Goal: Information Seeking & Learning: Learn about a topic

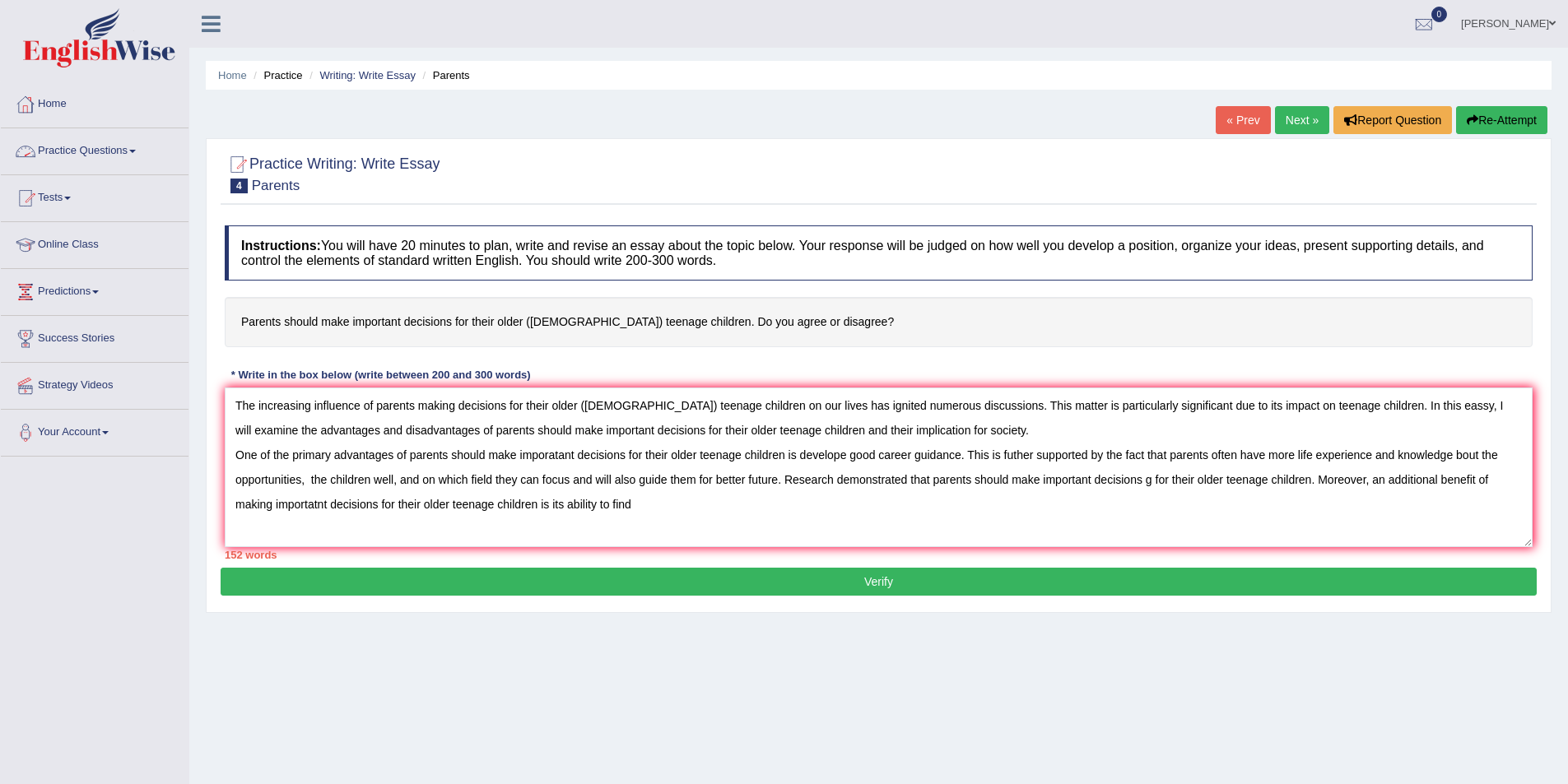
click at [136, 151] on span at bounding box center [132, 152] width 7 height 4
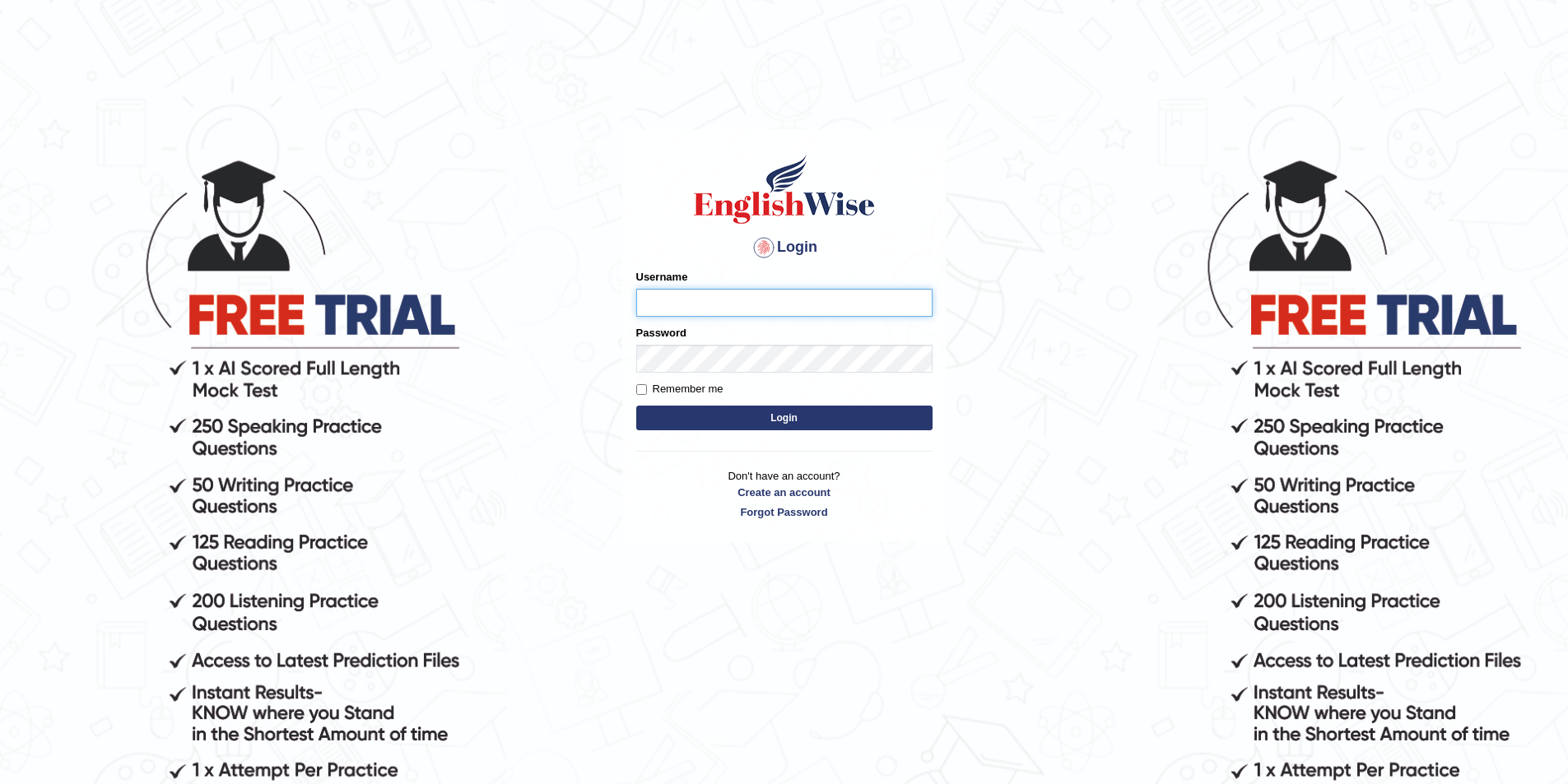
type input "aryasmarika"
click at [784, 419] on button "Login" at bounding box center [784, 417] width 297 height 24
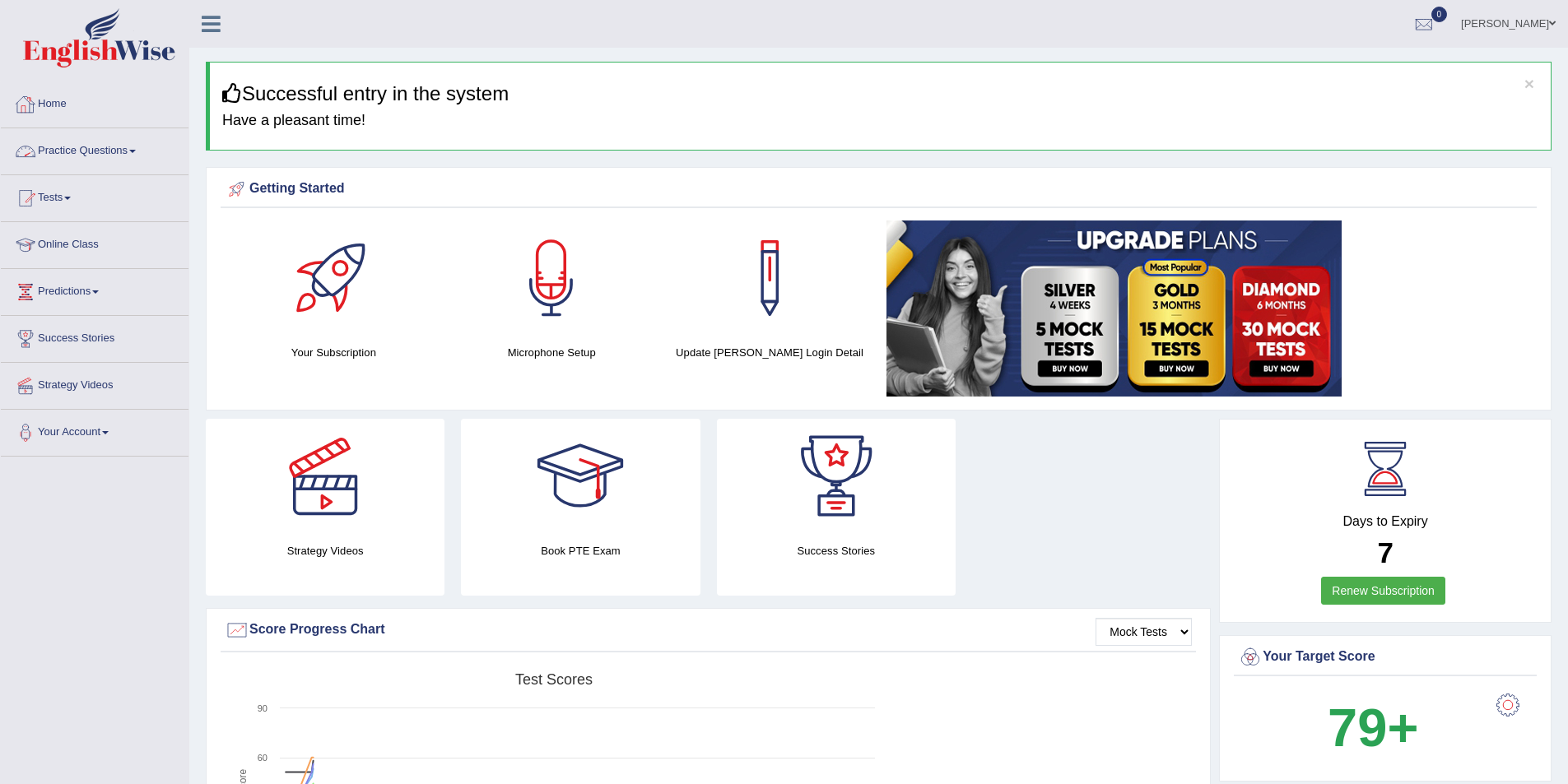
click at [129, 153] on link "Practice Questions" at bounding box center [95, 149] width 188 height 41
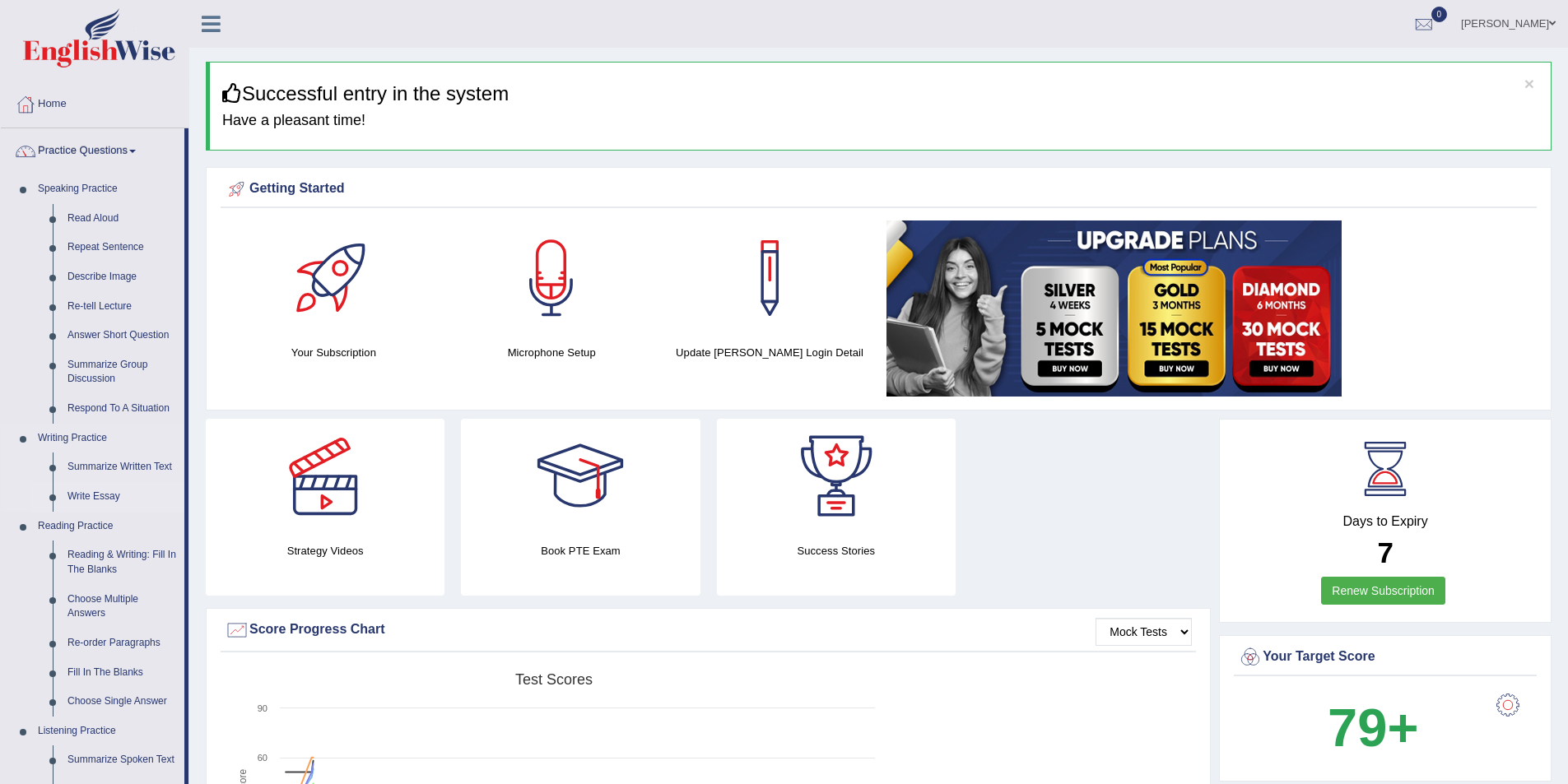
click at [98, 498] on link "Write Essay" at bounding box center [122, 497] width 124 height 30
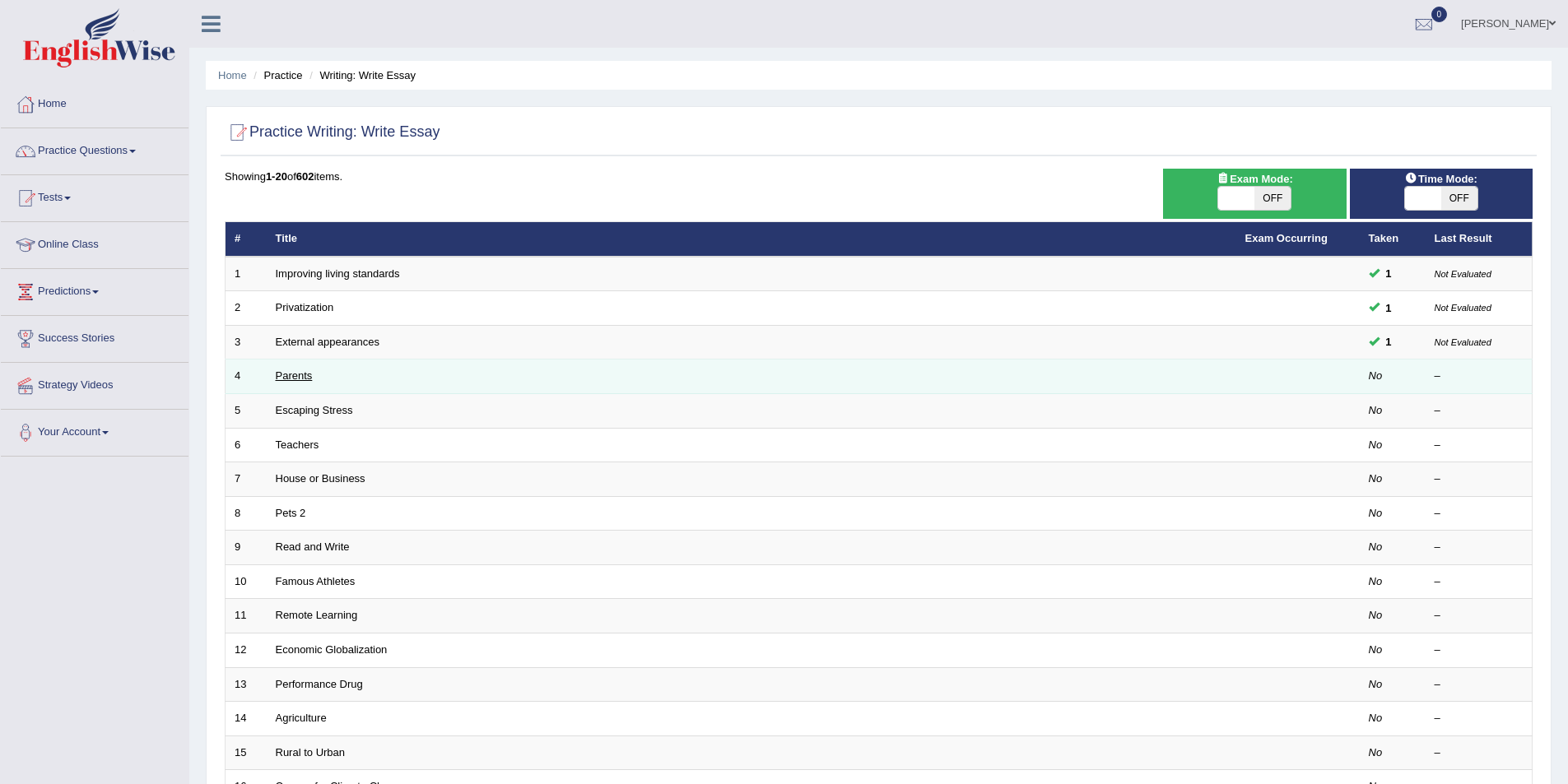
click at [300, 374] on link "Parents" at bounding box center [294, 375] width 37 height 12
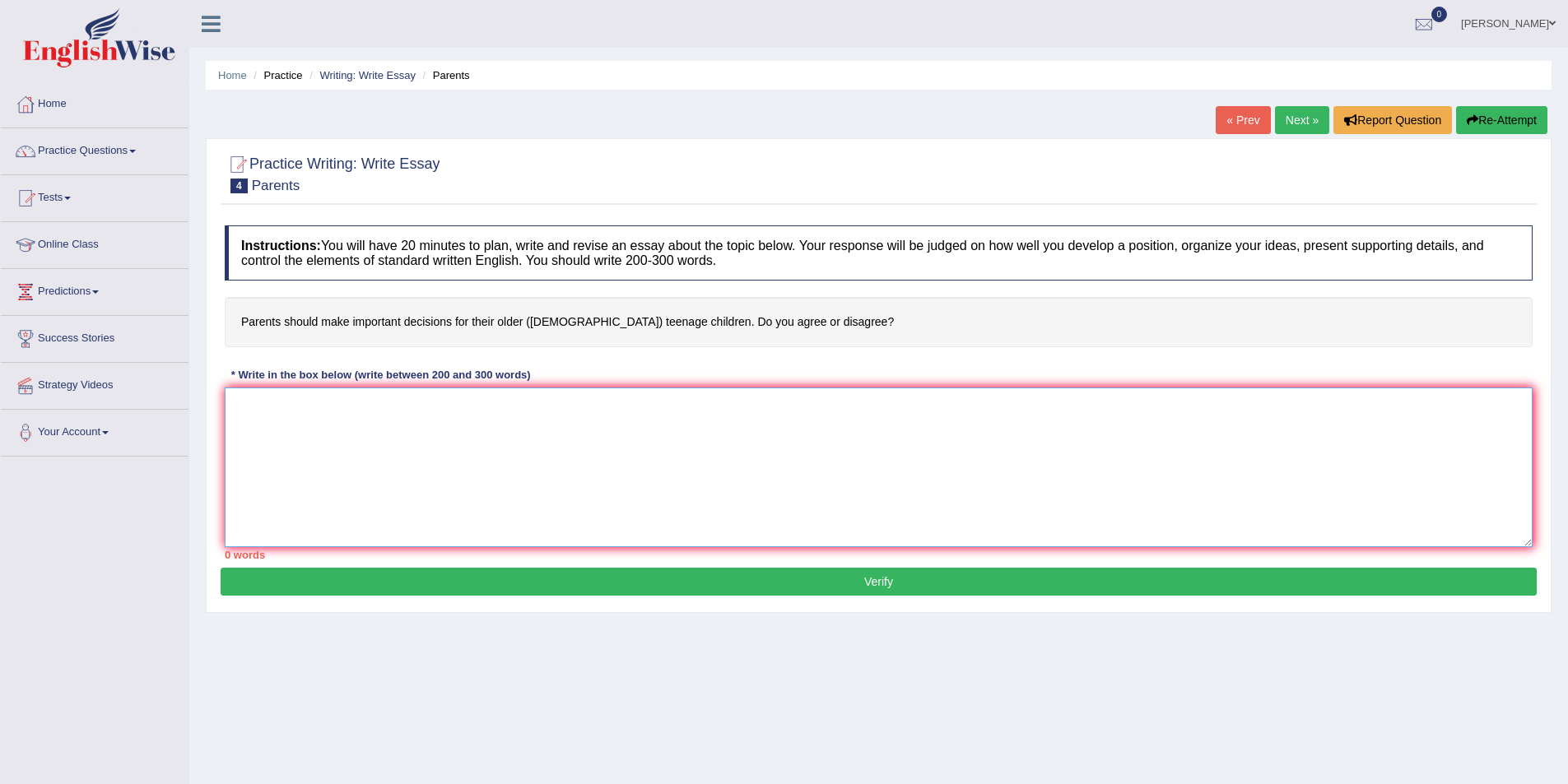
click at [305, 432] on textarea at bounding box center [878, 467] width 1308 height 159
paste textarea "Lor ipsumdolor sitametco ad elitsed doeius temporinc utl etdol magna aliquae ad…"
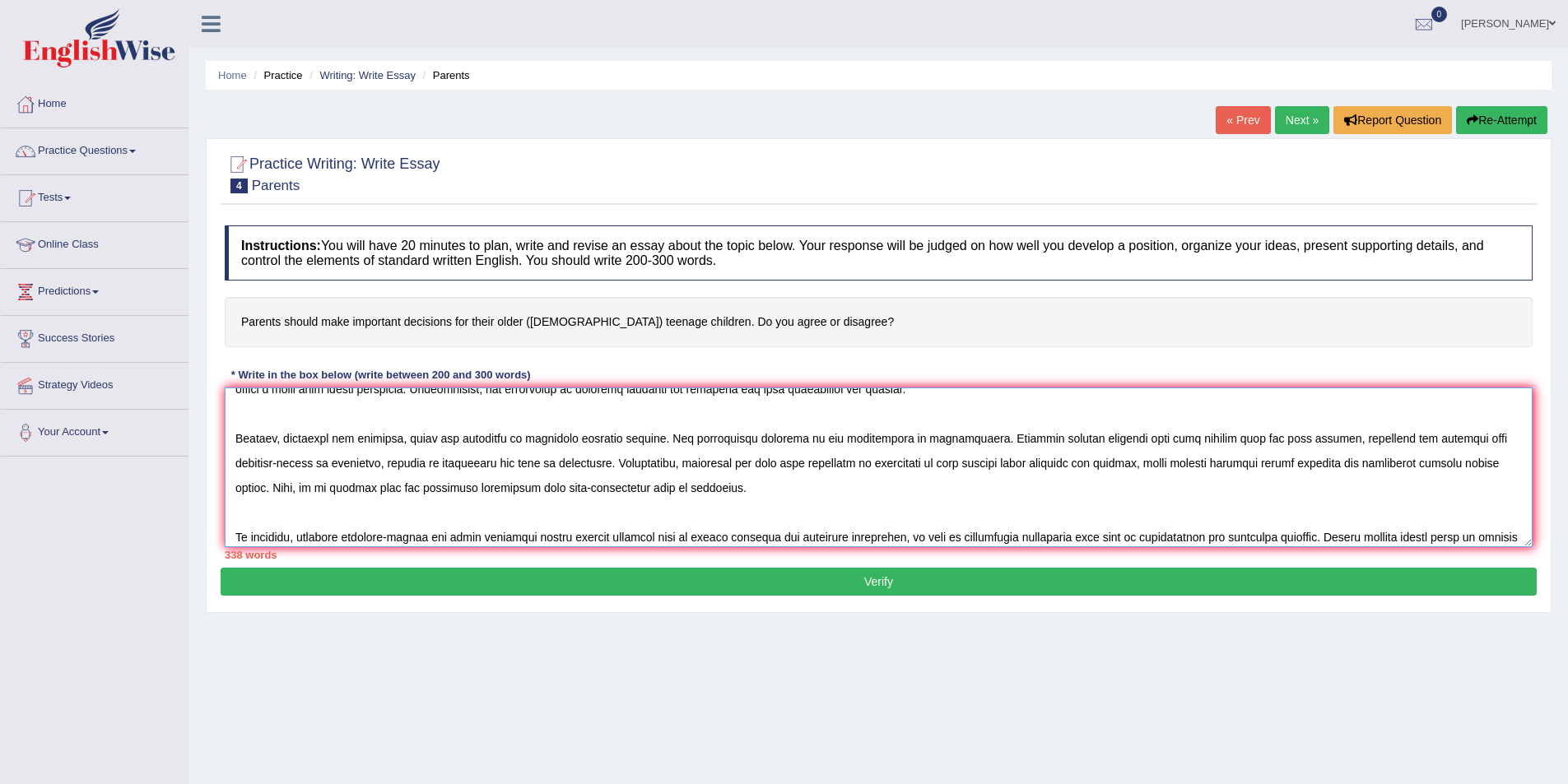
scroll to position [198, 0]
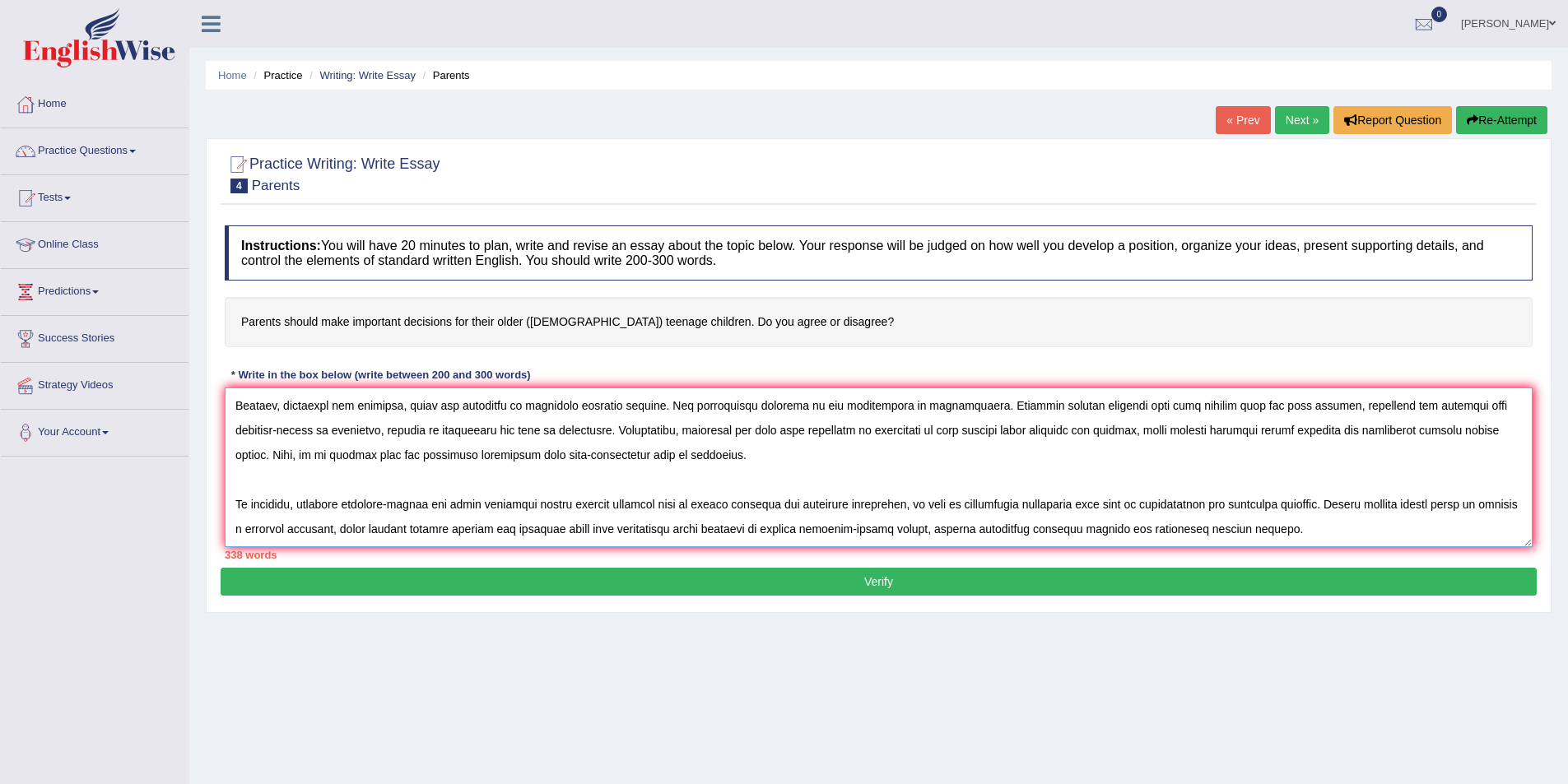
click at [238, 490] on textarea at bounding box center [878, 467] width 1308 height 159
click at [235, 497] on textarea at bounding box center [878, 467] width 1308 height 159
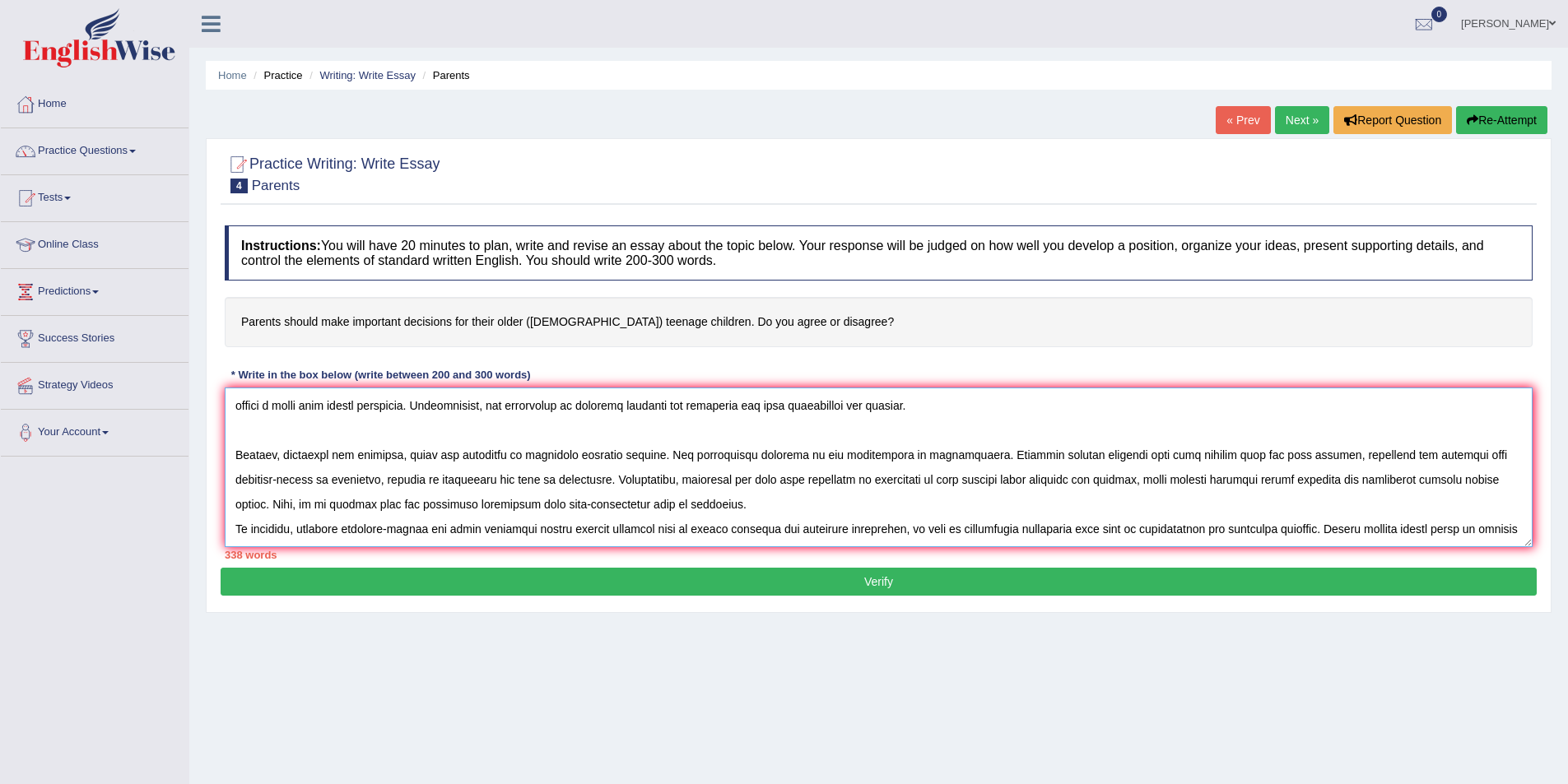
scroll to position [173, 0]
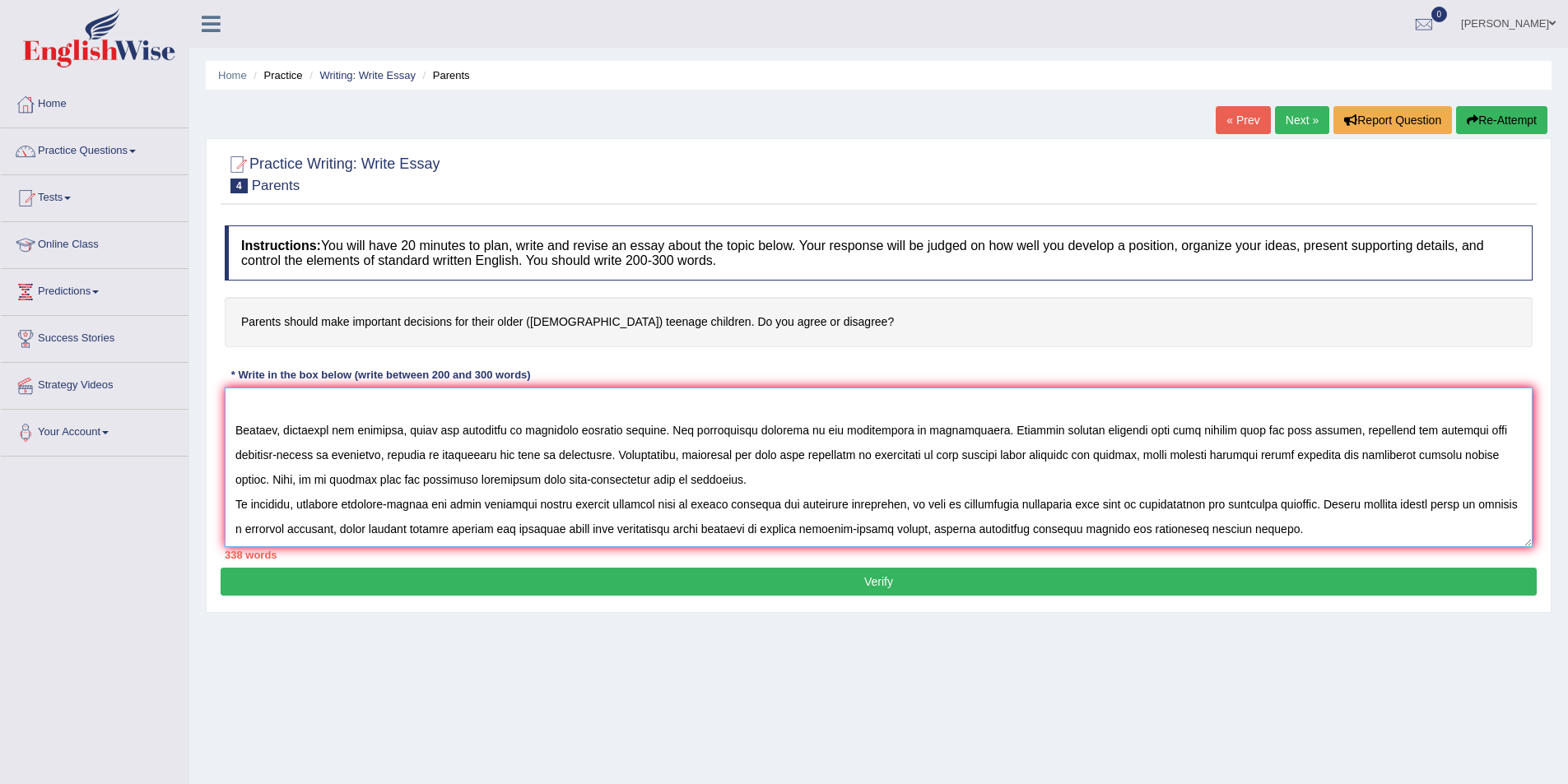
click at [233, 417] on textarea at bounding box center [878, 467] width 1308 height 159
click at [237, 419] on textarea at bounding box center [878, 467] width 1308 height 159
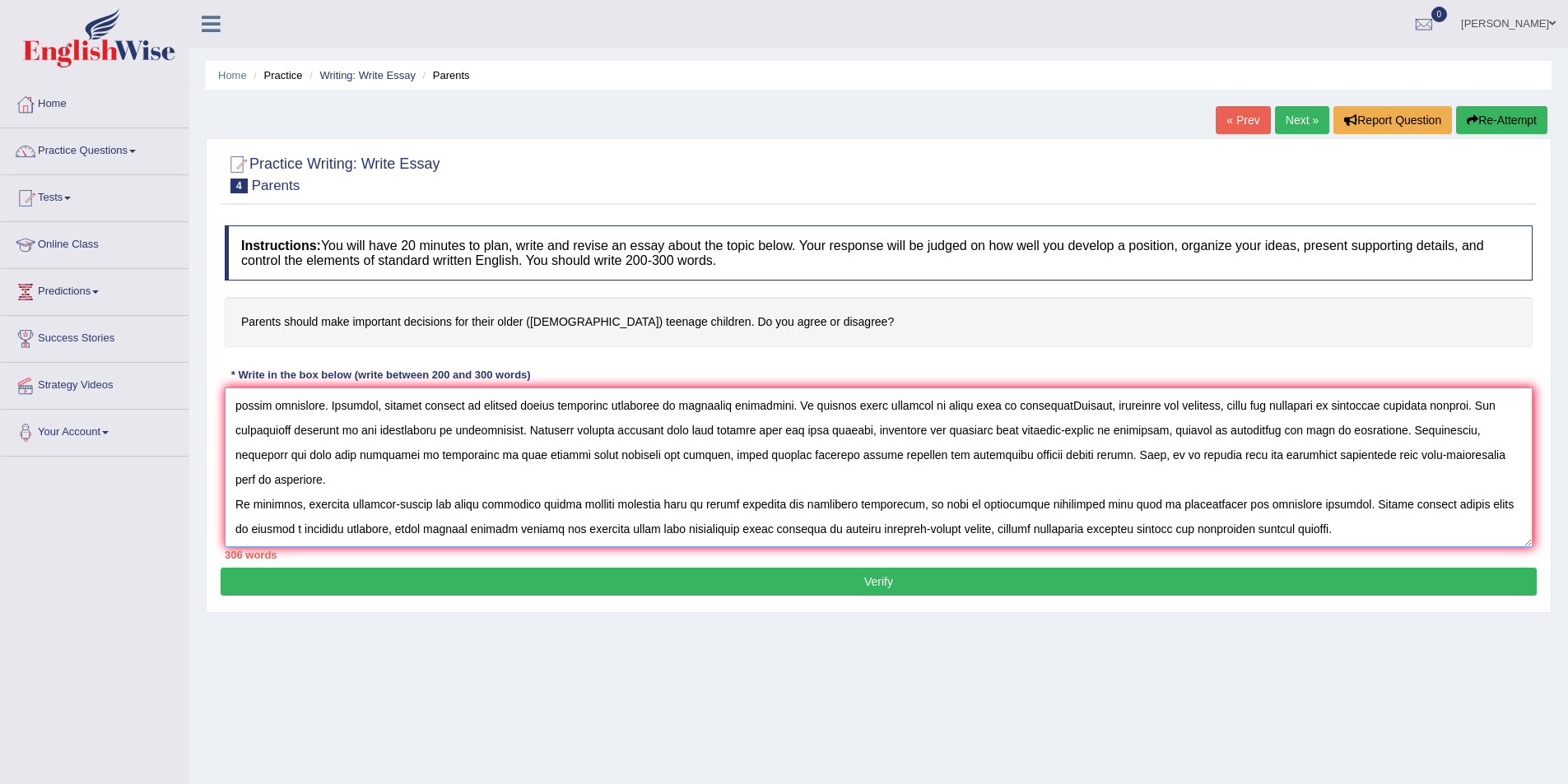
scroll to position [98, 0]
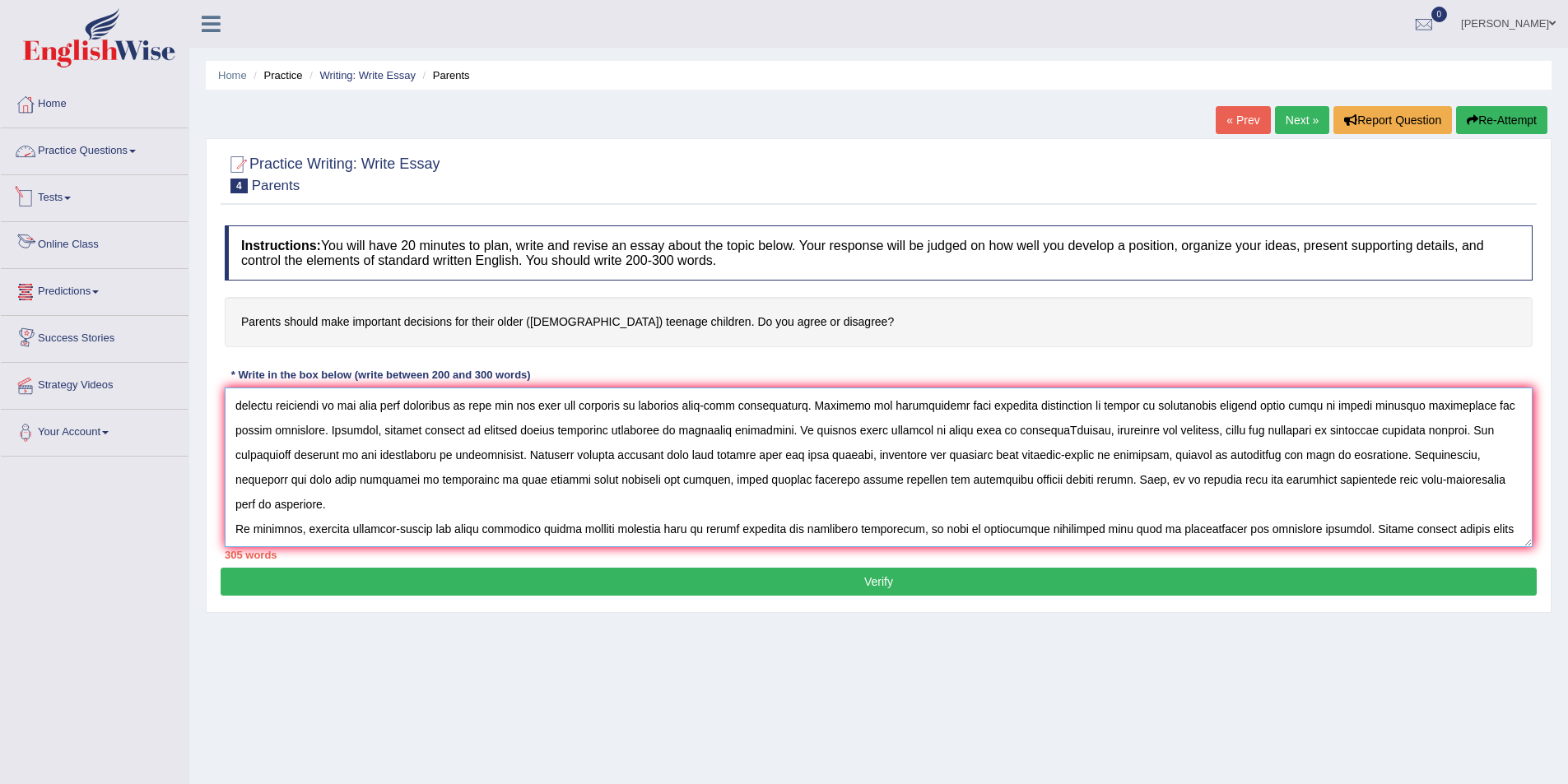
type textarea "The increasing influence of parents making decisions for their older teenage ch…"
click at [111, 151] on link "Practice Questions" at bounding box center [95, 149] width 188 height 41
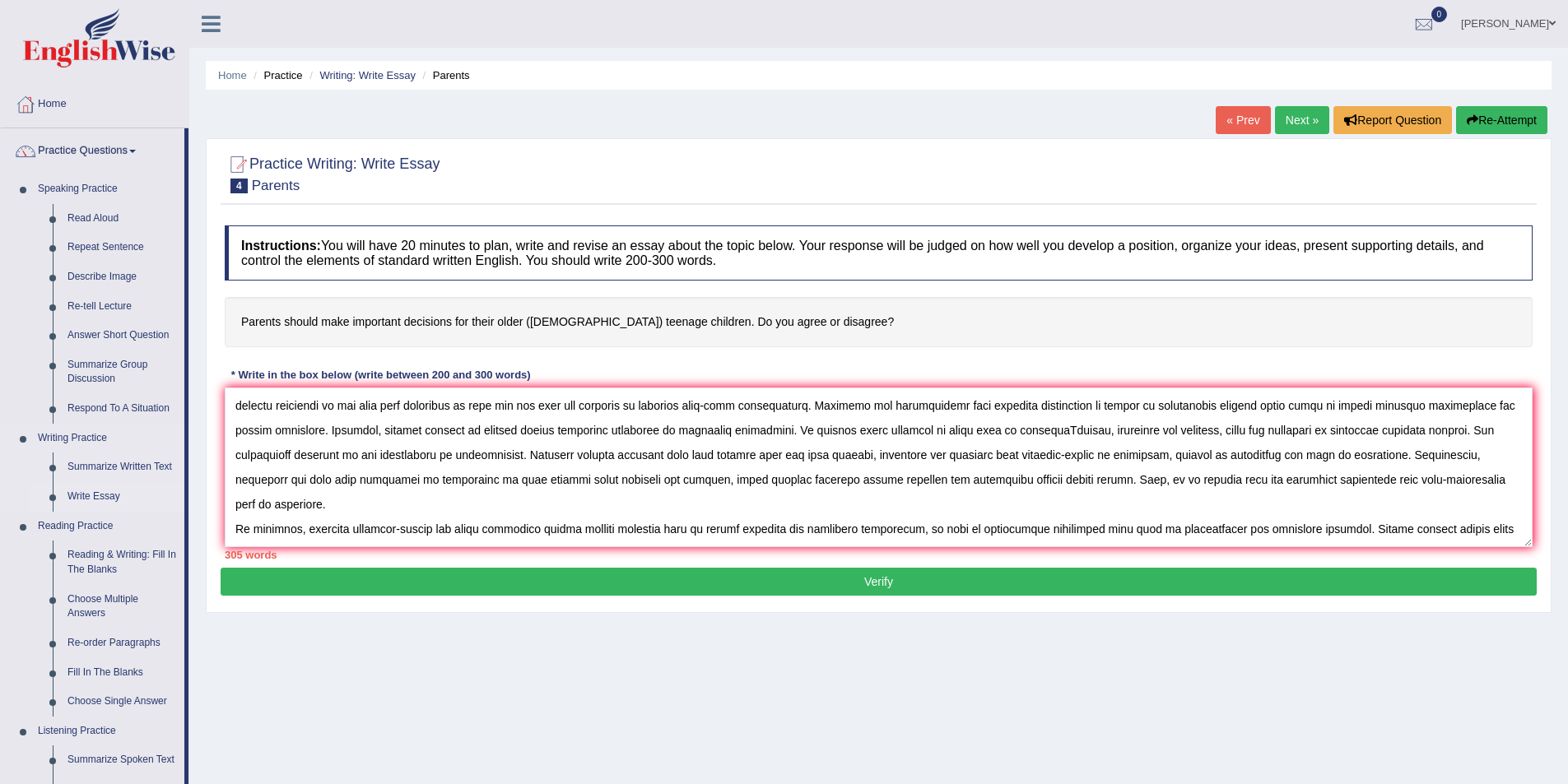
click at [97, 494] on link "Write Essay" at bounding box center [122, 497] width 124 height 30
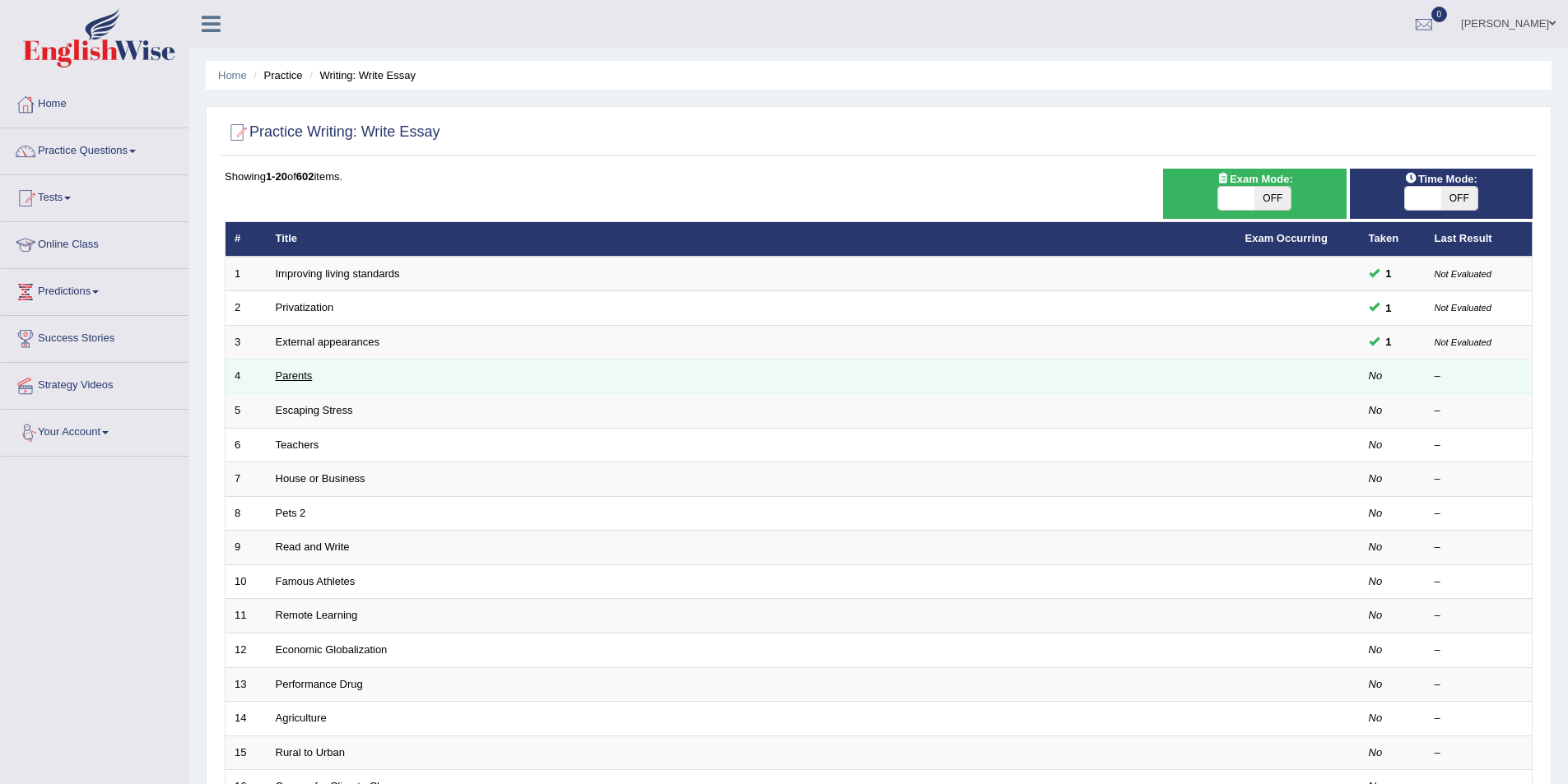
click at [297, 375] on link "Parents" at bounding box center [294, 375] width 37 height 12
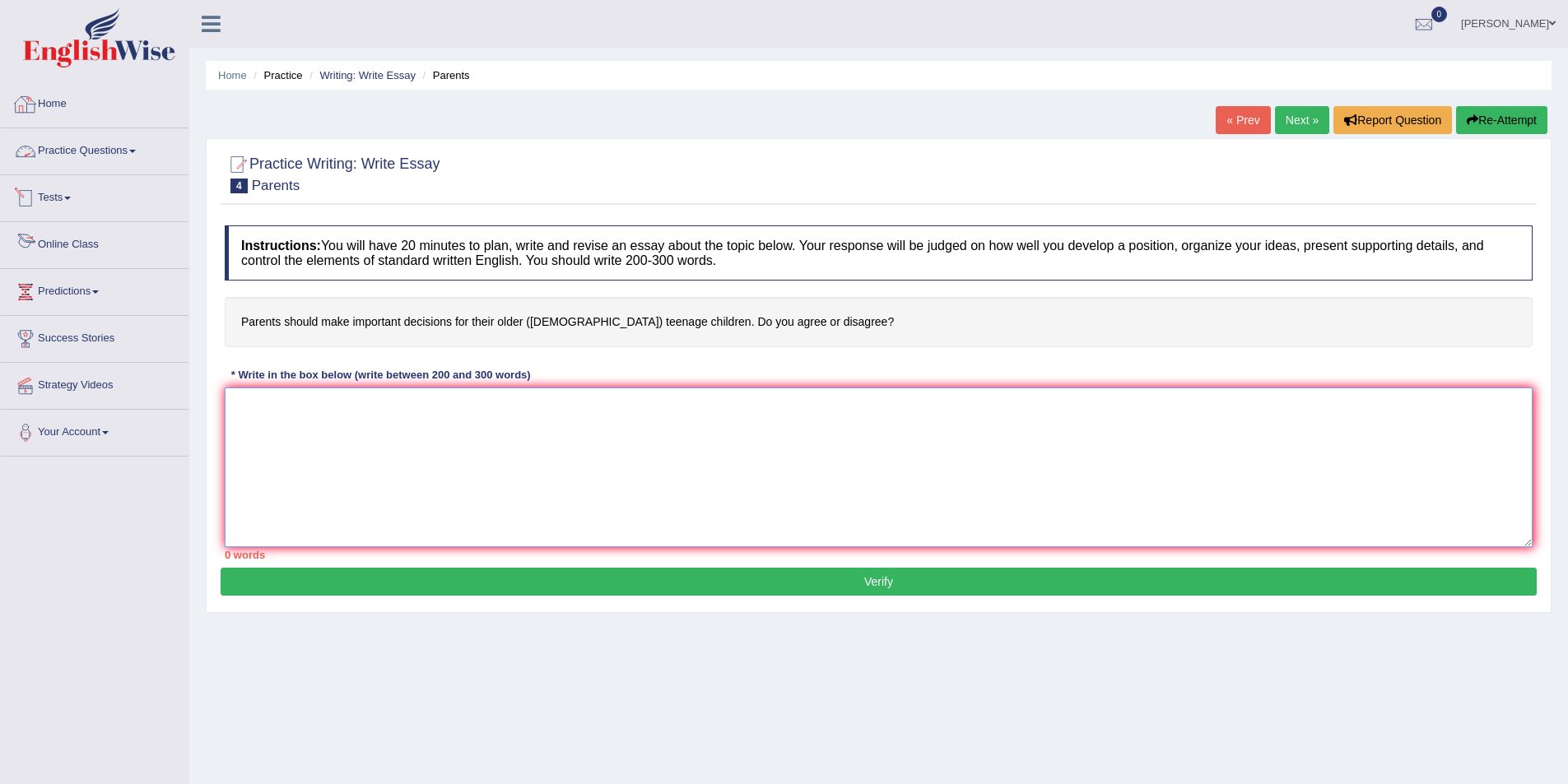
click at [258, 406] on textarea at bounding box center [878, 467] width 1308 height 159
paste textarea "The increasing influence of parents making decisions for their older teenage ch…"
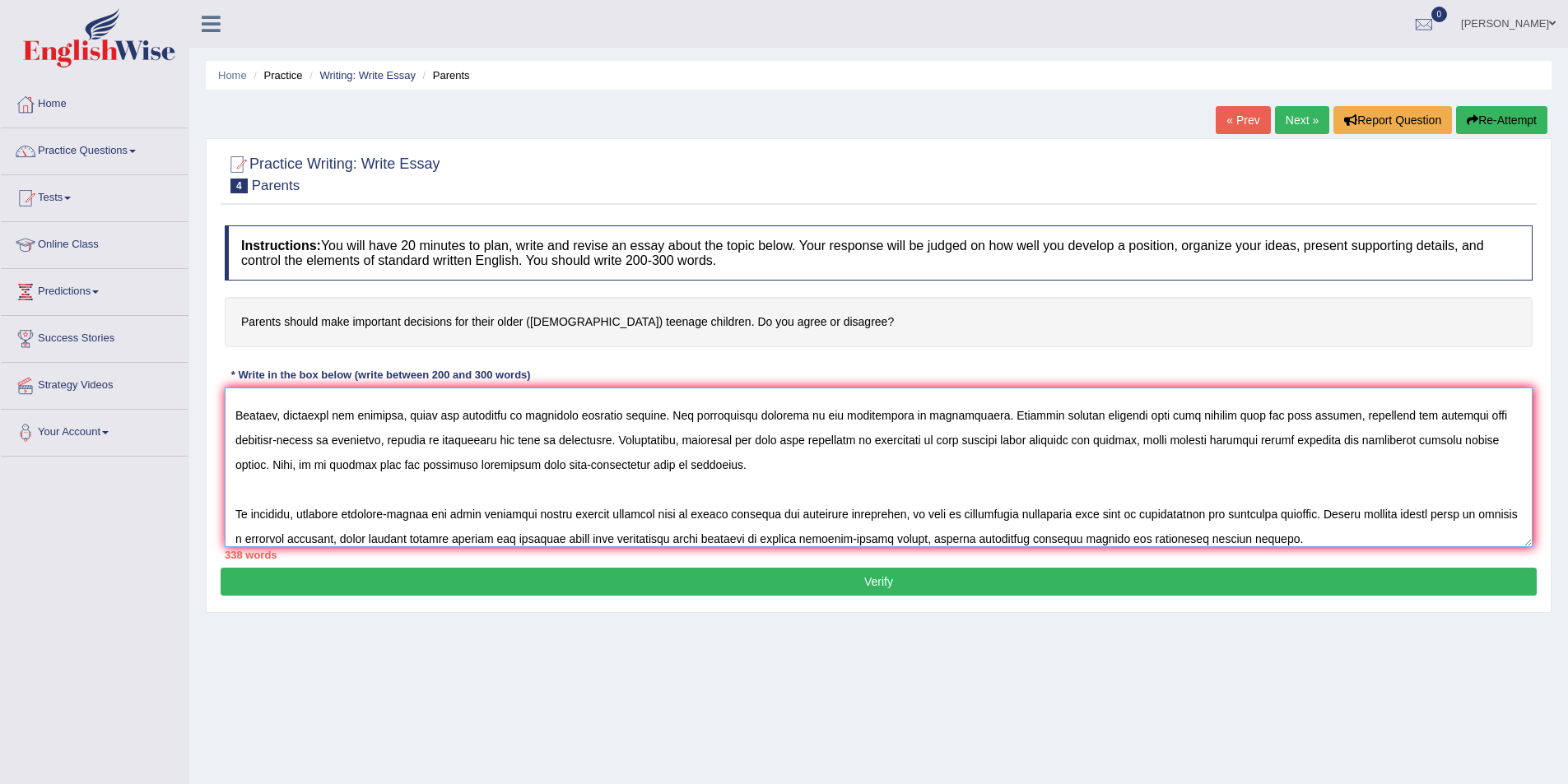
scroll to position [198, 0]
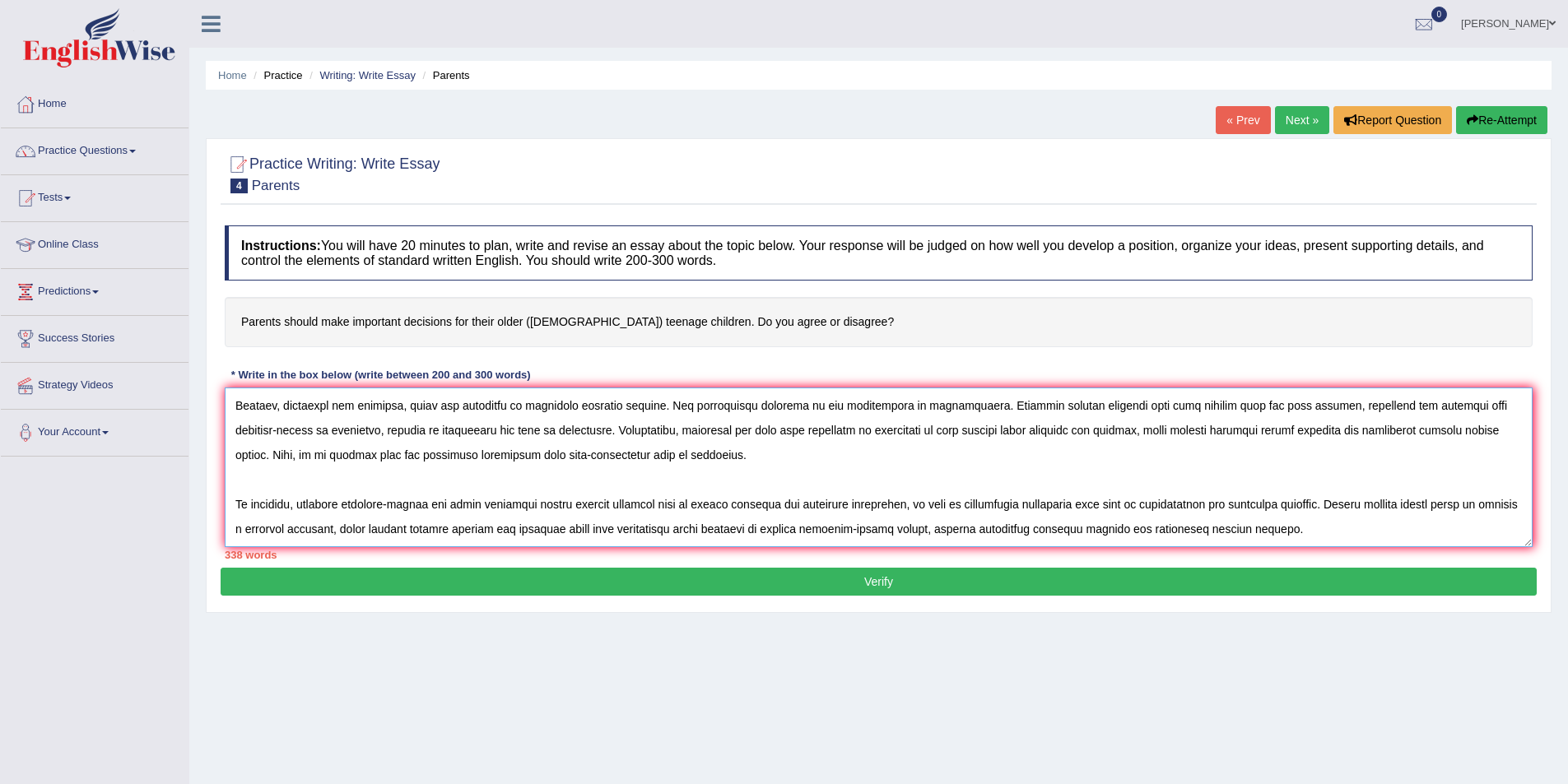
click at [249, 486] on textarea at bounding box center [878, 467] width 1308 height 159
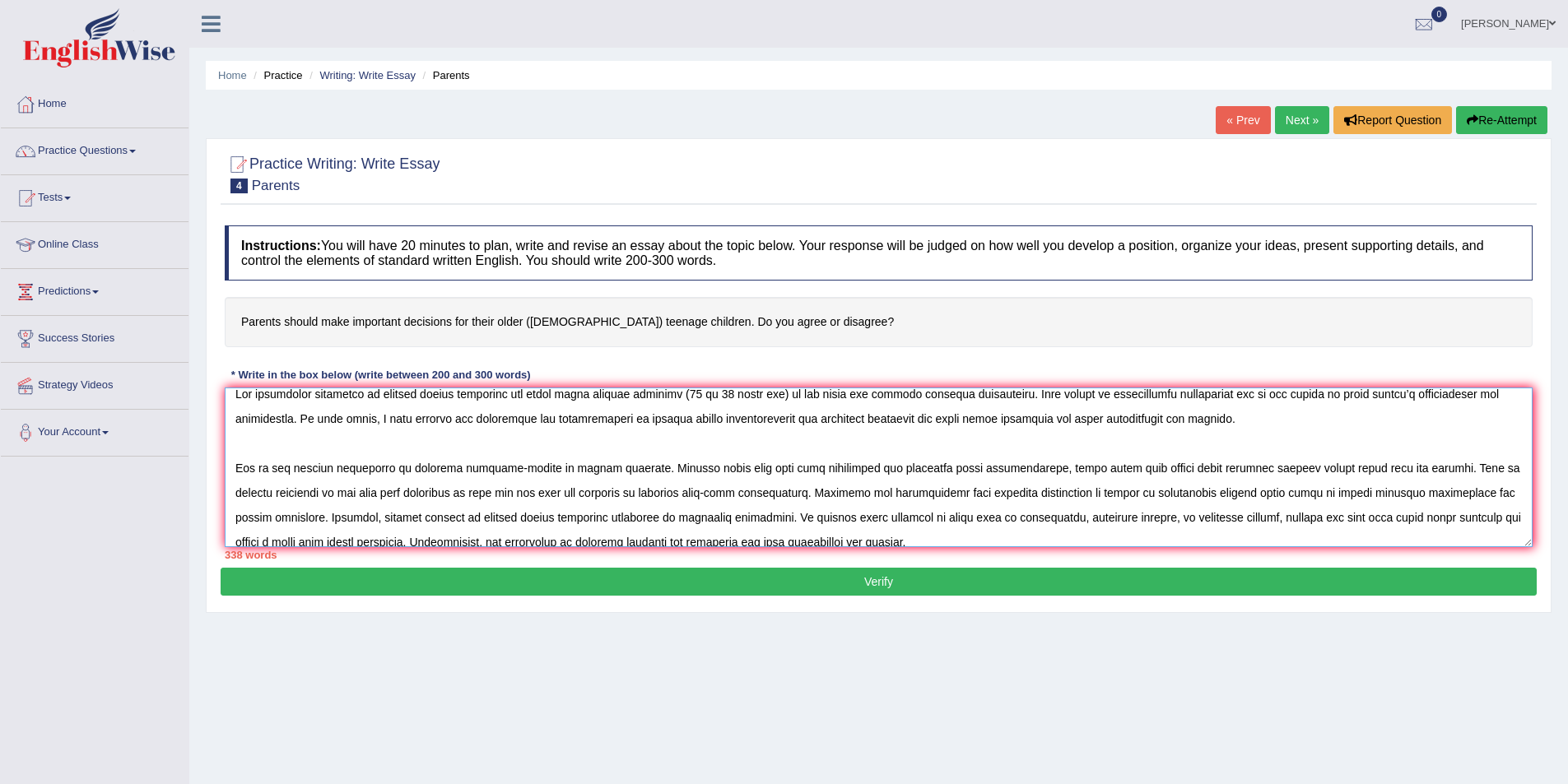
scroll to position [0, 0]
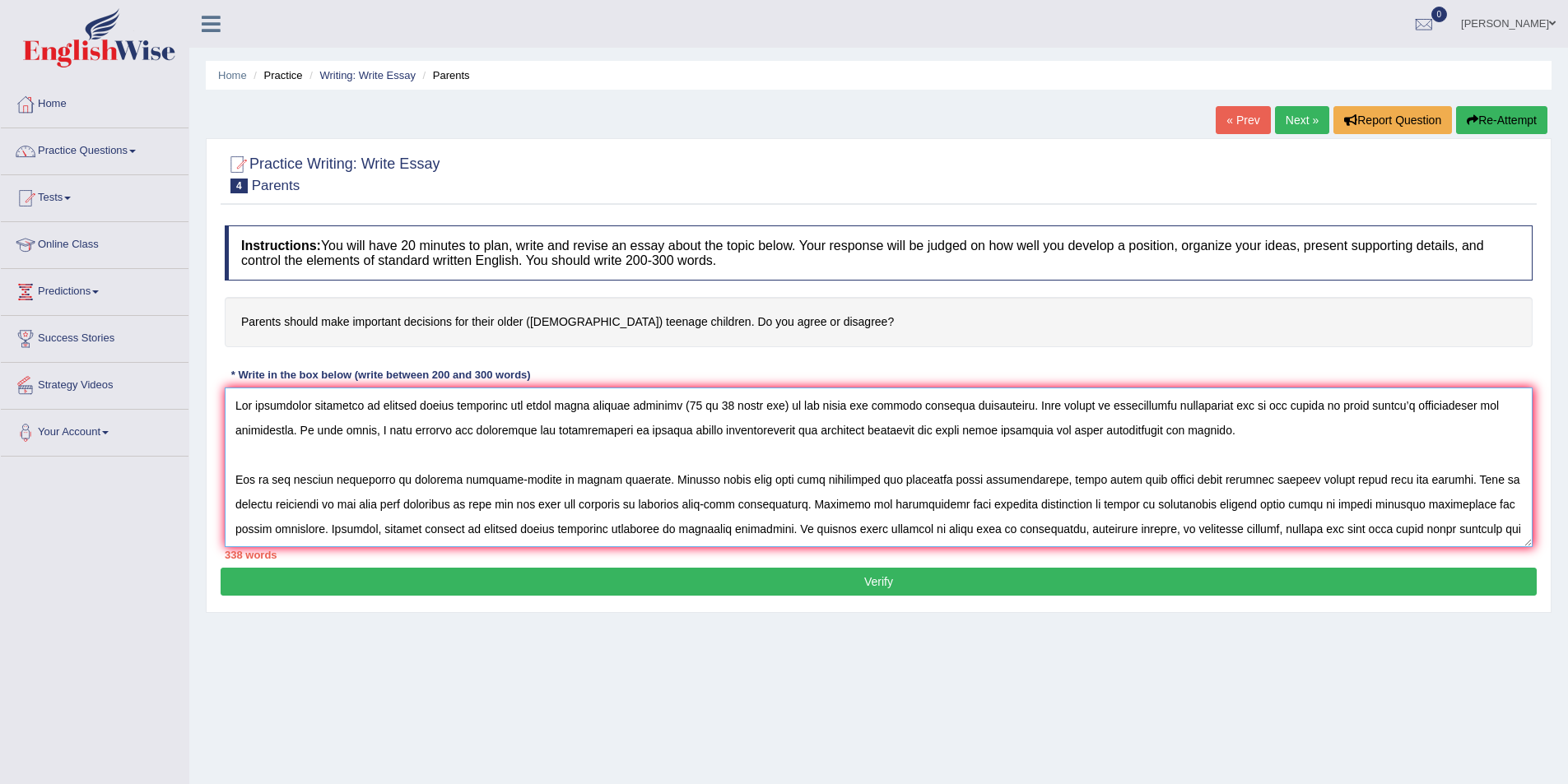
drag, startPoint x: 1339, startPoint y: 532, endPoint x: 235, endPoint y: 409, distance: 1110.8
click at [235, 409] on textarea at bounding box center [878, 467] width 1308 height 159
paste textarea "has ignited numerous discussions. This matter is particularly significant due t…"
drag, startPoint x: 784, startPoint y: 535, endPoint x: 231, endPoint y: 400, distance: 569.2
click at [231, 400] on textarea at bounding box center [878, 467] width 1308 height 159
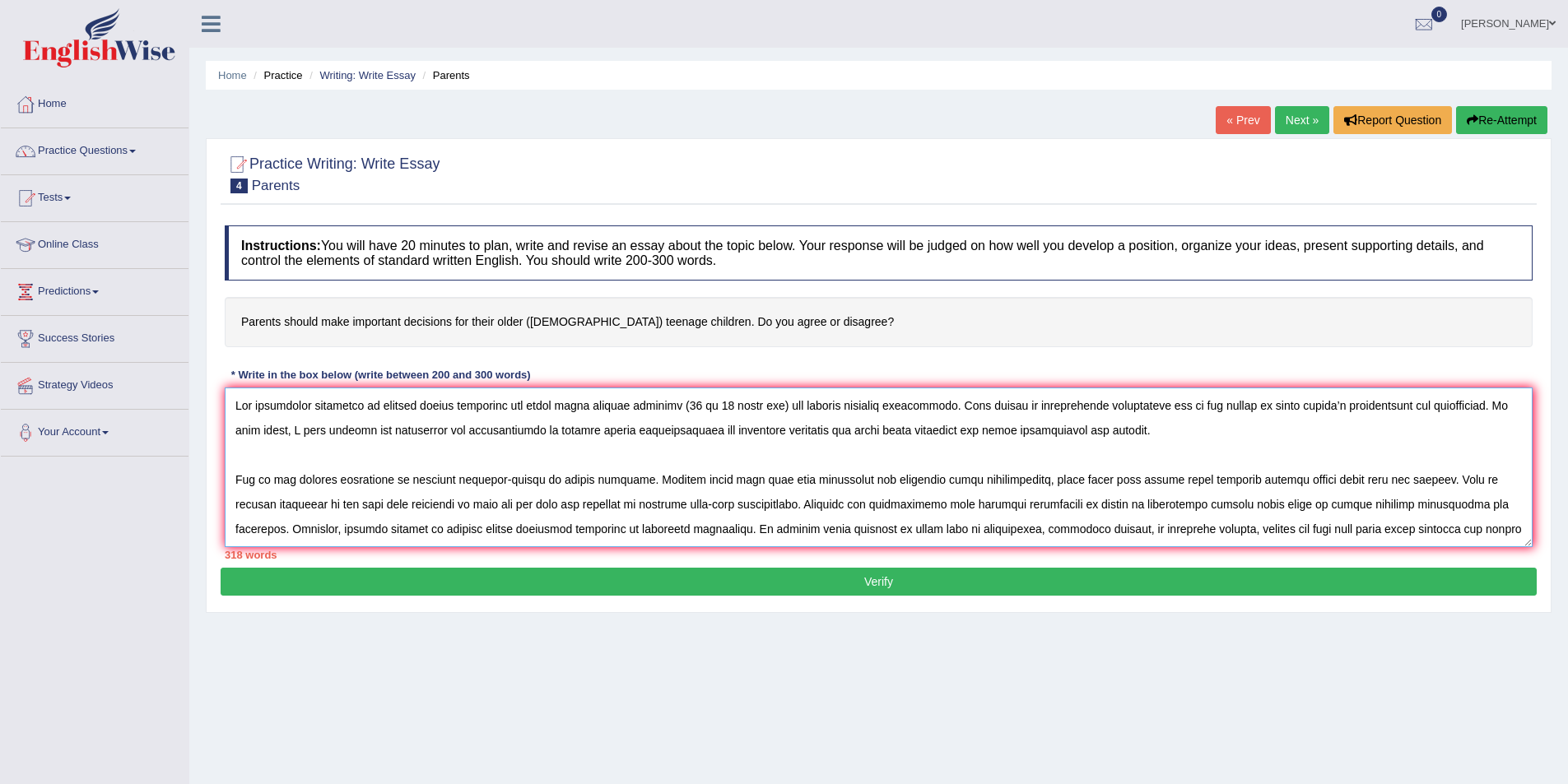
paste textarea "guiding major decisions for older teenagers and their implications for society.…"
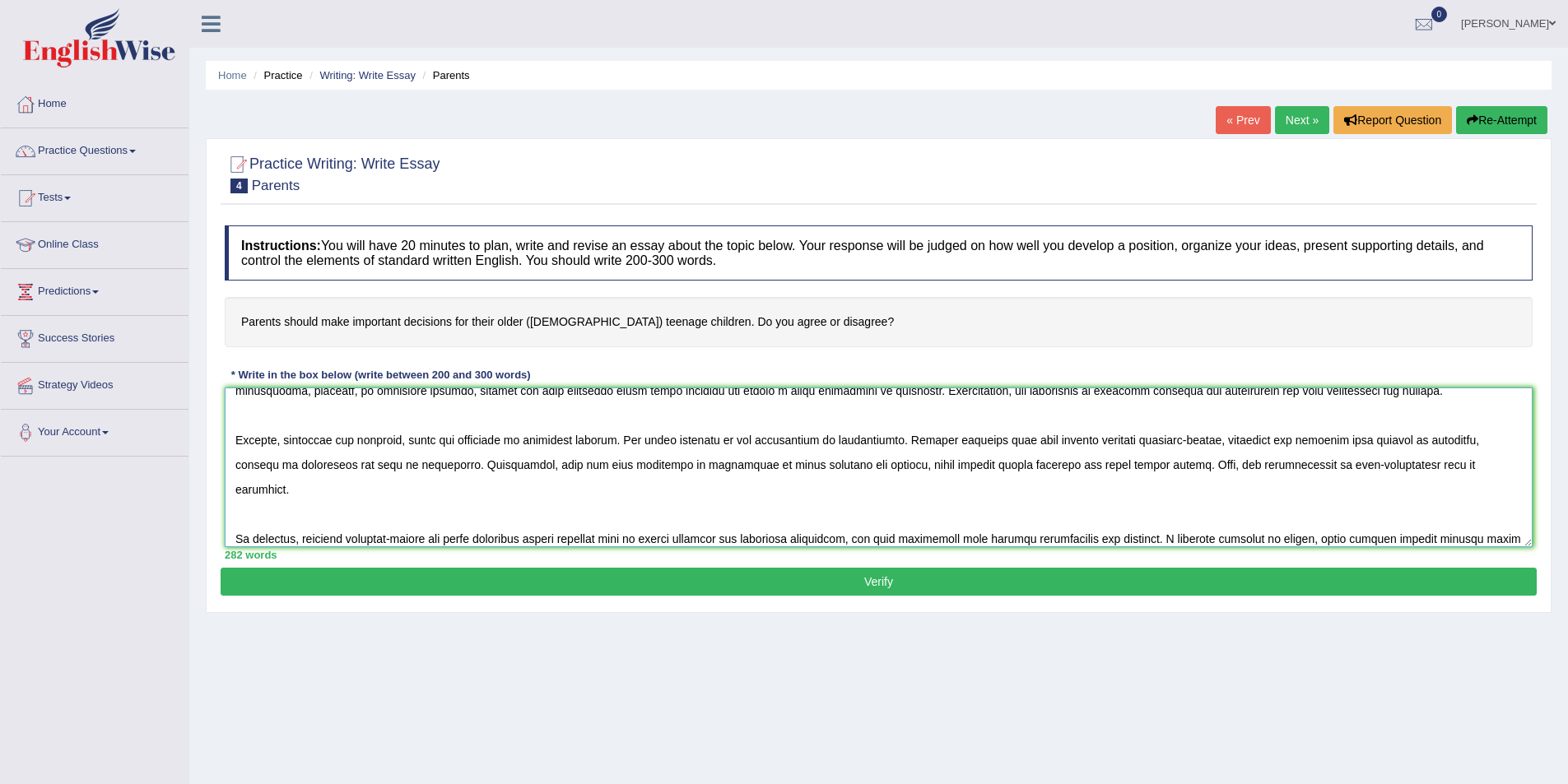
scroll to position [148, 0]
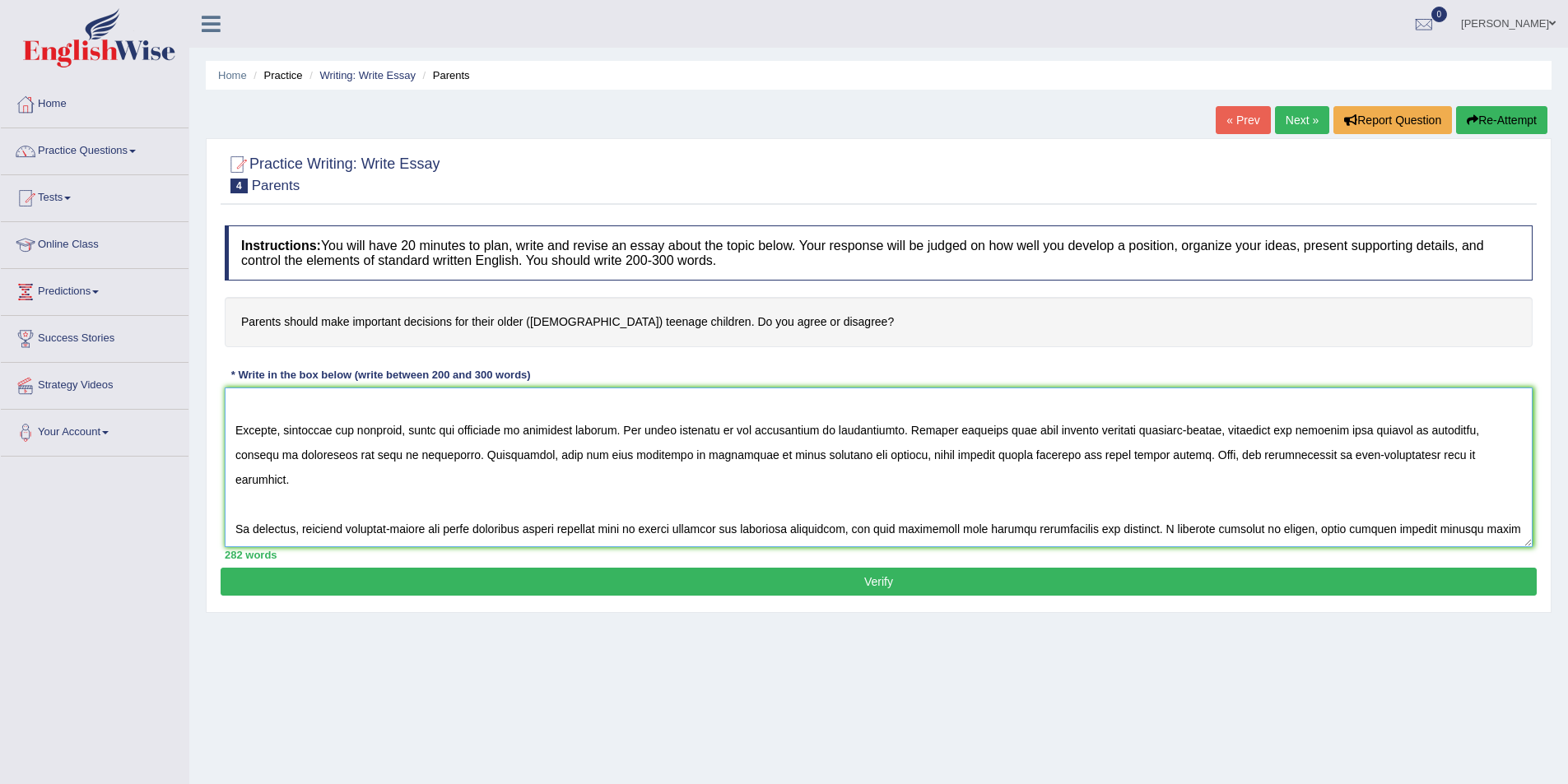
type textarea "The increasing influence of parents making decisions for their older teenage ch…"
click at [774, 578] on button "Verify" at bounding box center [878, 581] width 1317 height 28
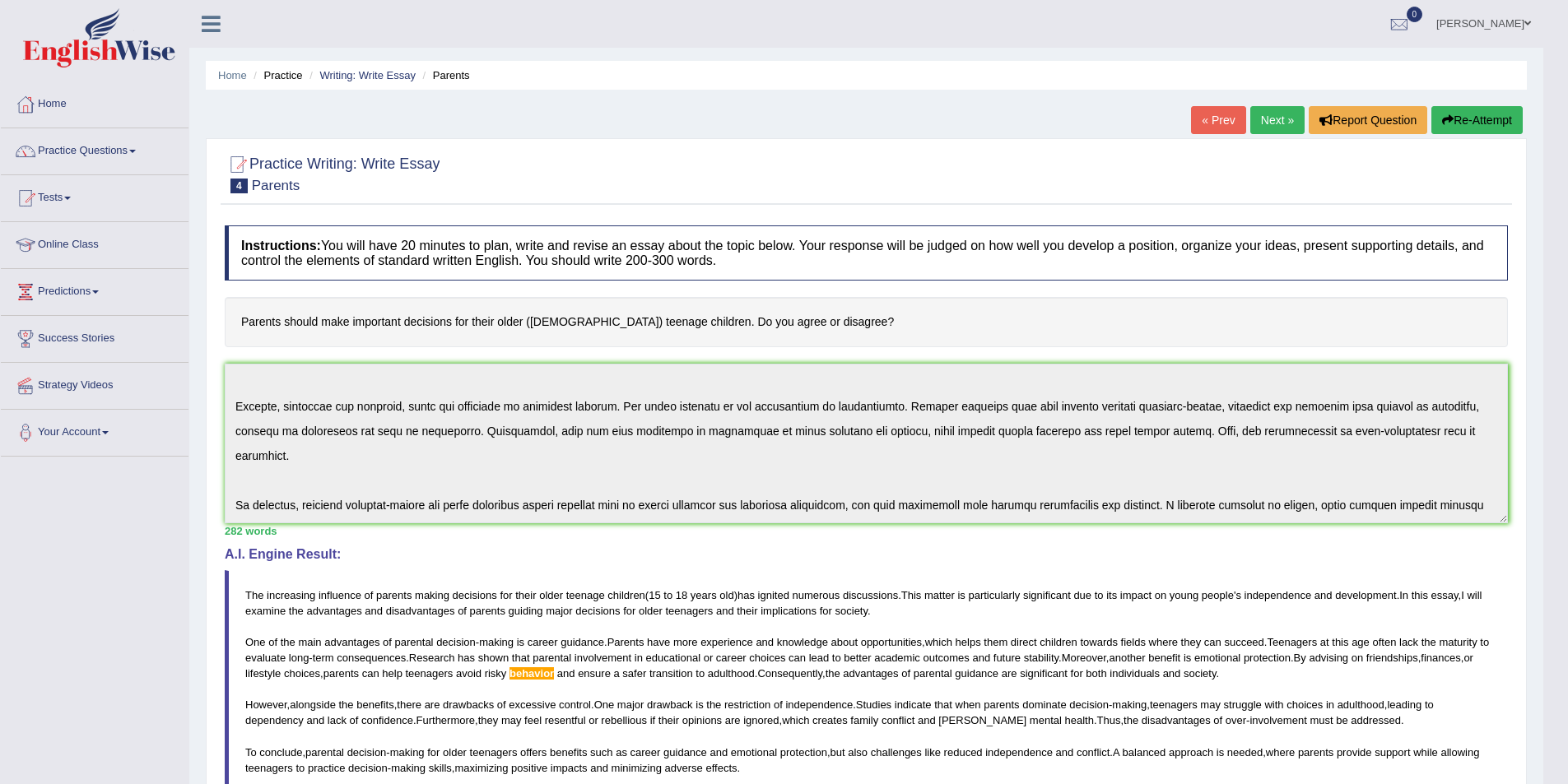
scroll to position [90, 0]
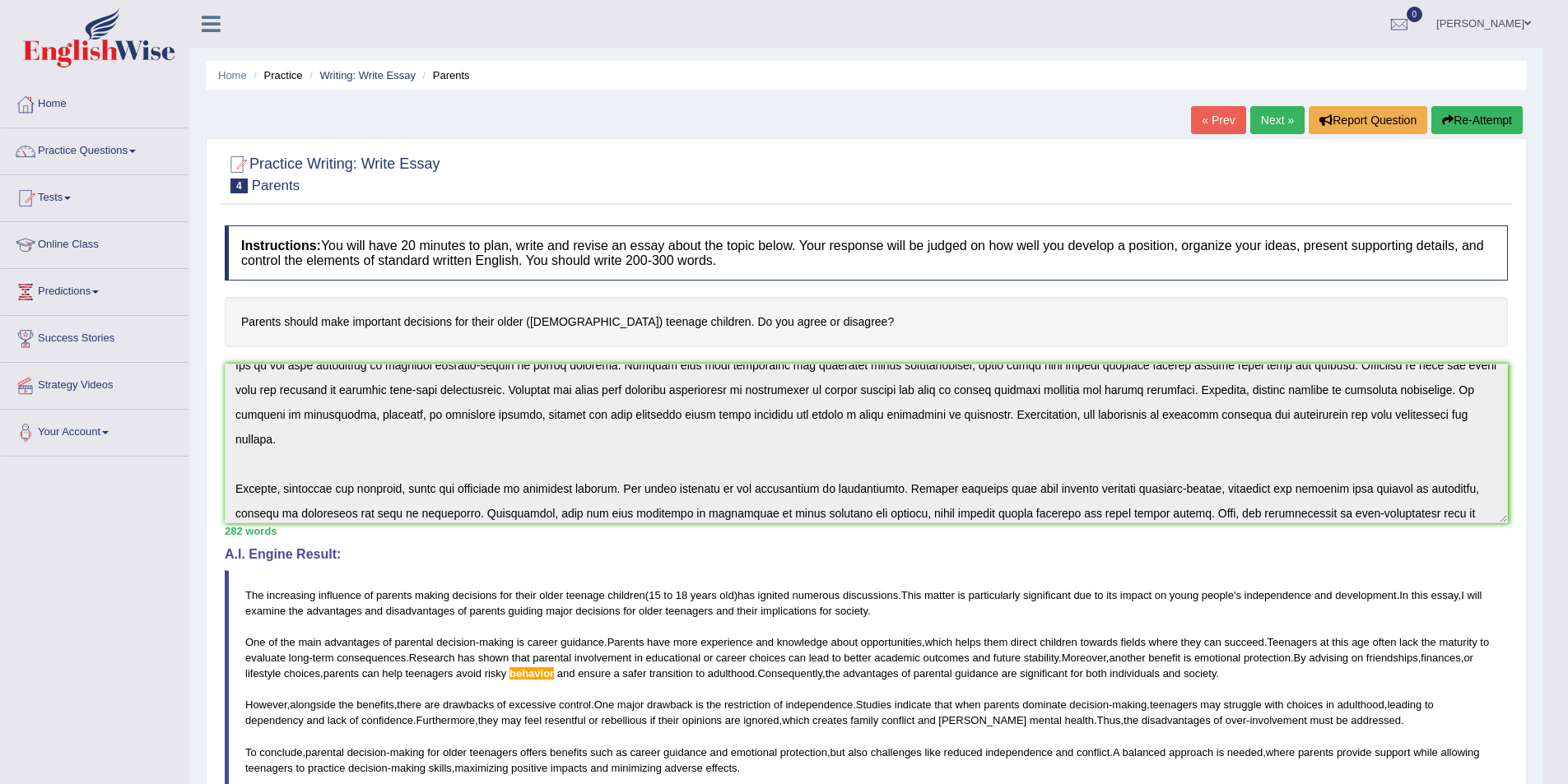
click at [1259, 114] on link "Next »" at bounding box center [1278, 120] width 54 height 28
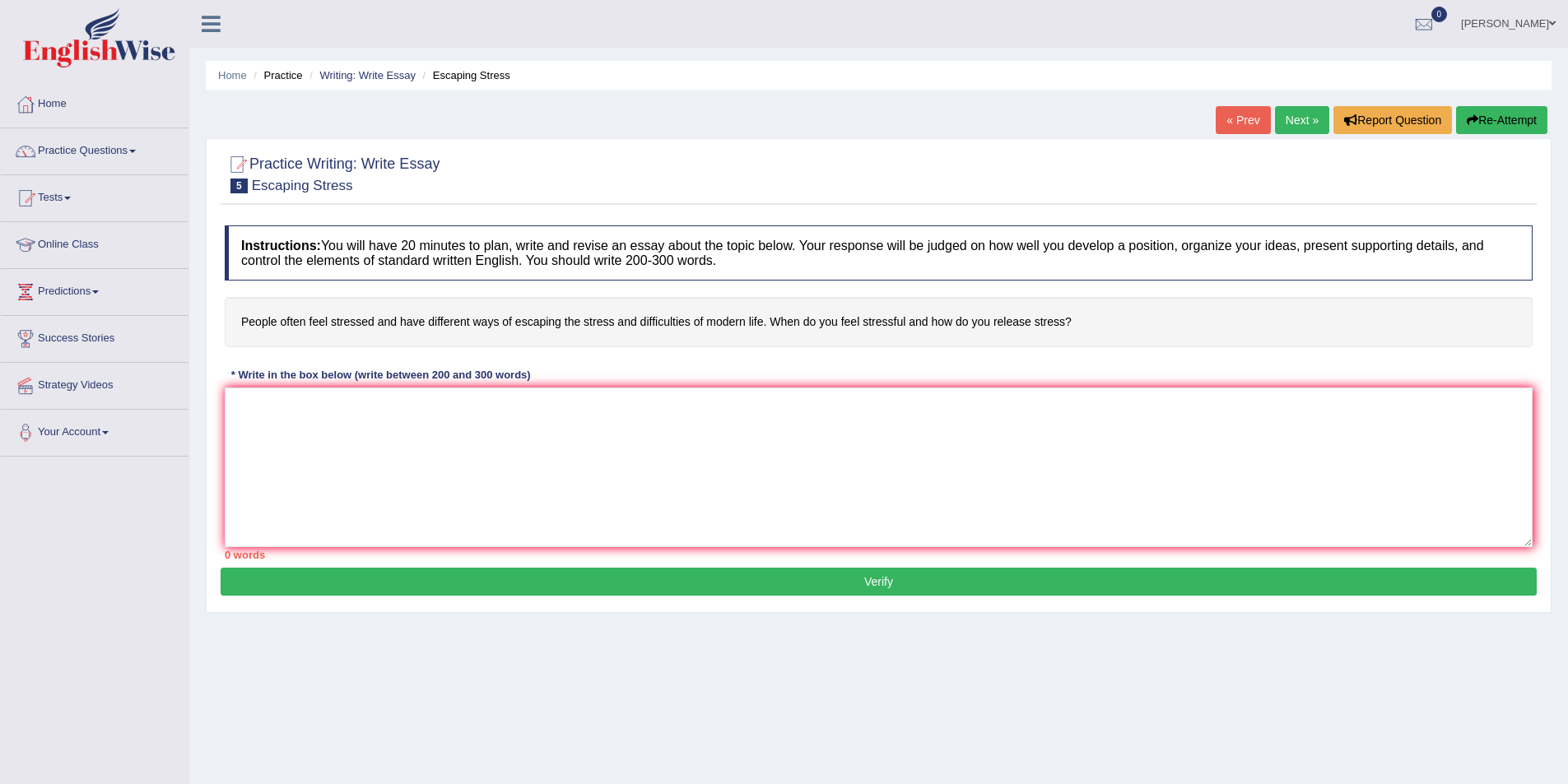
drag, startPoint x: 237, startPoint y: 320, endPoint x: 403, endPoint y: 317, distance: 166.0
click at [403, 317] on h4 "People often feel stressed and have different ways of escaping the stress and d…" at bounding box center [878, 323] width 1308 height 51
click at [1065, 315] on h4 "People often feel stressed and have different ways of escaping the stress and d…" at bounding box center [878, 323] width 1308 height 51
click at [1075, 332] on h4 "People often feel stressed and have different ways of escaping the stress and d…" at bounding box center [878, 323] width 1308 height 51
click at [99, 289] on link "Predictions" at bounding box center [95, 290] width 188 height 41
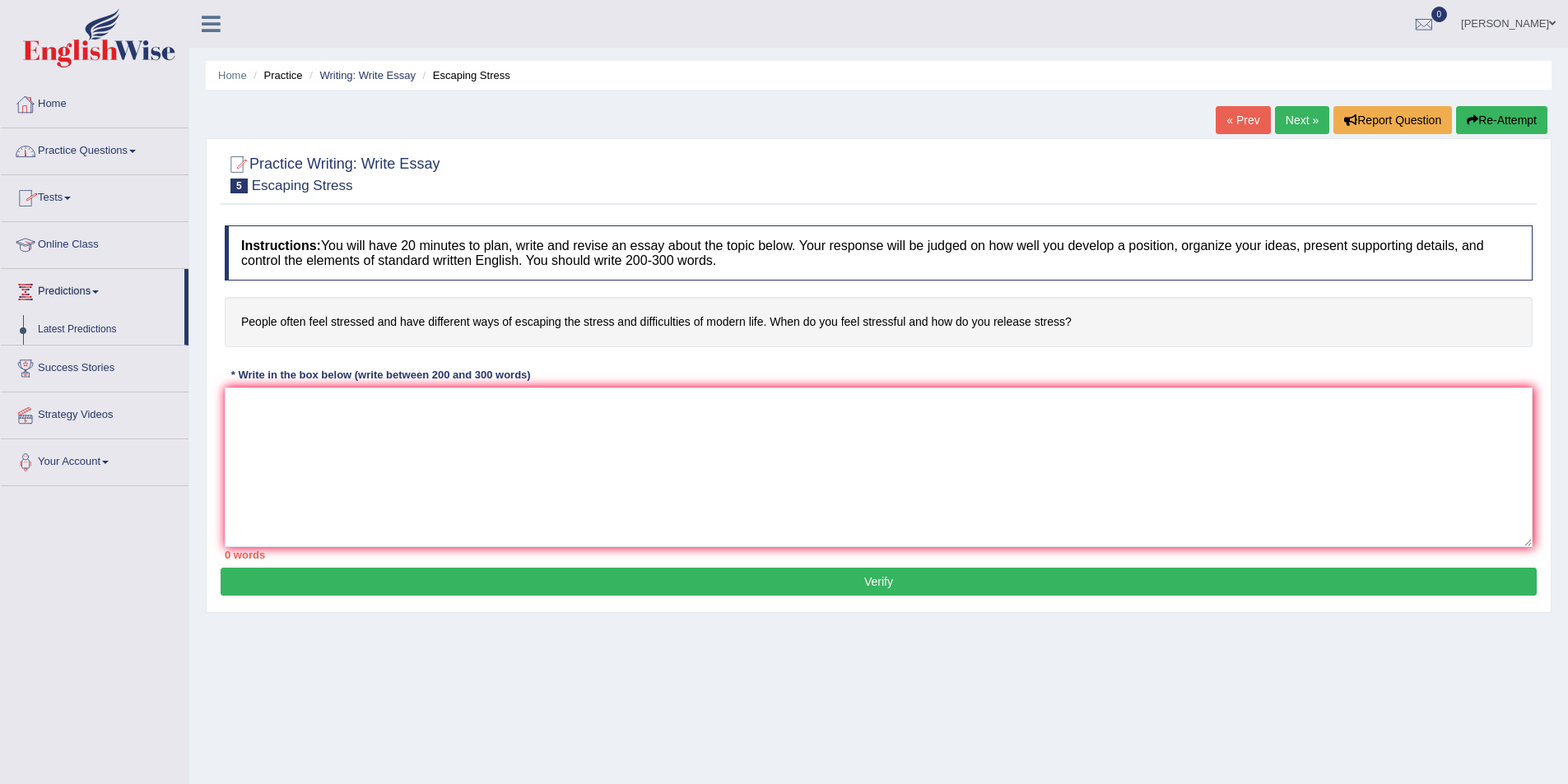
click at [135, 150] on span at bounding box center [132, 152] width 7 height 4
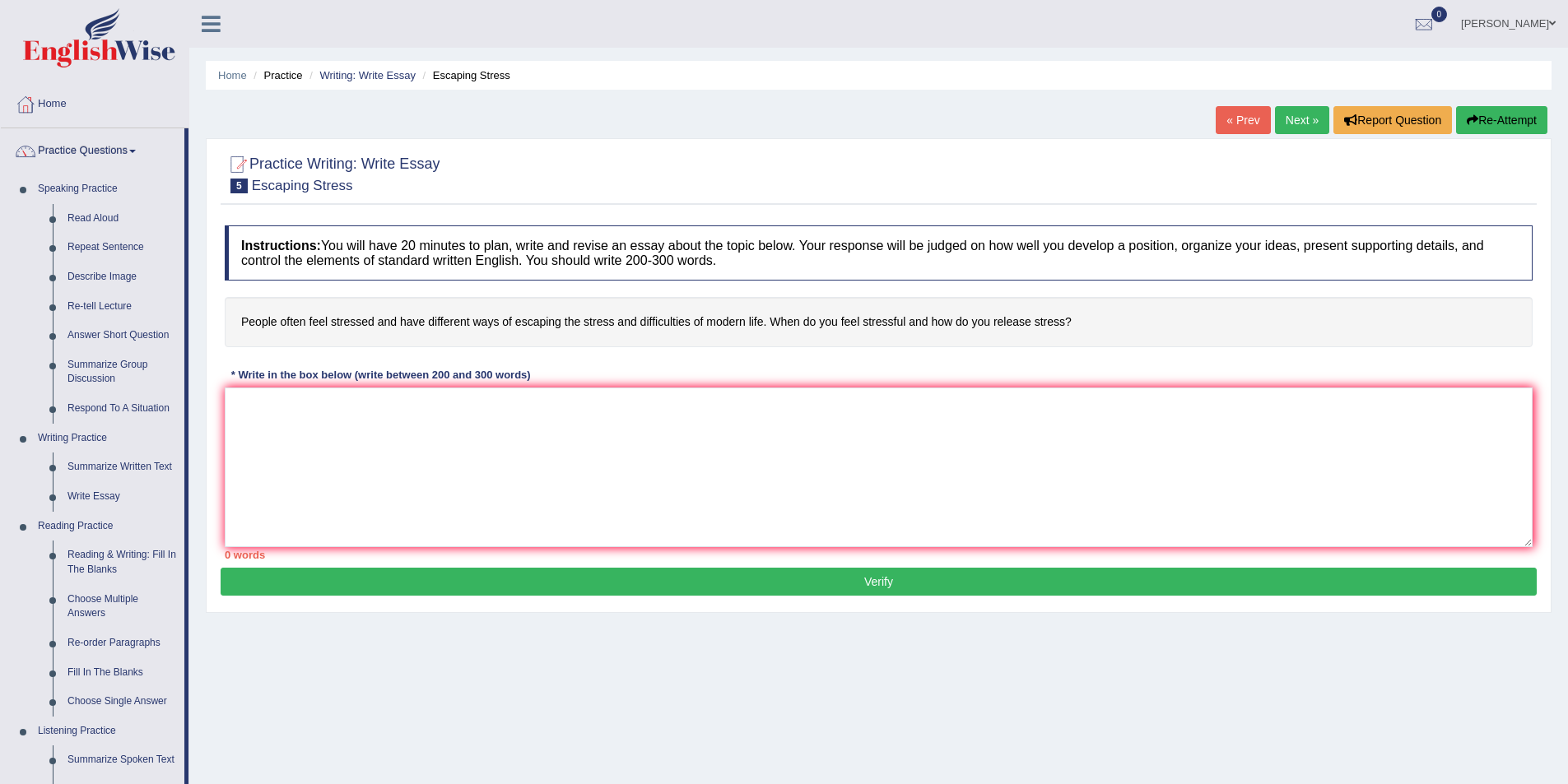
click at [135, 150] on span at bounding box center [132, 152] width 7 height 4
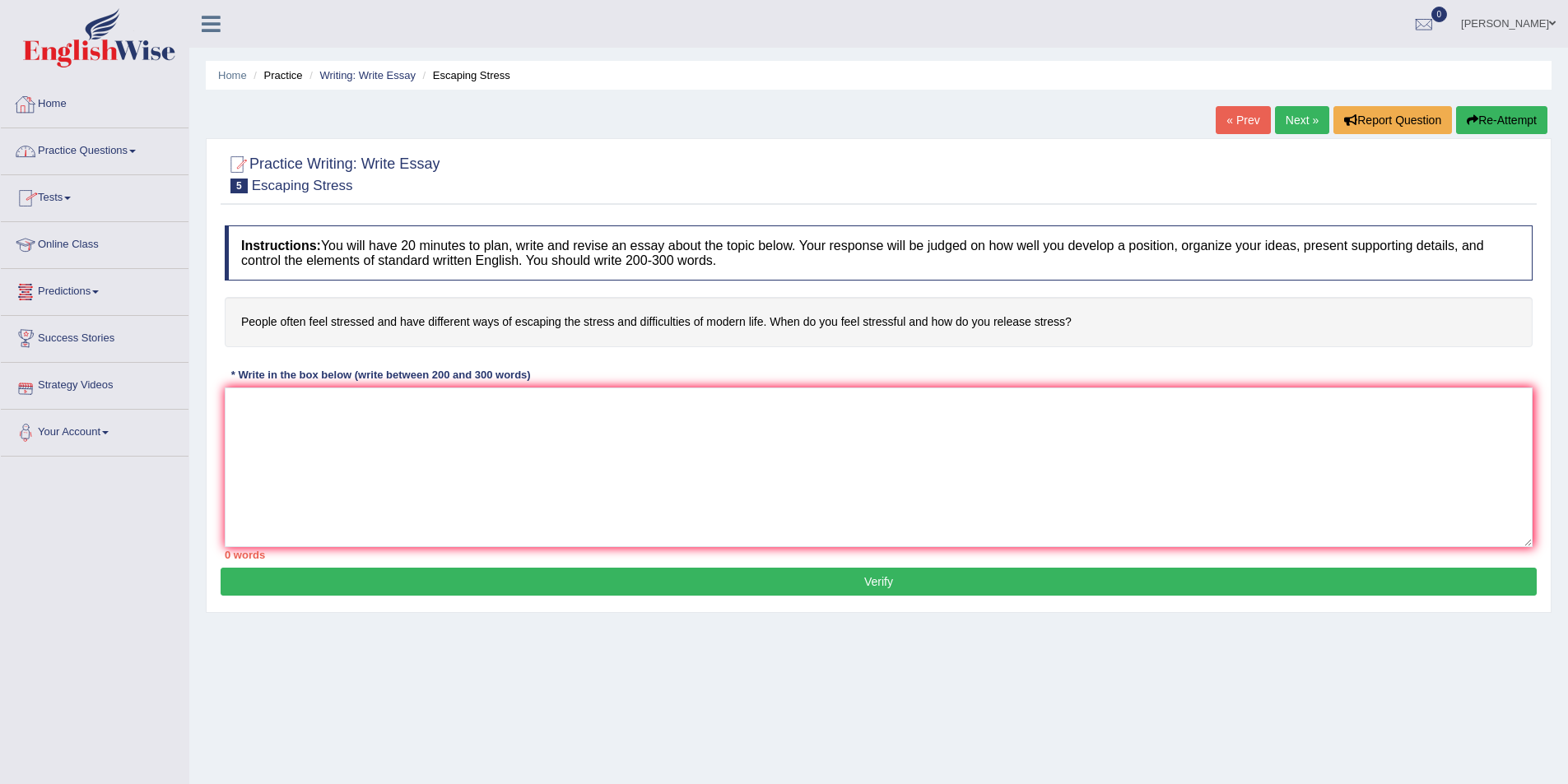
click at [56, 100] on link "Home" at bounding box center [95, 102] width 188 height 41
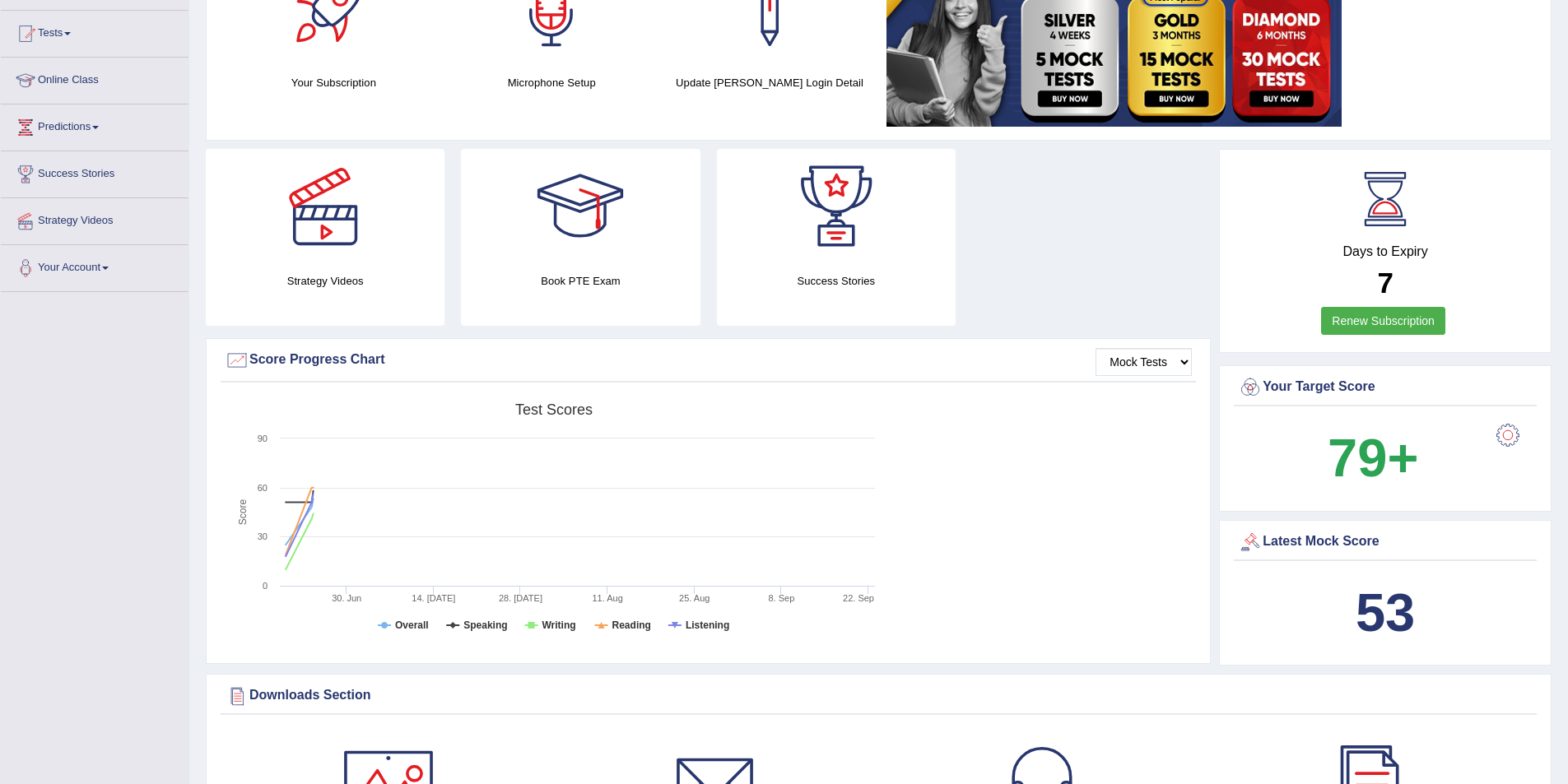
scroll to position [83, 0]
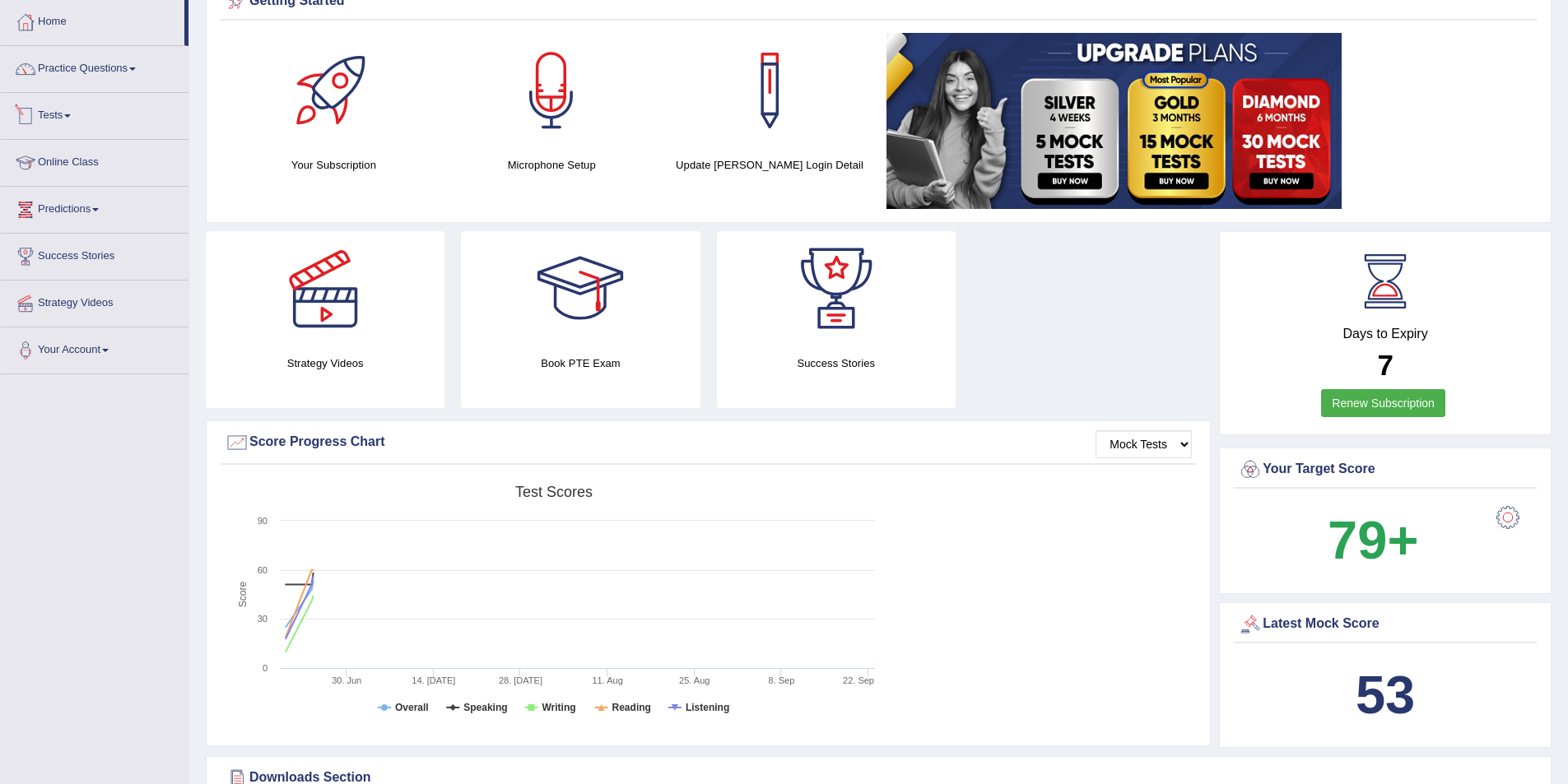
click at [69, 122] on link "Tests" at bounding box center [95, 113] width 188 height 41
click at [51, 214] on link "History" at bounding box center [107, 213] width 154 height 30
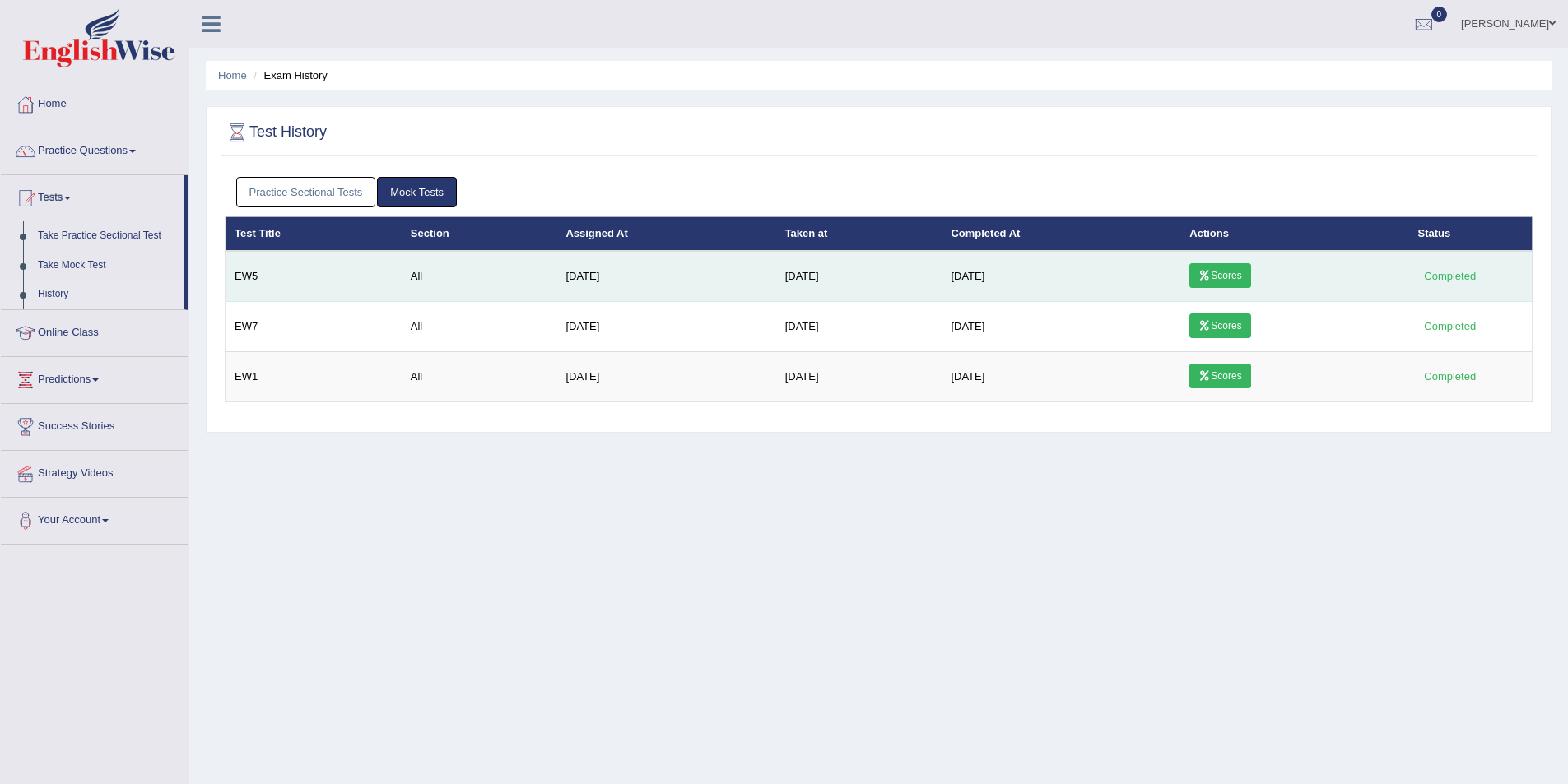
click at [1239, 279] on link "Scores" at bounding box center [1220, 276] width 61 height 24
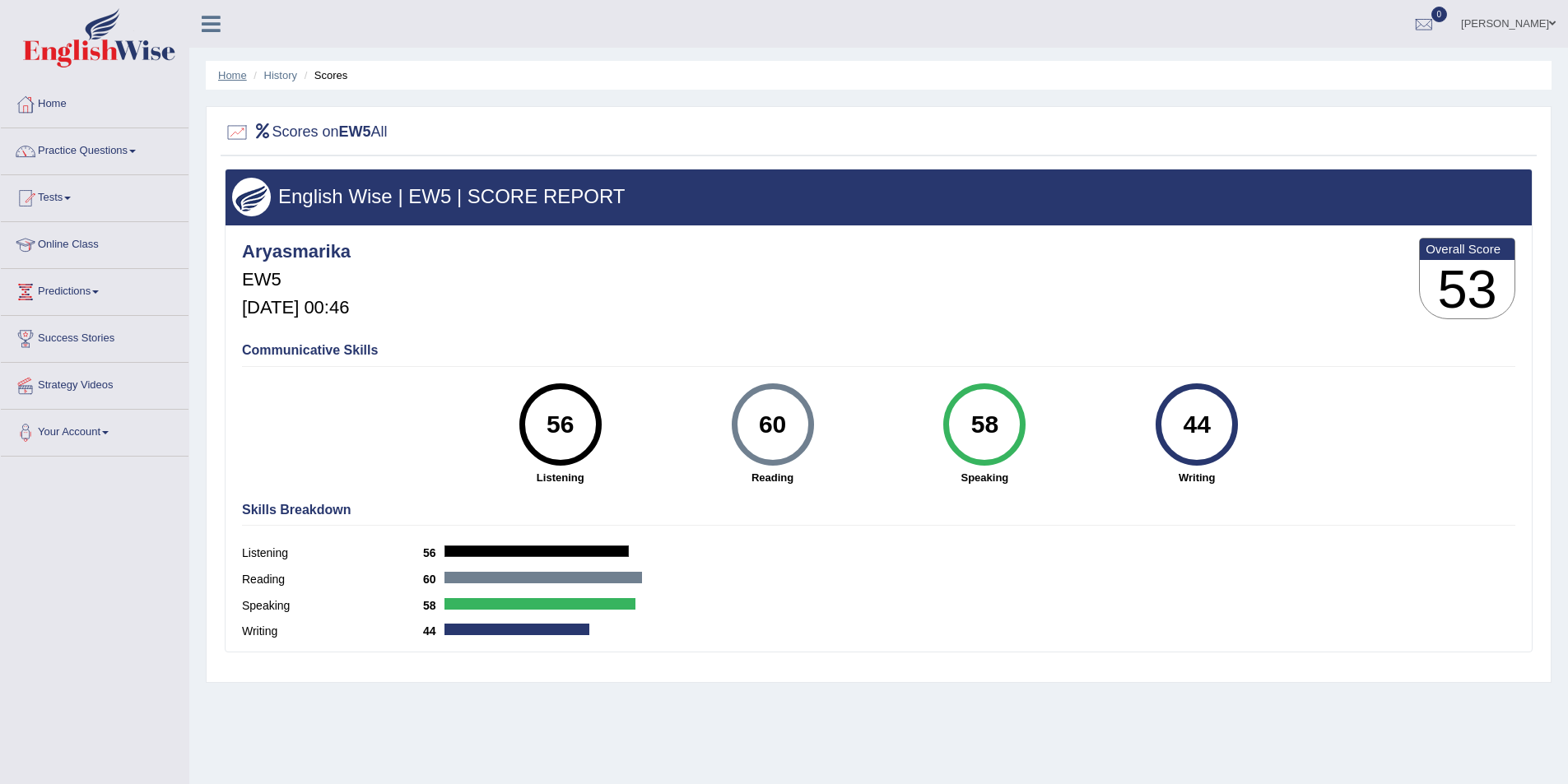
click at [230, 80] on link "Home" at bounding box center [232, 75] width 29 height 12
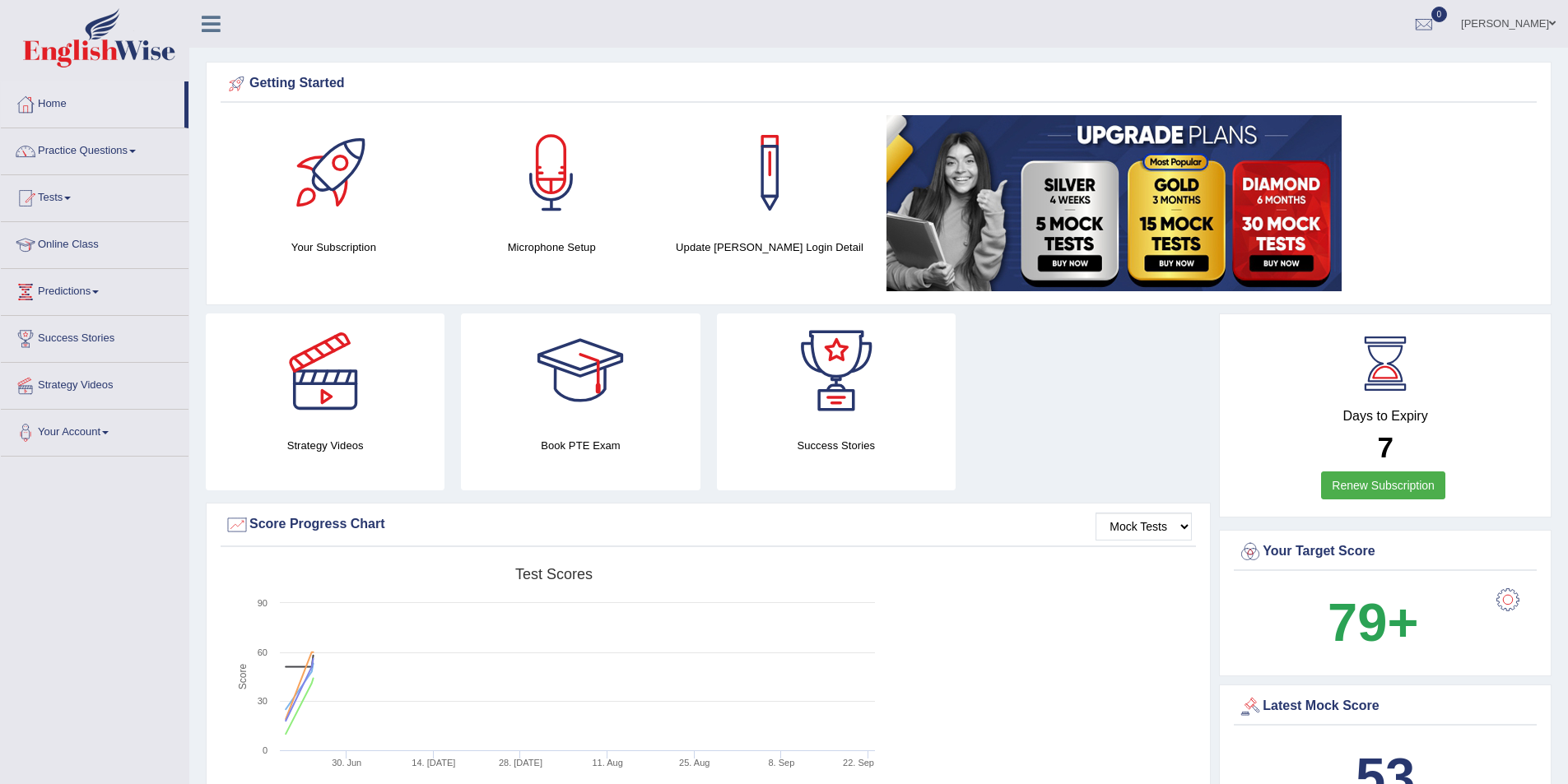
scroll to position [83, 0]
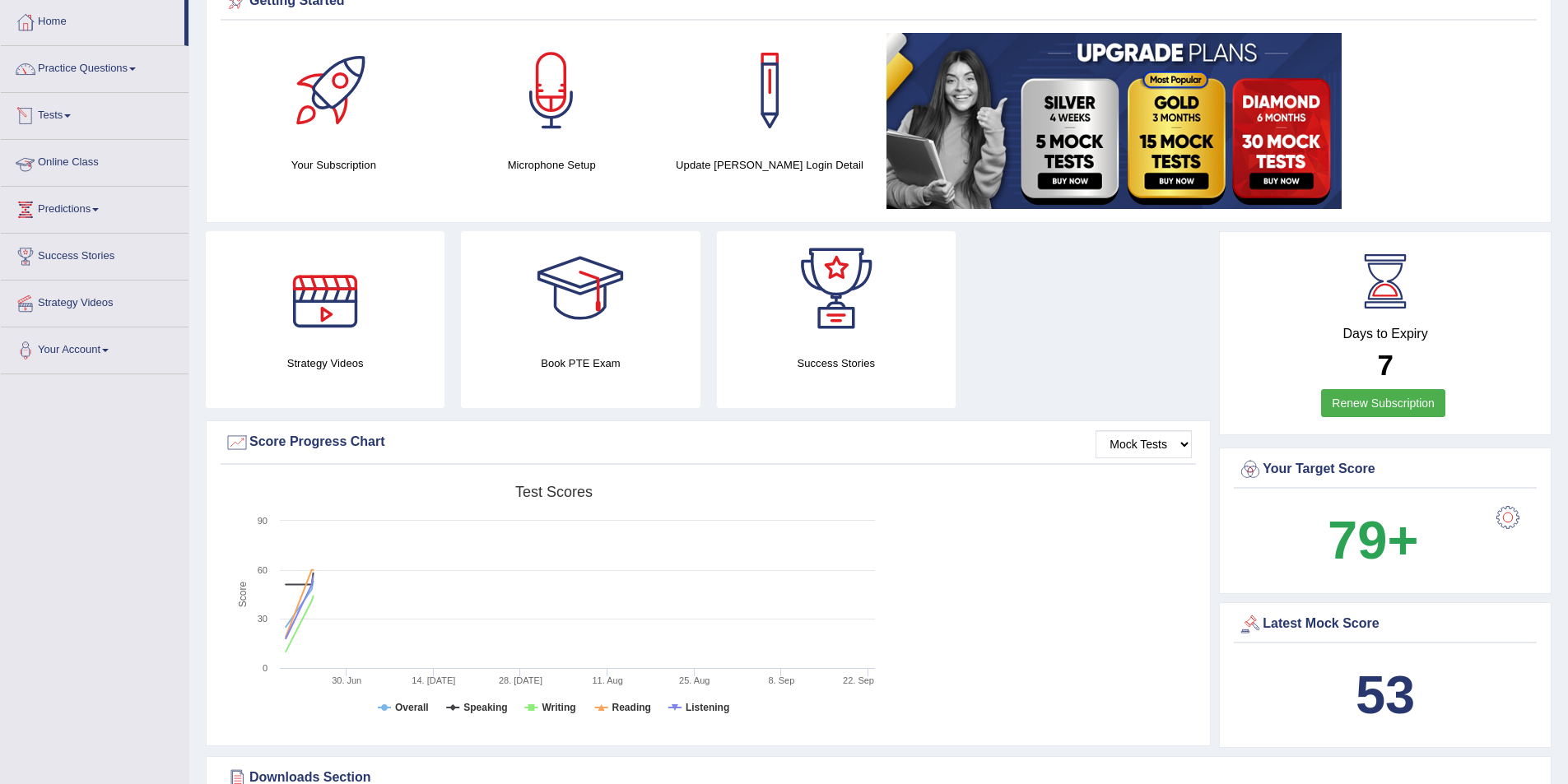
click at [70, 116] on span at bounding box center [67, 116] width 7 height 4
click at [55, 208] on link "History" at bounding box center [107, 213] width 154 height 30
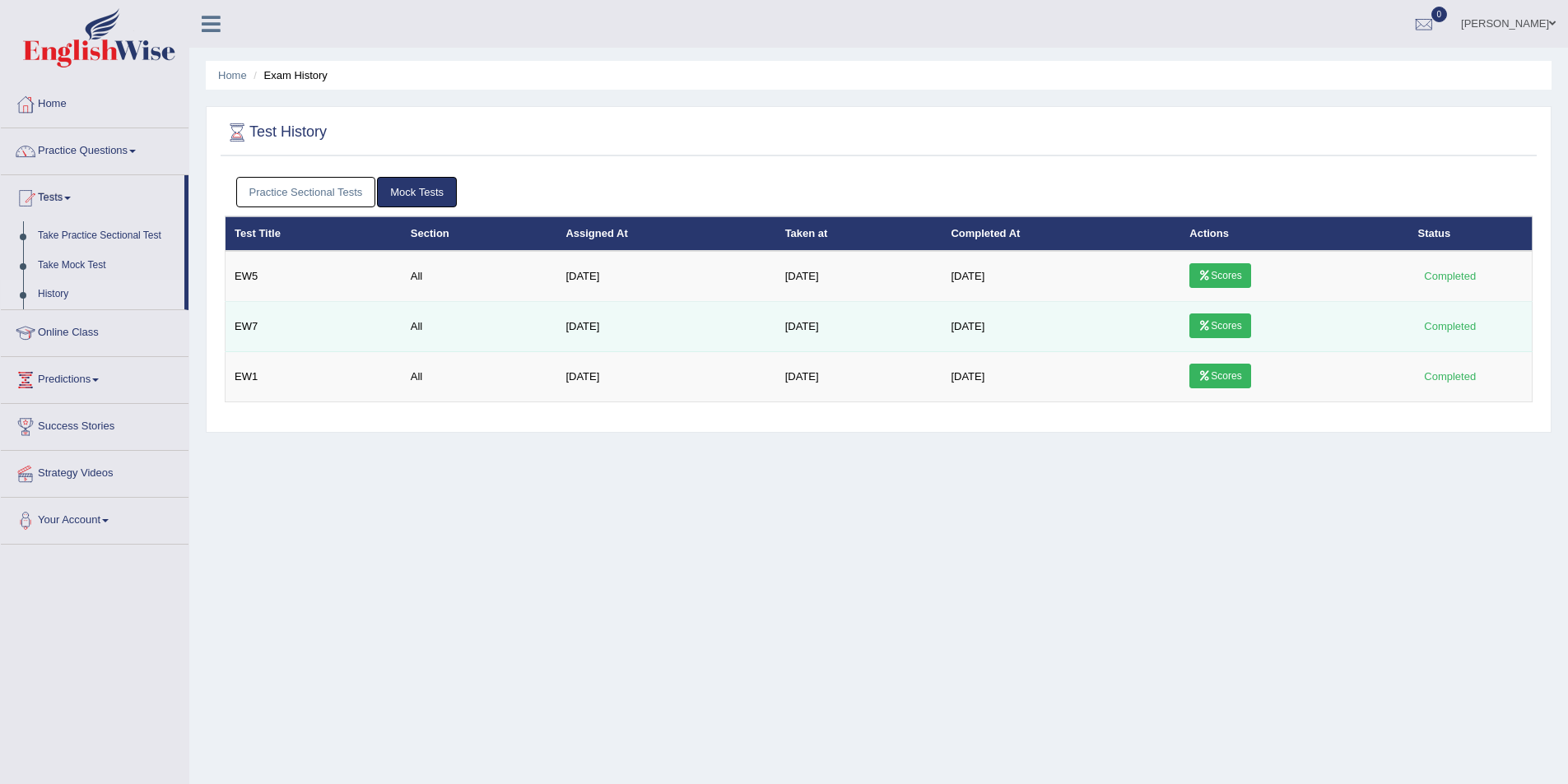
click at [1230, 329] on link "Scores" at bounding box center [1220, 325] width 61 height 24
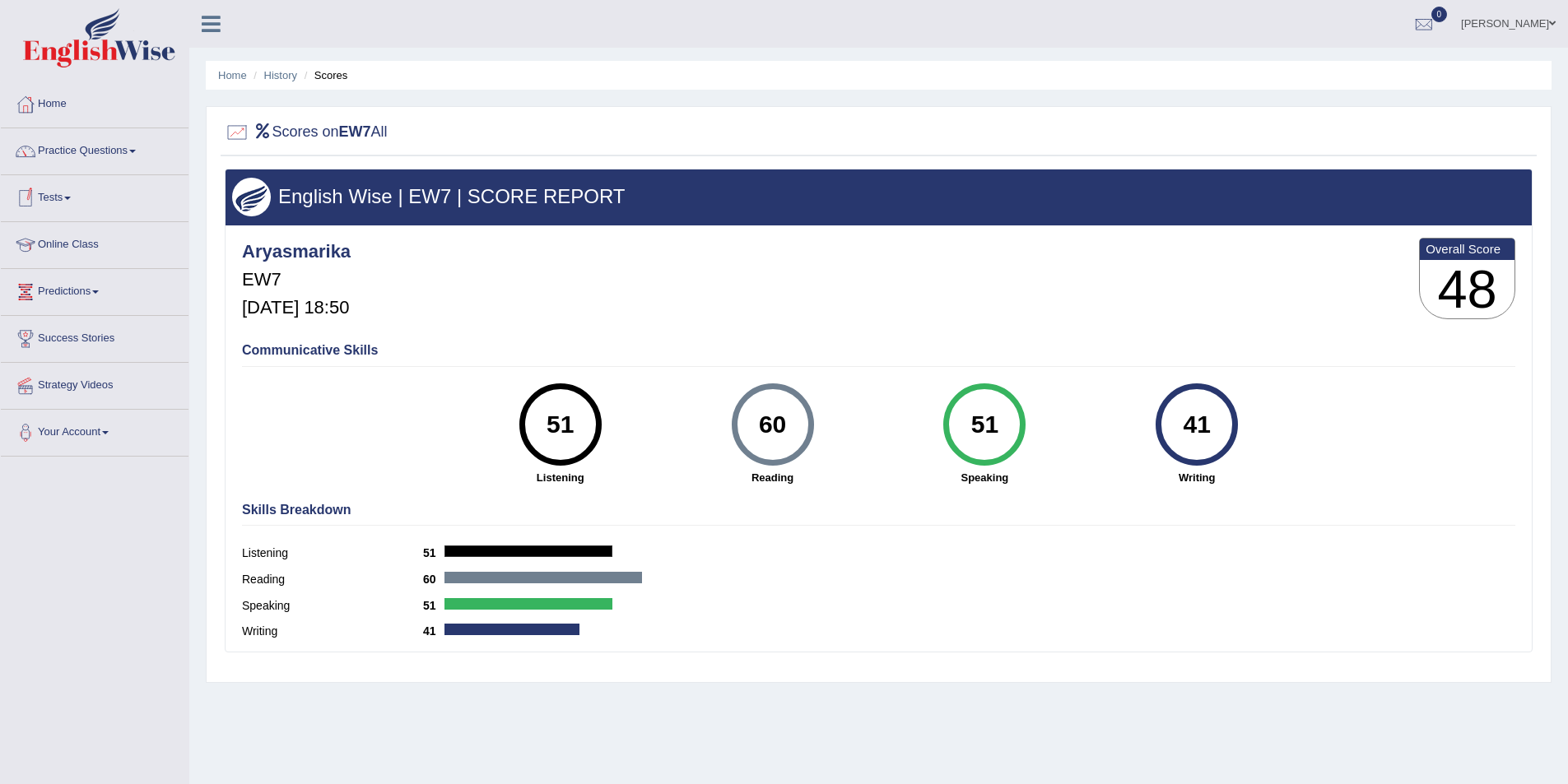
click at [70, 198] on span at bounding box center [67, 199] width 7 height 4
click at [56, 292] on link "History" at bounding box center [107, 294] width 154 height 30
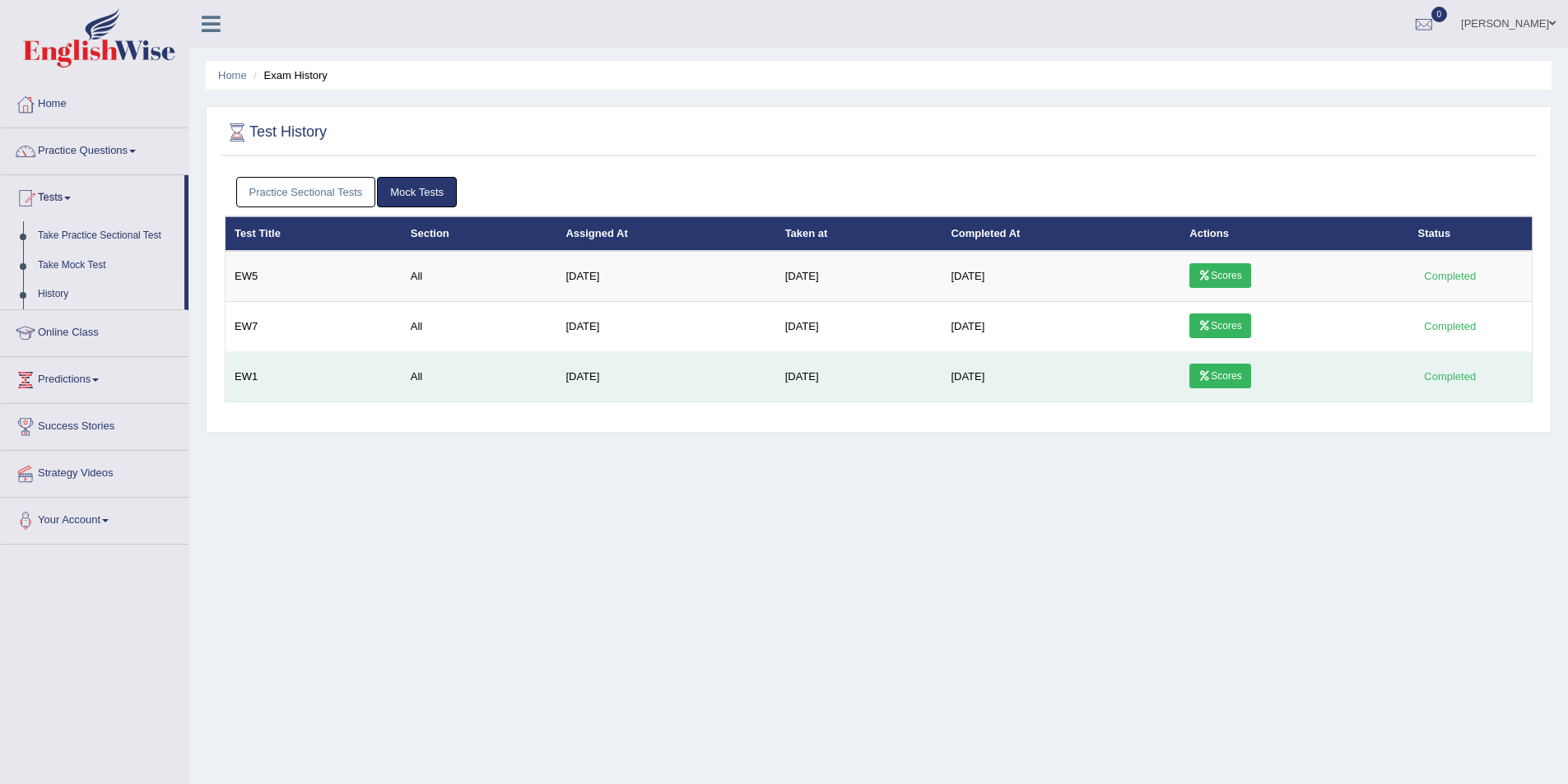
click at [1219, 381] on link "Scores" at bounding box center [1220, 376] width 61 height 24
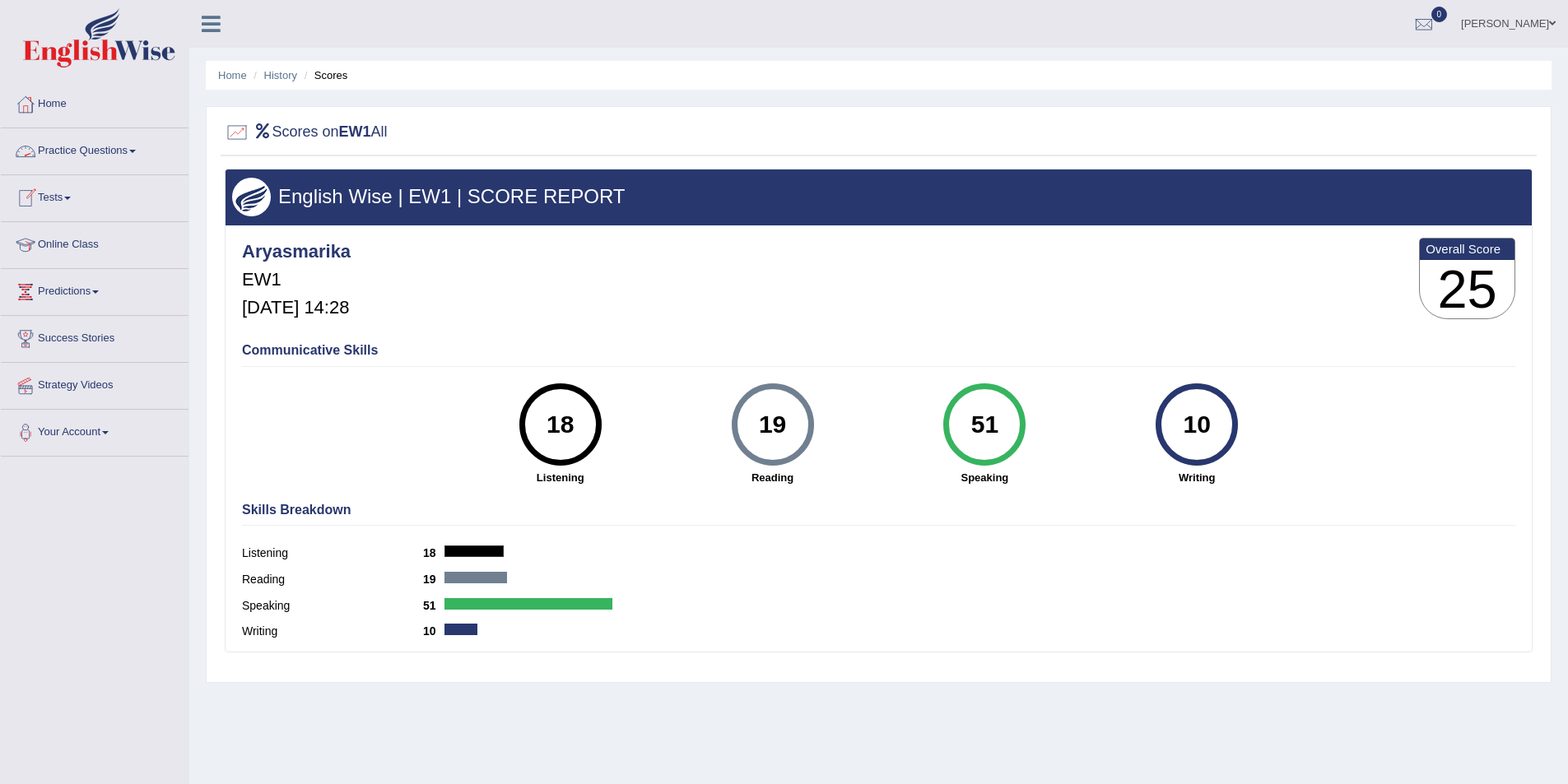
click at [117, 158] on link "Practice Questions" at bounding box center [95, 149] width 188 height 41
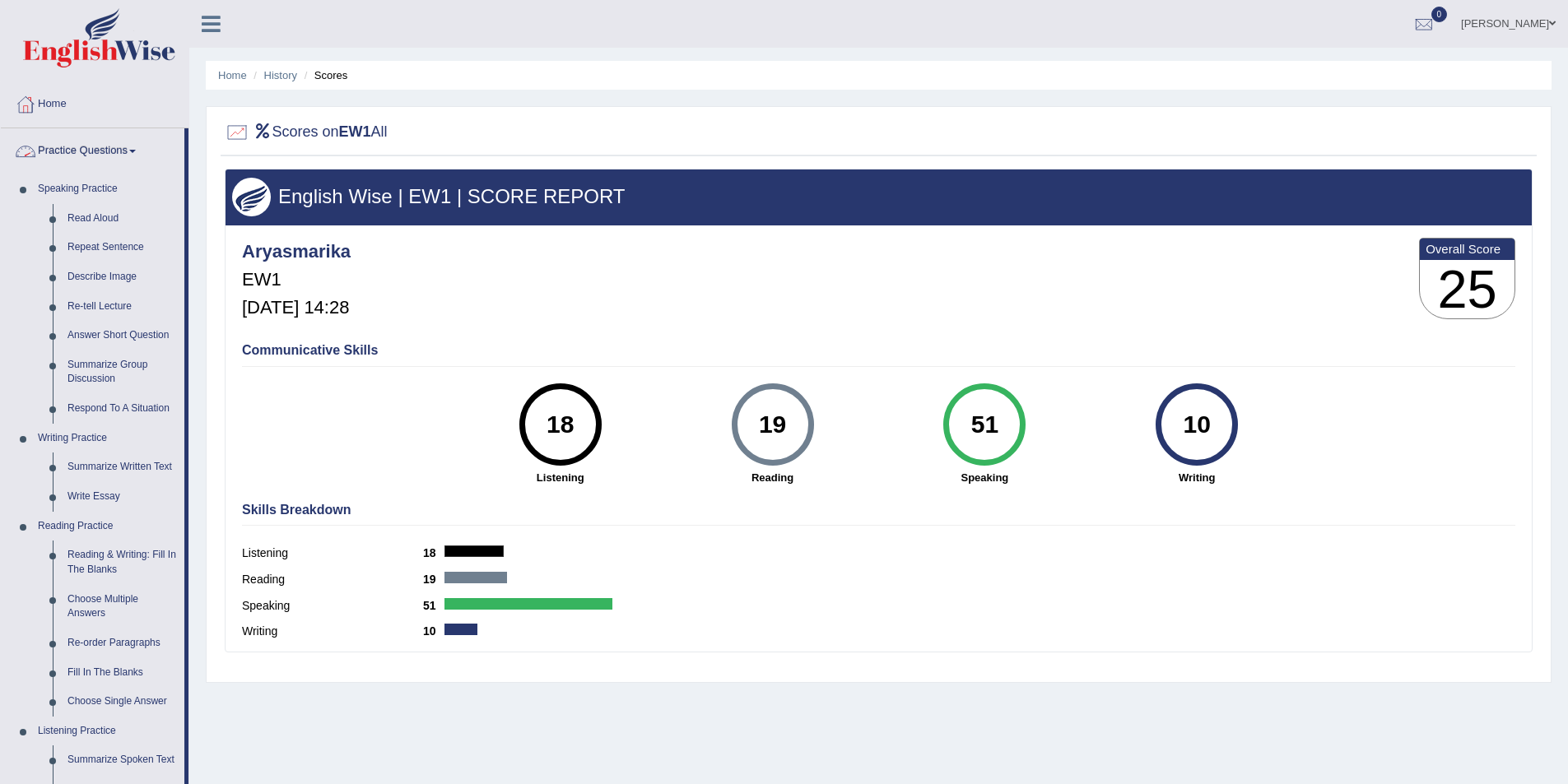
click at [131, 154] on link "Practice Questions" at bounding box center [93, 149] width 184 height 41
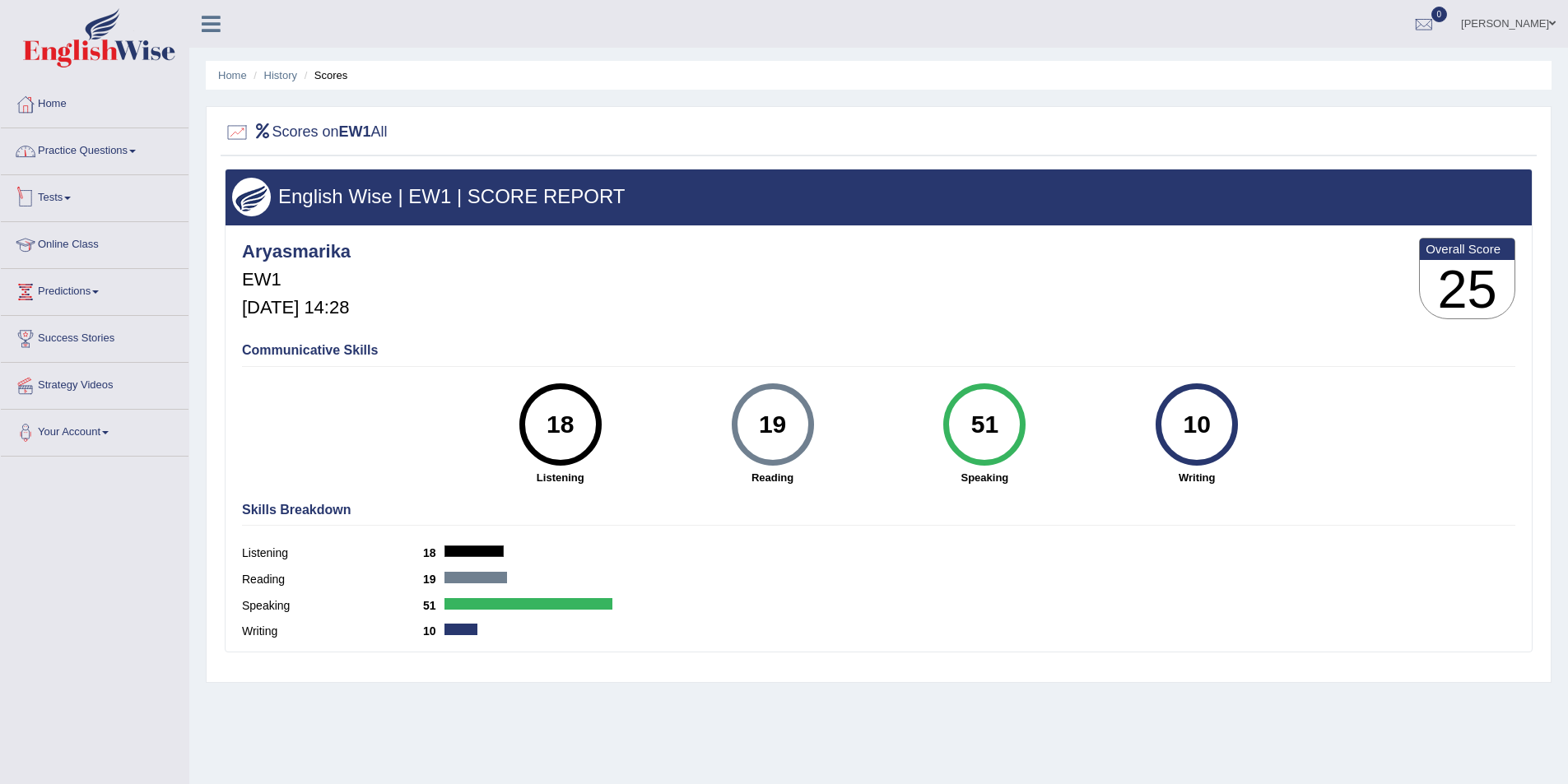
click at [1193, 410] on div "10" at bounding box center [1197, 425] width 60 height 69
click at [1551, 20] on span at bounding box center [1552, 23] width 7 height 10
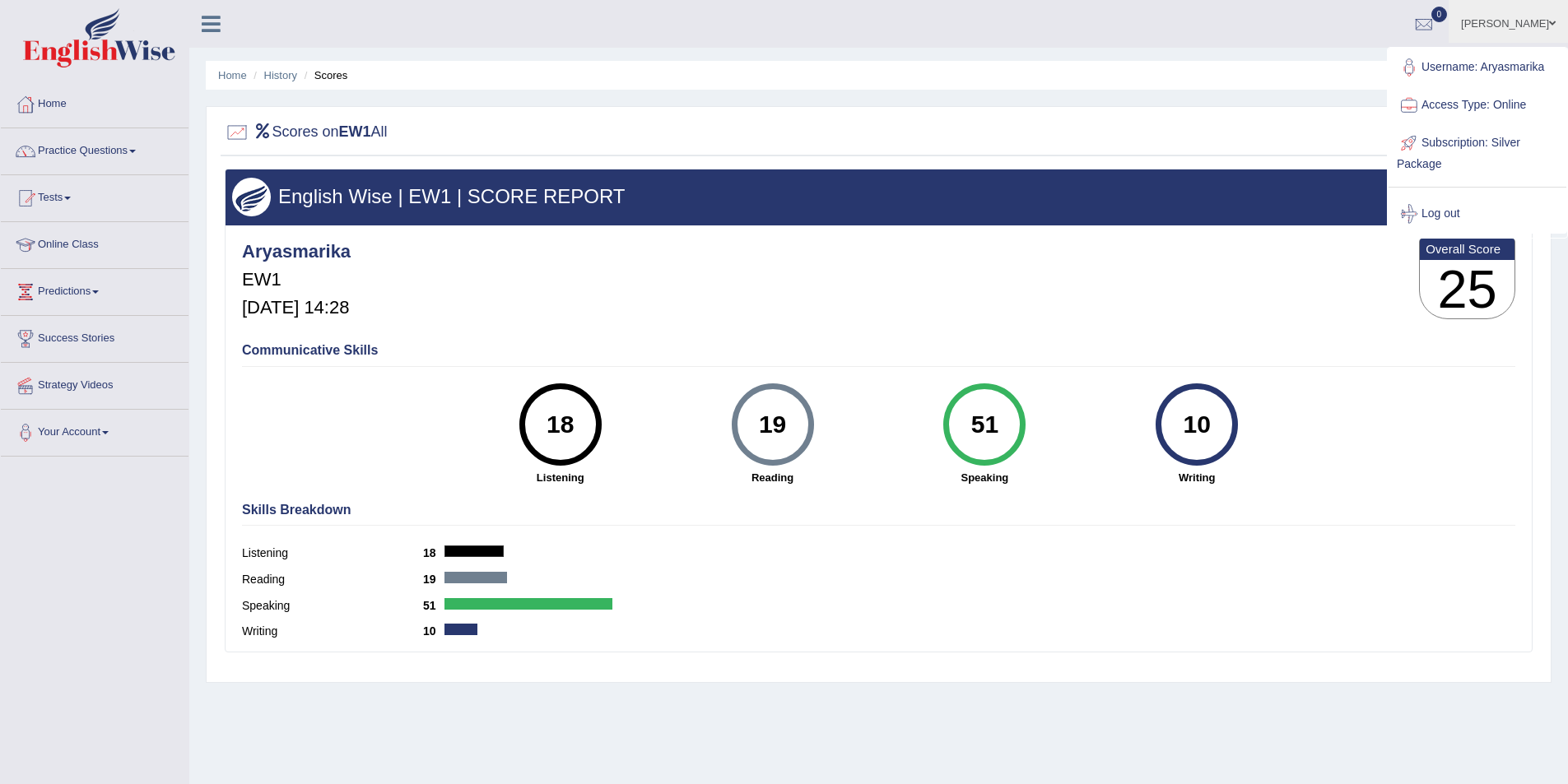
click at [1551, 20] on span at bounding box center [1552, 23] width 7 height 10
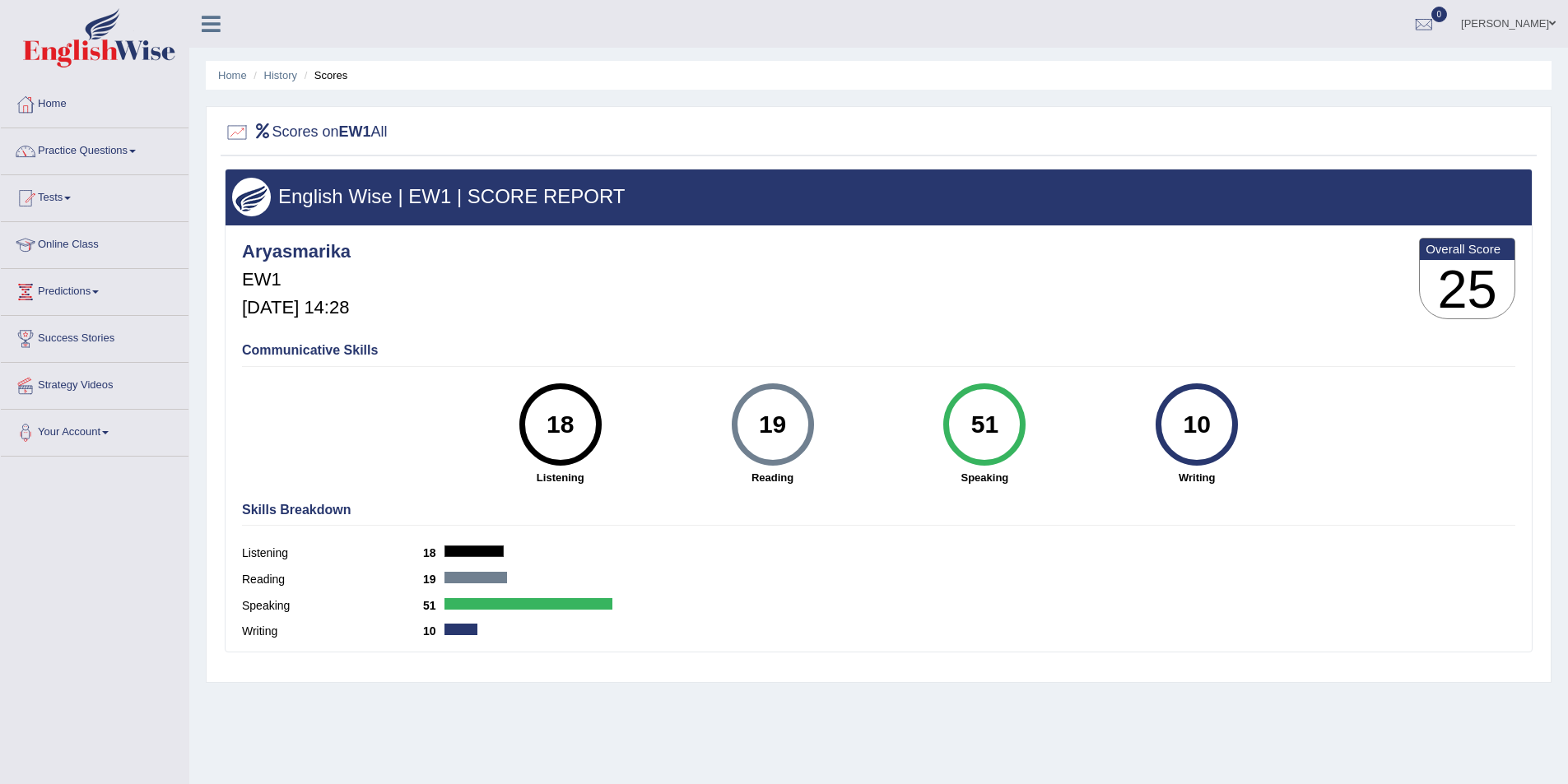
click at [1551, 20] on span at bounding box center [1552, 23] width 7 height 10
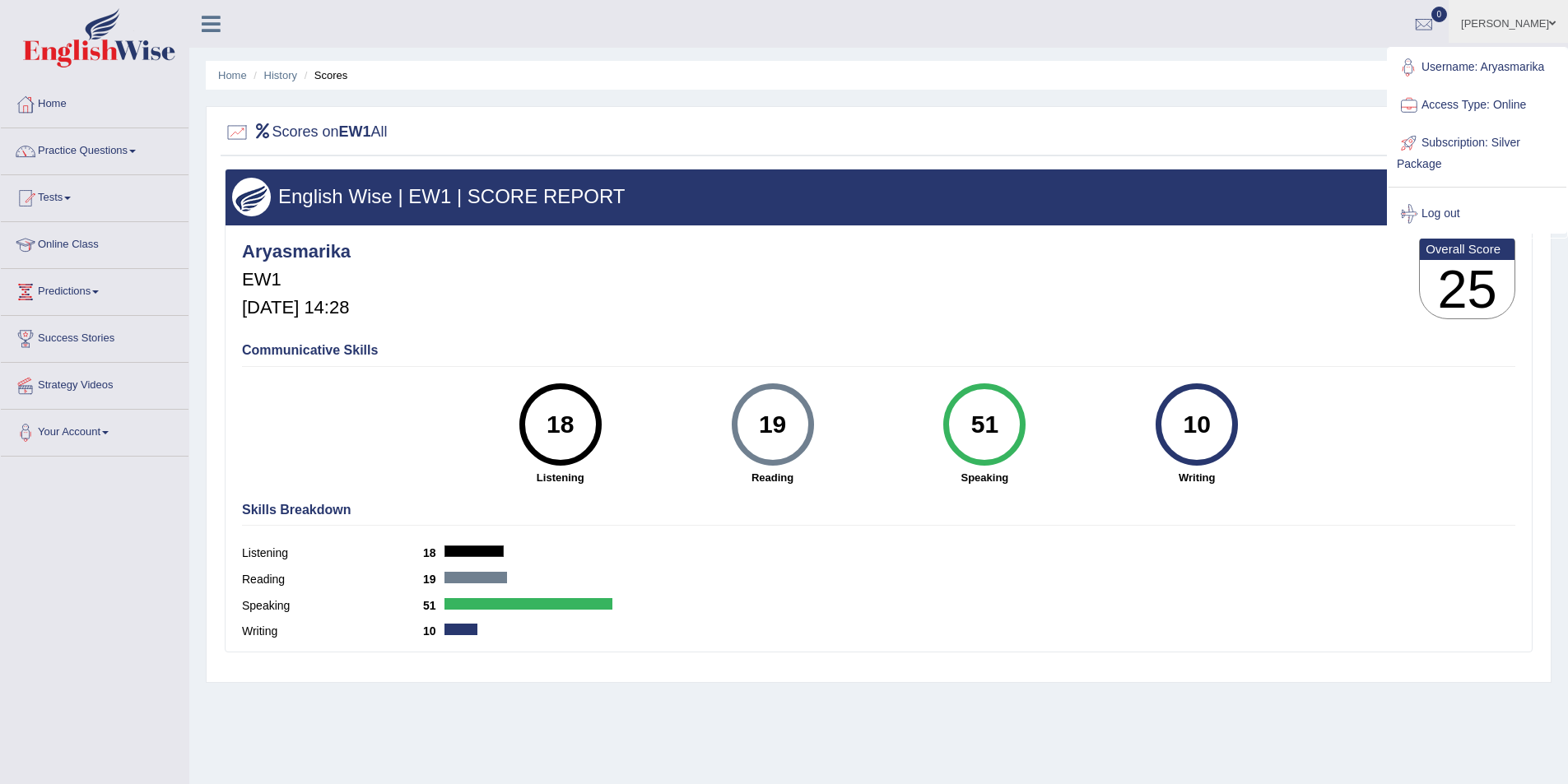
click at [1140, 110] on div "Scores on EW1 All English Wise | EW1 | SCORE REPORT Aryasmarika EW1 Jun 20, 202…" at bounding box center [878, 394] width 1346 height 577
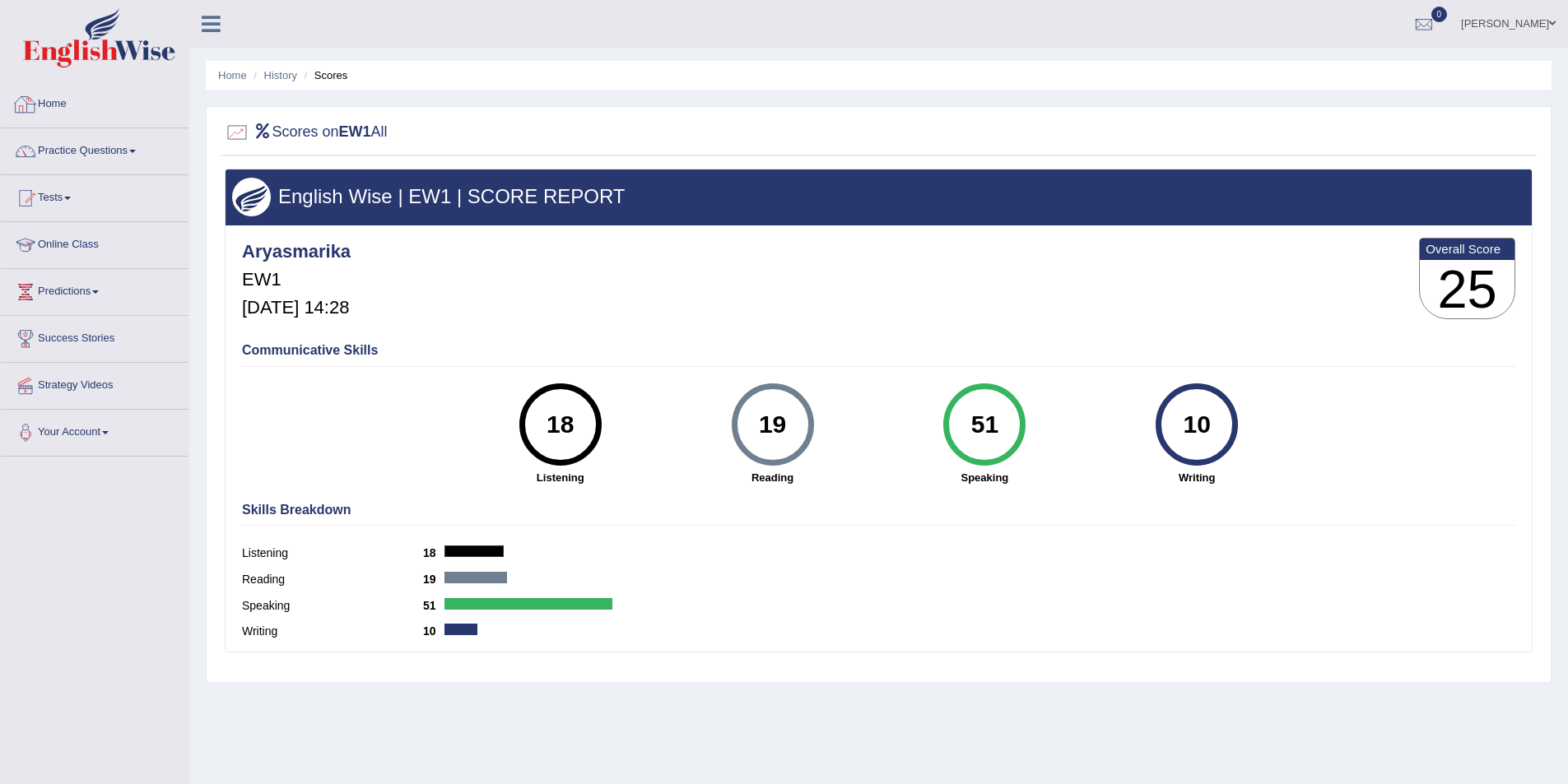
click at [79, 114] on link "Home" at bounding box center [95, 102] width 188 height 41
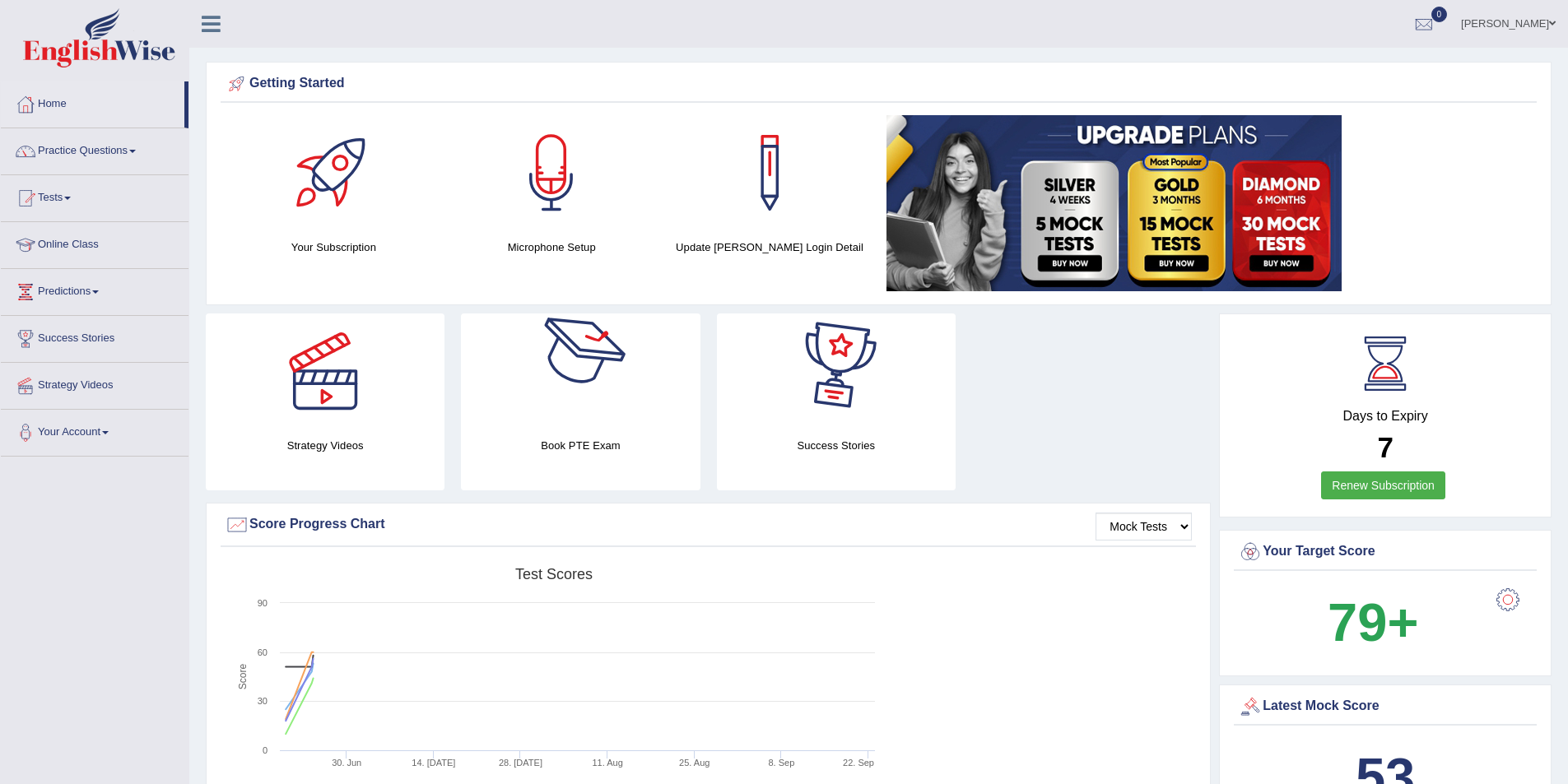
scroll to position [83, 0]
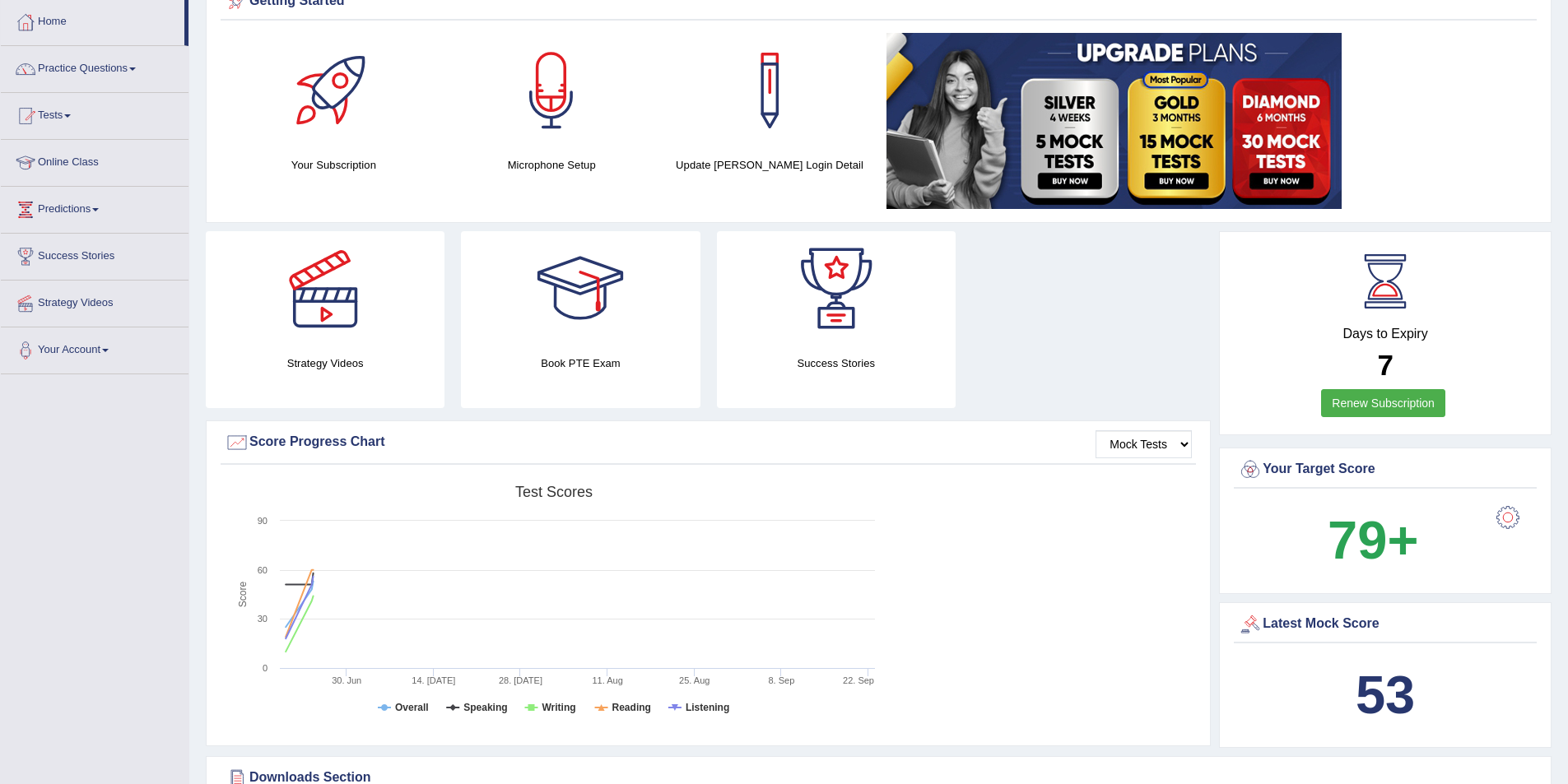
click at [1351, 405] on link "Renew Subscription" at bounding box center [1383, 403] width 124 height 28
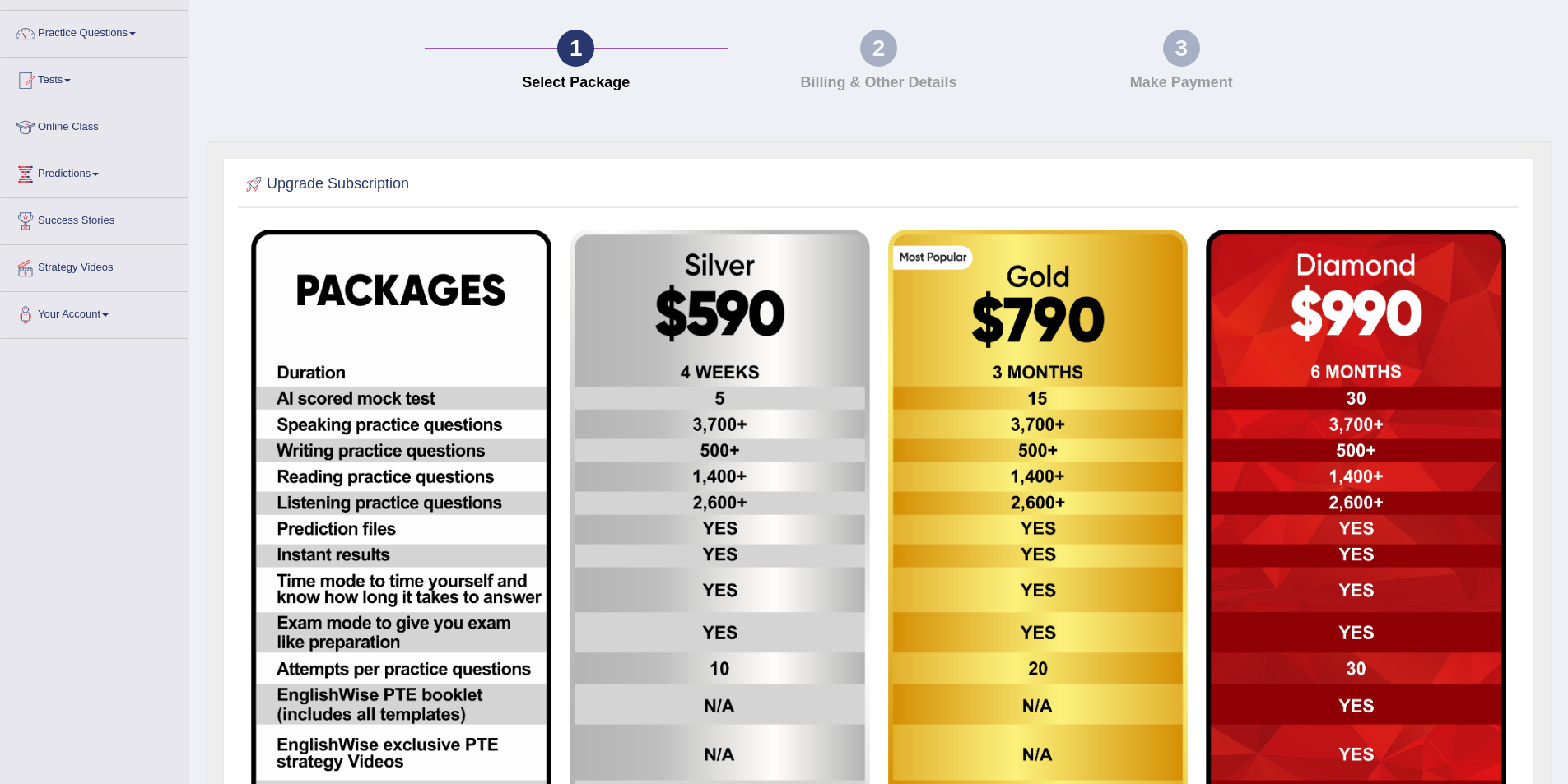
scroll to position [36, 0]
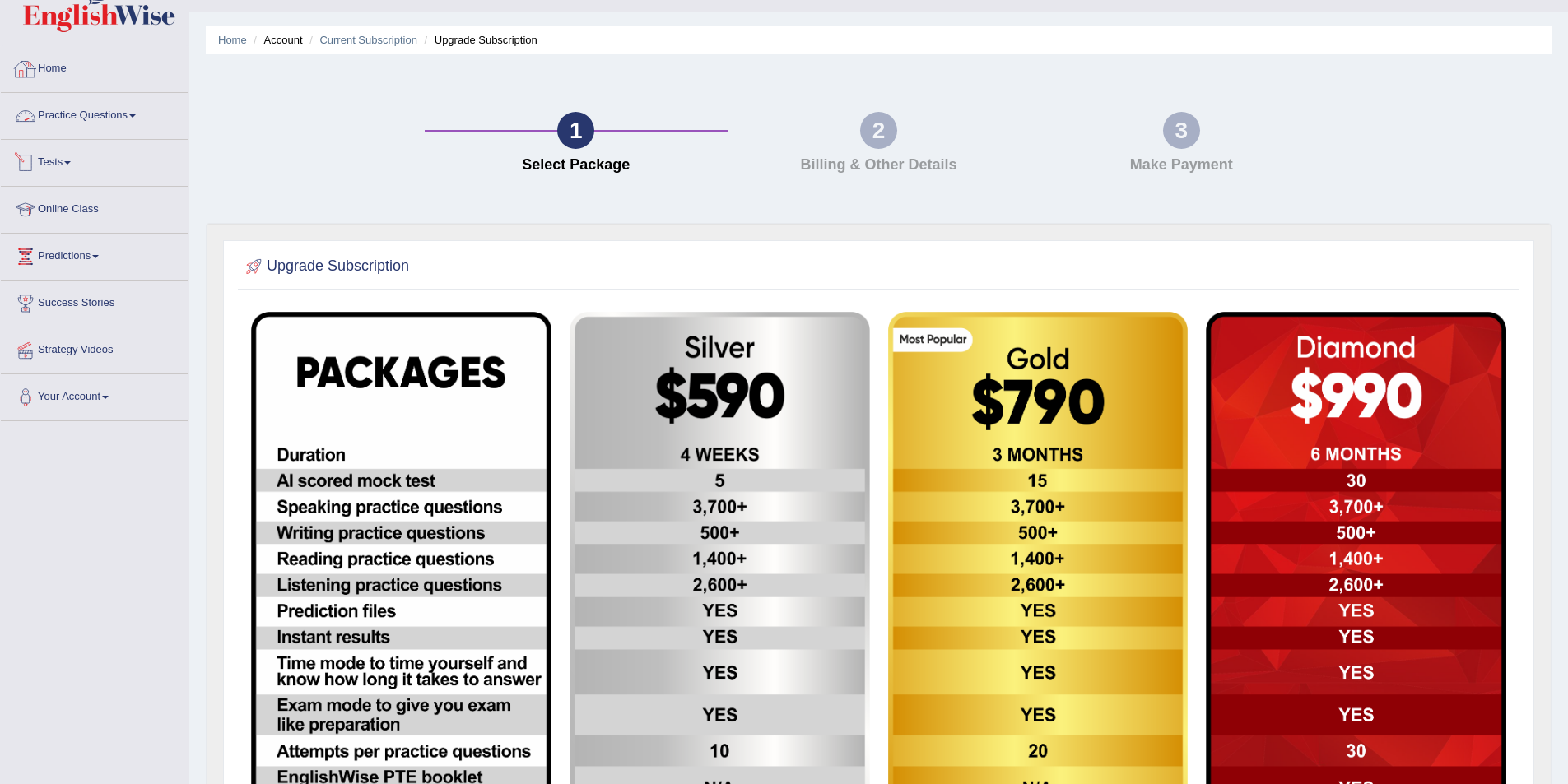
click at [64, 70] on link "Home" at bounding box center [95, 67] width 188 height 41
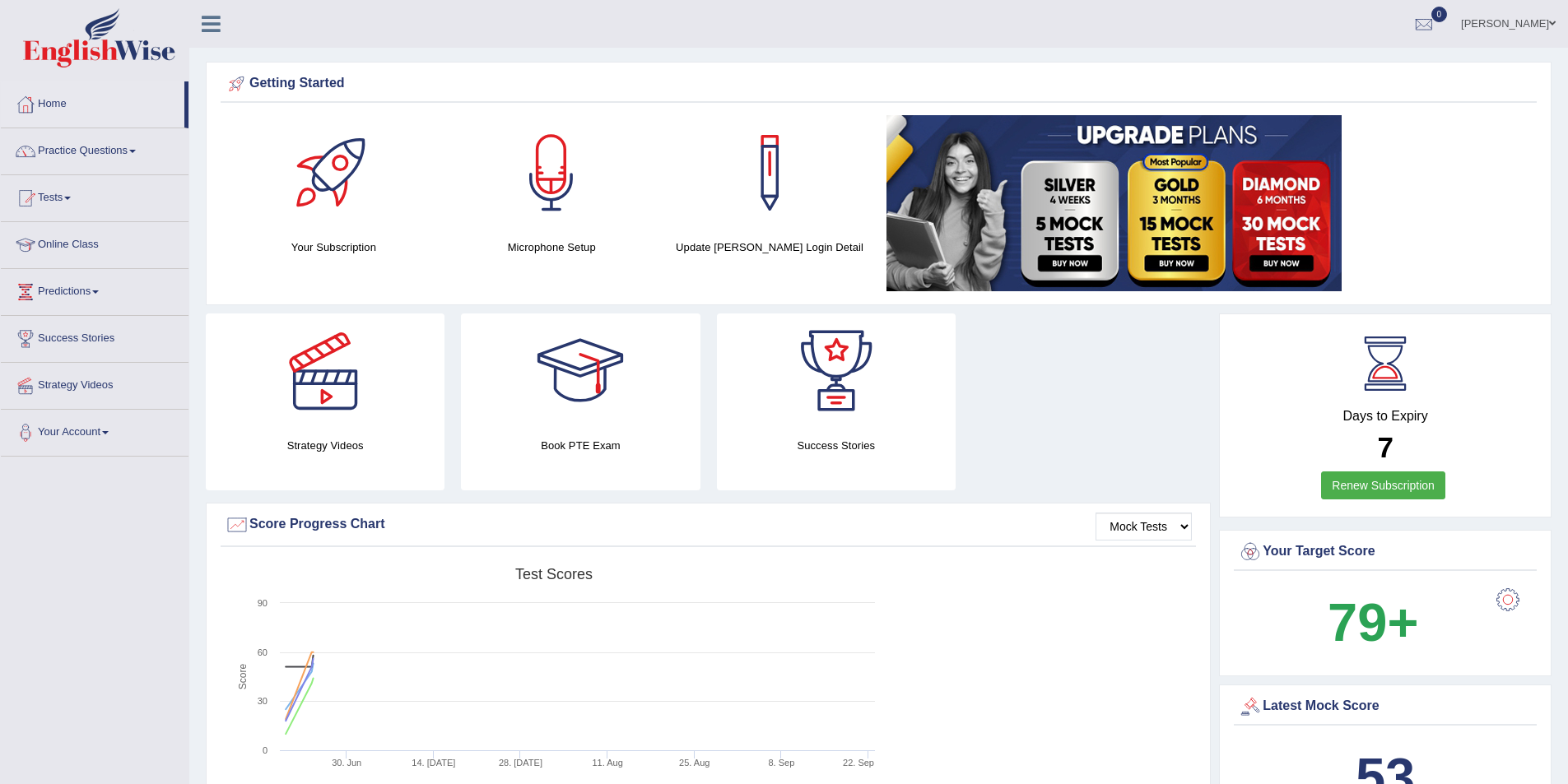
click at [135, 156] on link "Practice Questions" at bounding box center [95, 149] width 188 height 41
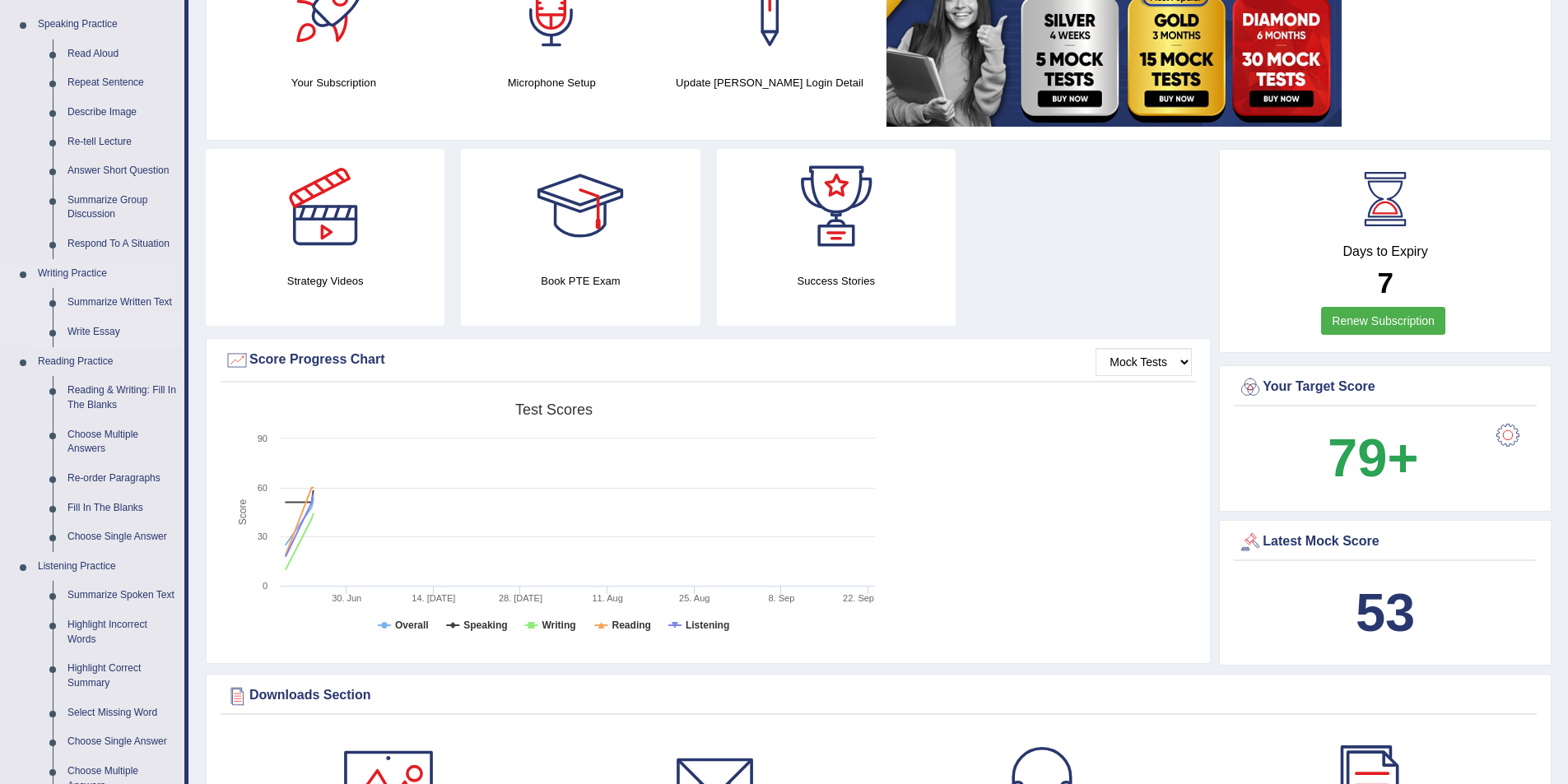
scroll to position [247, 0]
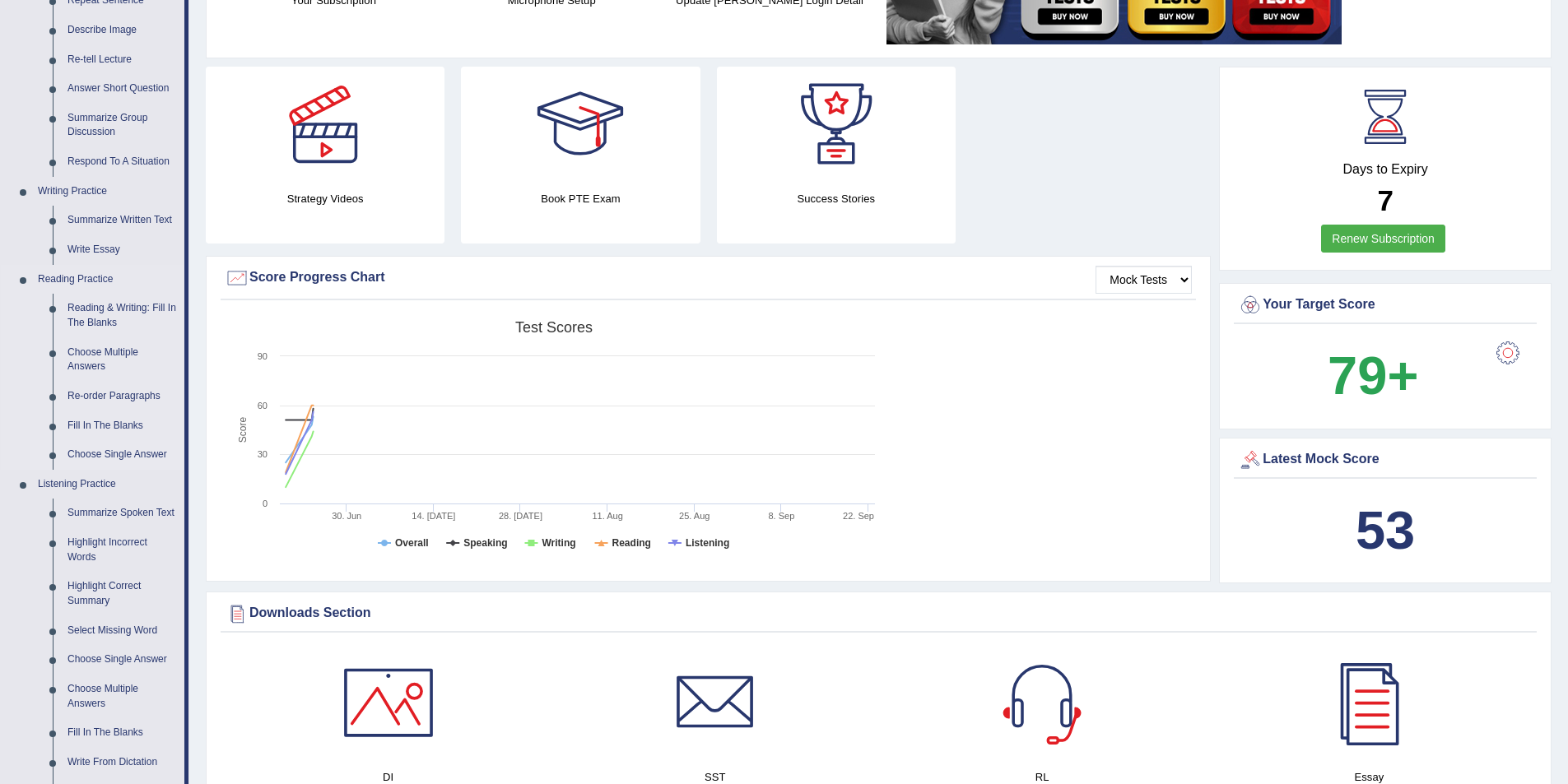
click at [119, 445] on link "Choose Single Answer" at bounding box center [122, 455] width 124 height 30
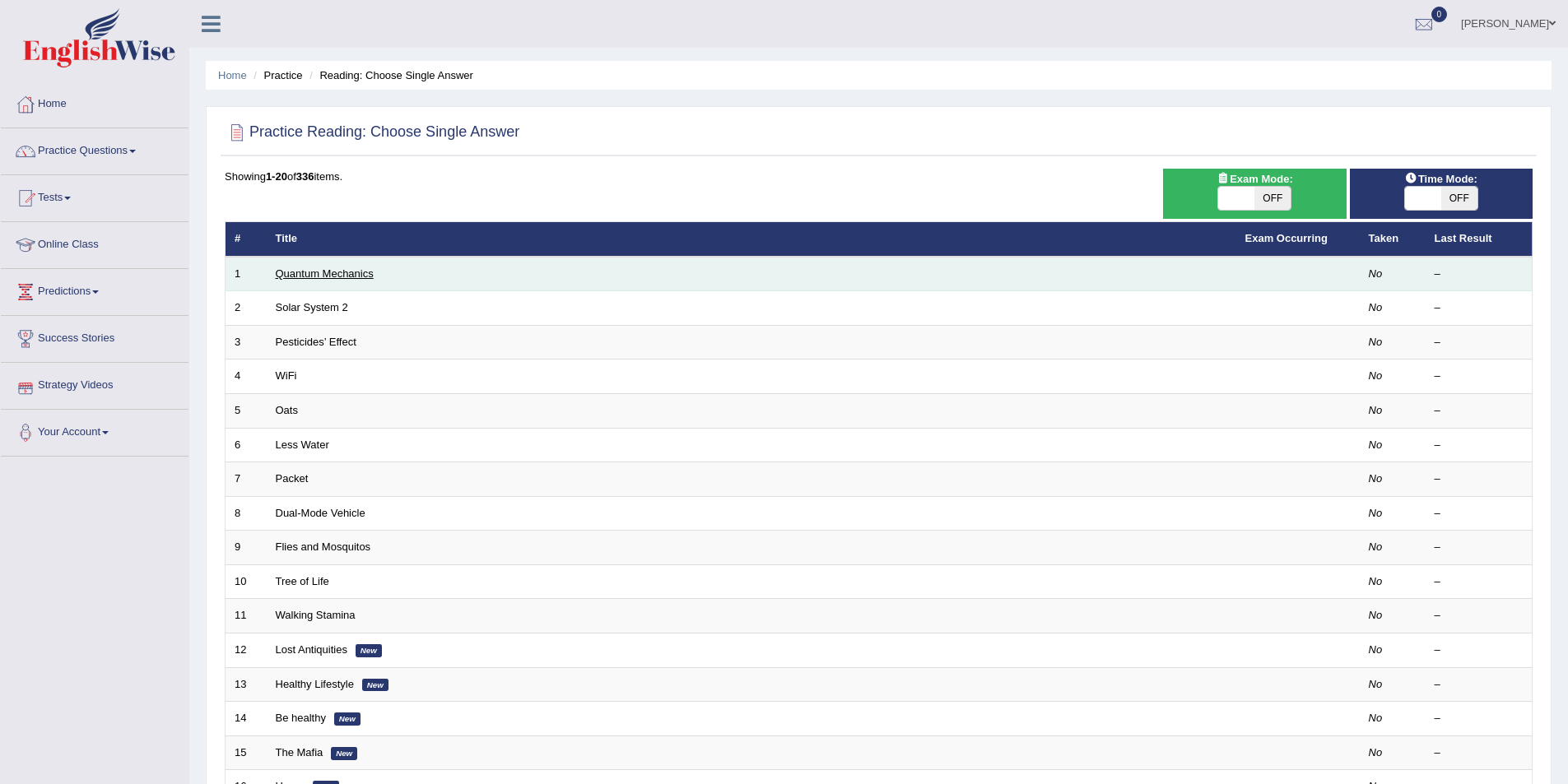
click at [324, 276] on link "Quantum Mechanics" at bounding box center [325, 273] width 98 height 12
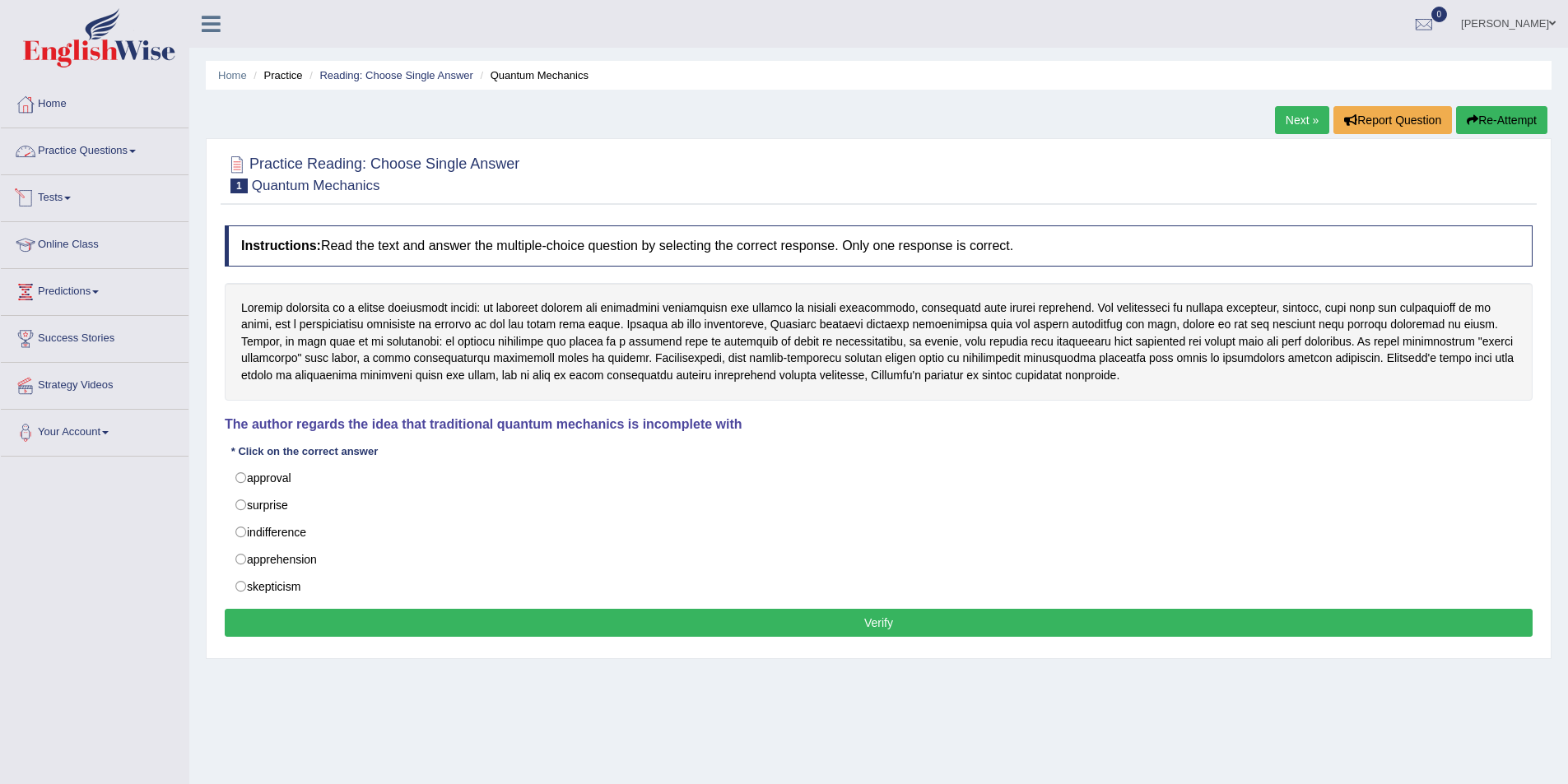
click at [138, 153] on link "Practice Questions" at bounding box center [95, 149] width 188 height 41
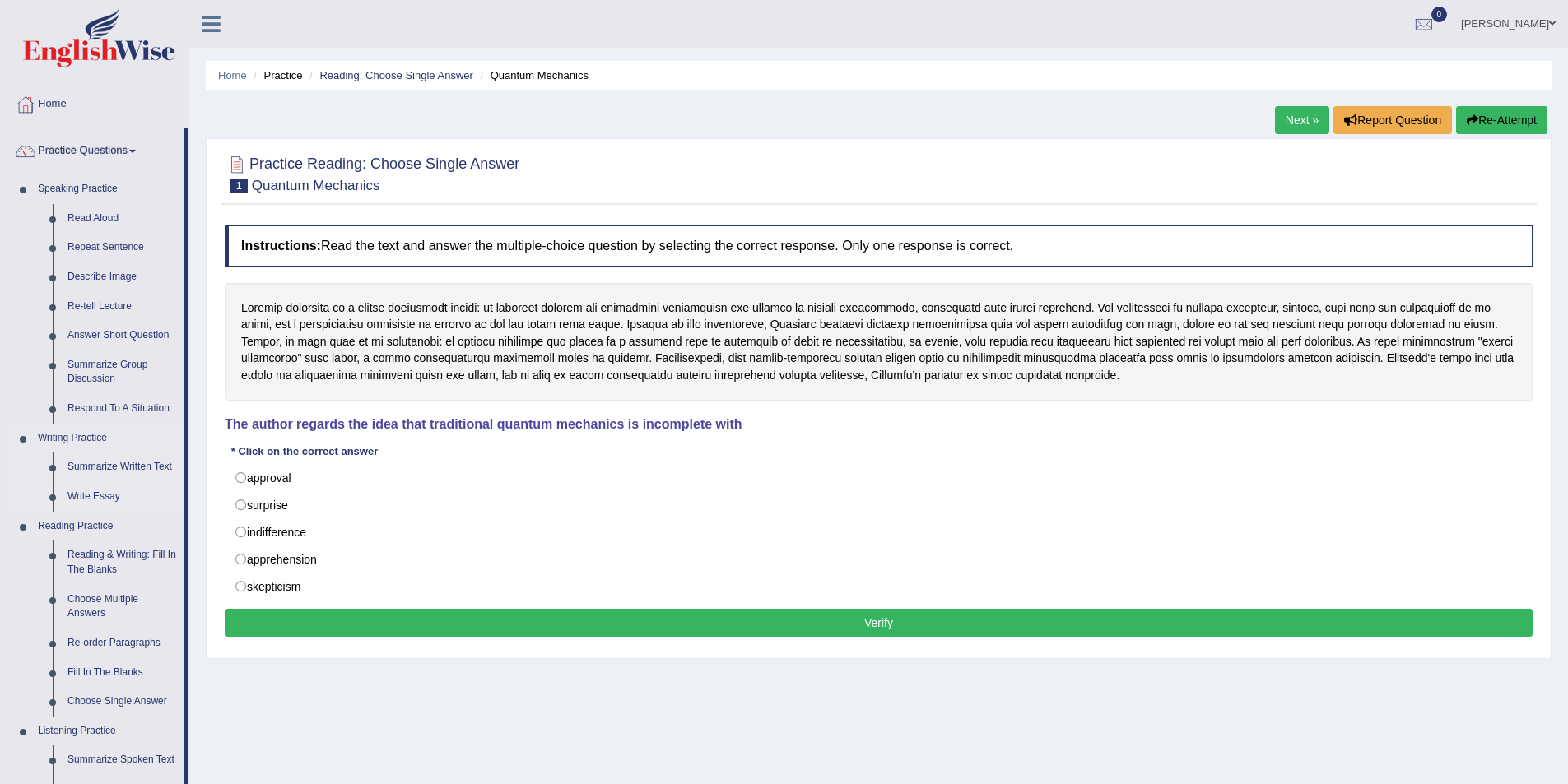
click at [96, 497] on link "Write Essay" at bounding box center [122, 497] width 124 height 30
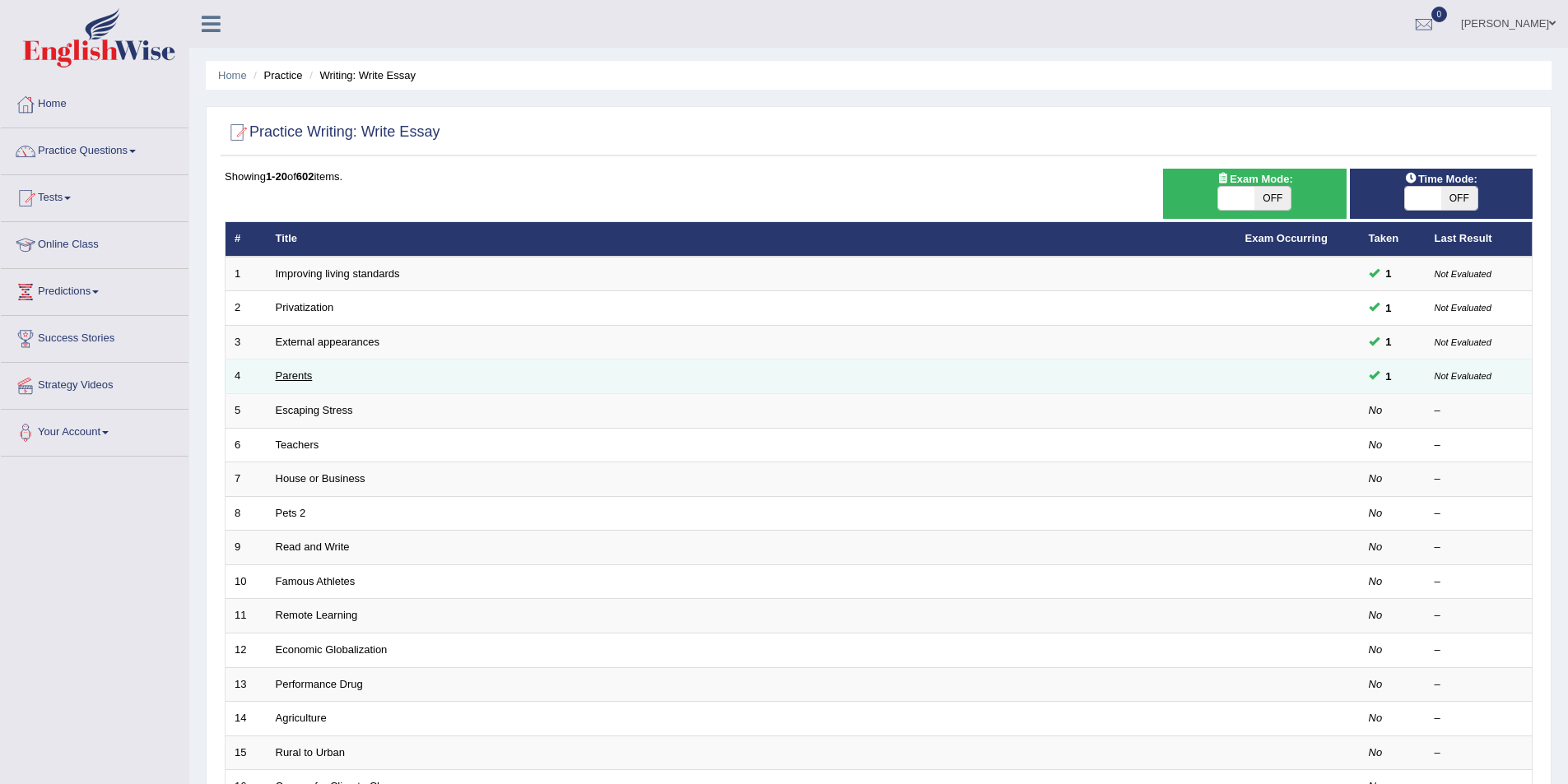
click at [294, 376] on link "Parents" at bounding box center [294, 375] width 37 height 12
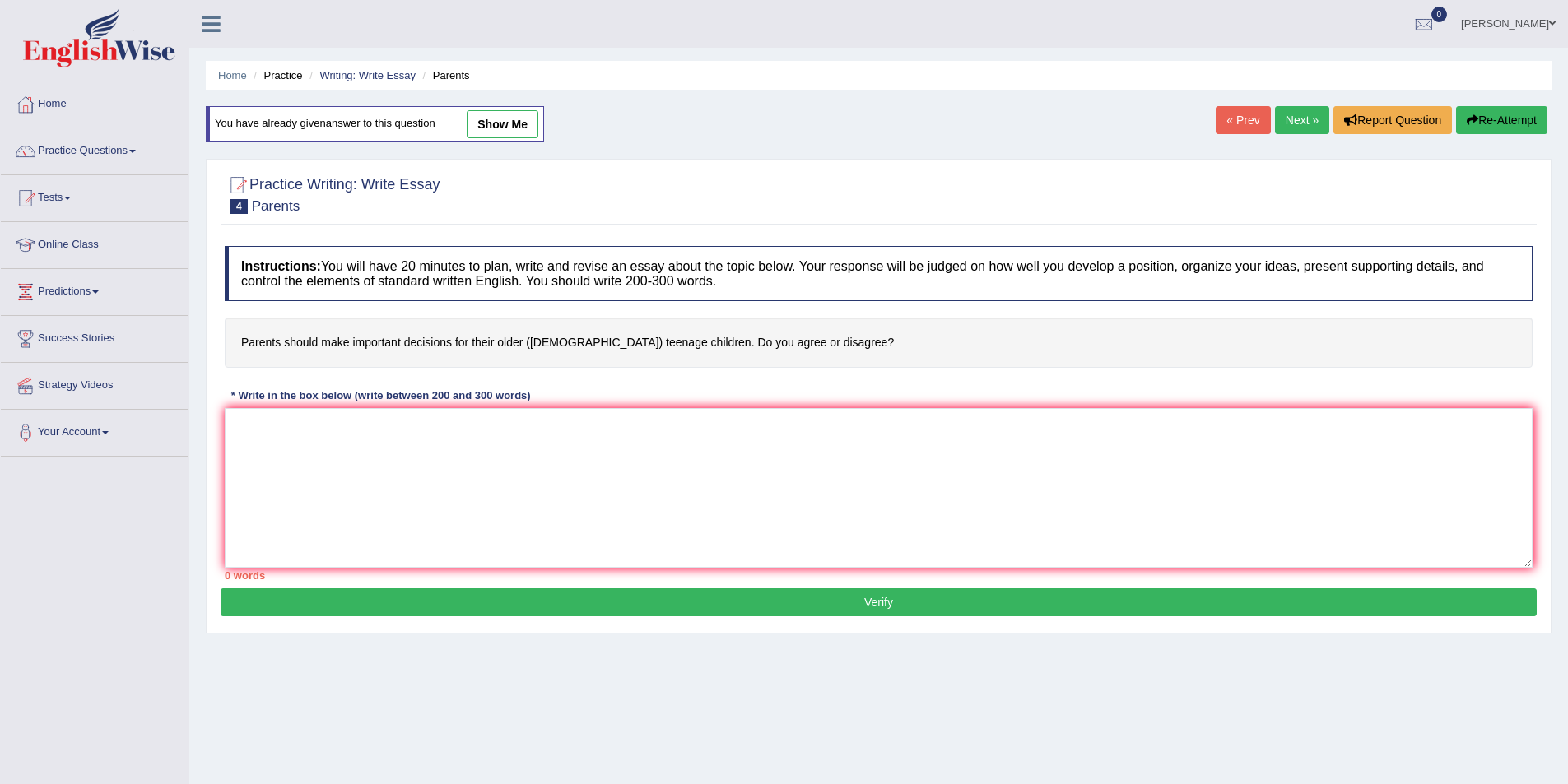
click at [1304, 117] on link "Next »" at bounding box center [1302, 120] width 54 height 28
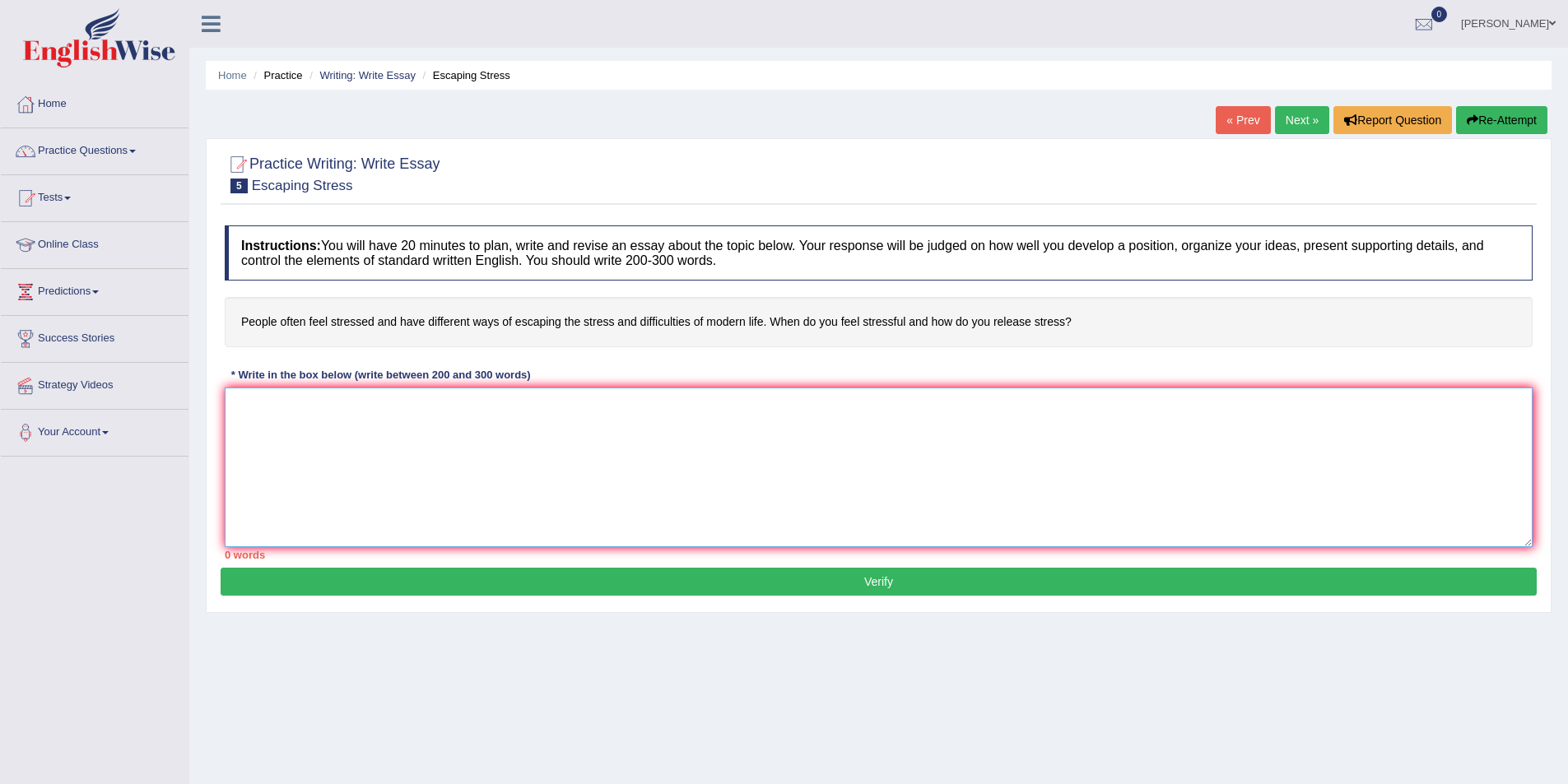
click at [286, 410] on textarea at bounding box center [878, 467] width 1308 height 159
paste textarea "Lor ipsumdolor sitametc ad elitse doei tem incidid utlabore etdoloremag. Aliq e…"
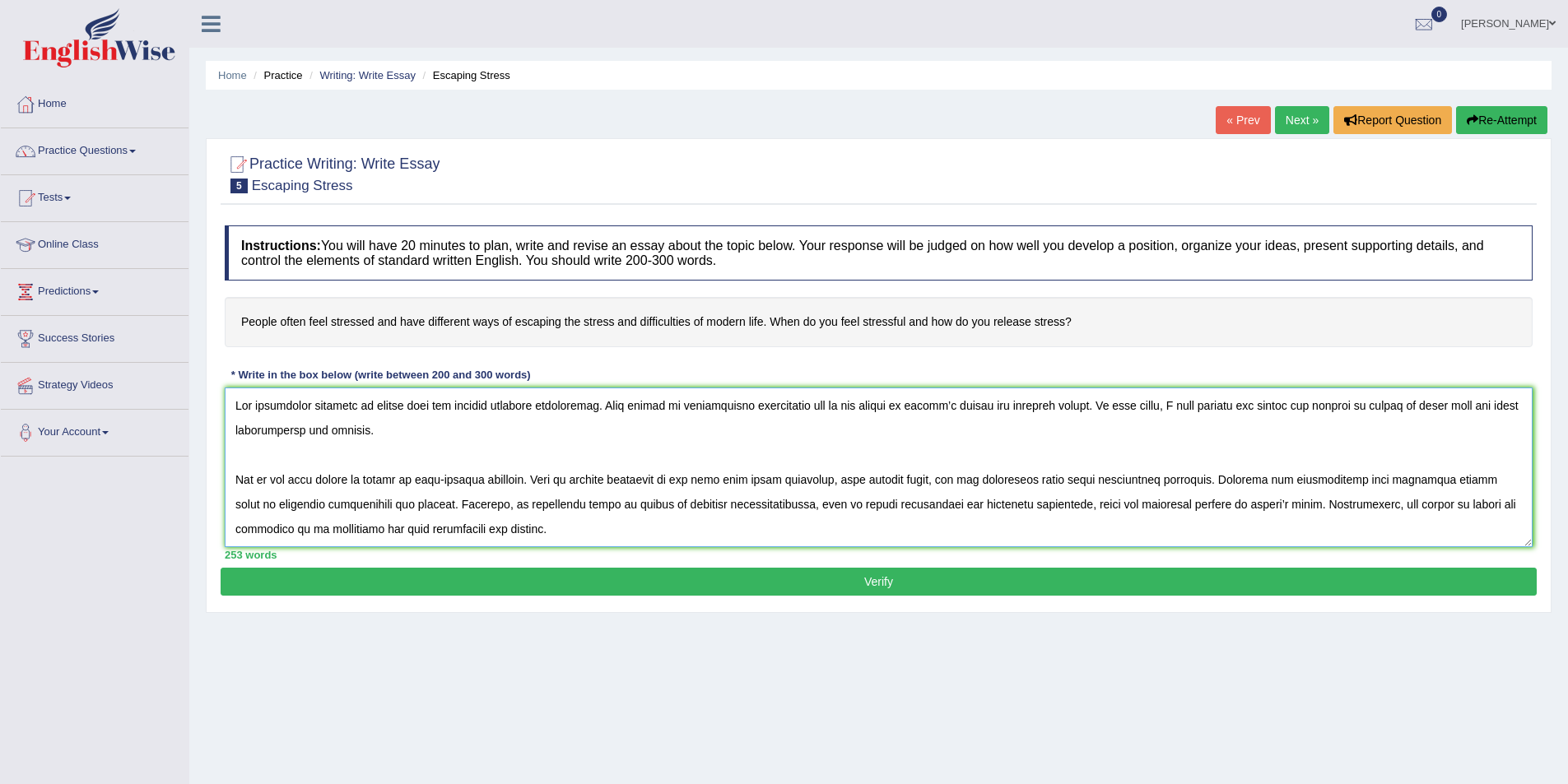
click at [258, 459] on textarea at bounding box center [878, 467] width 1308 height 159
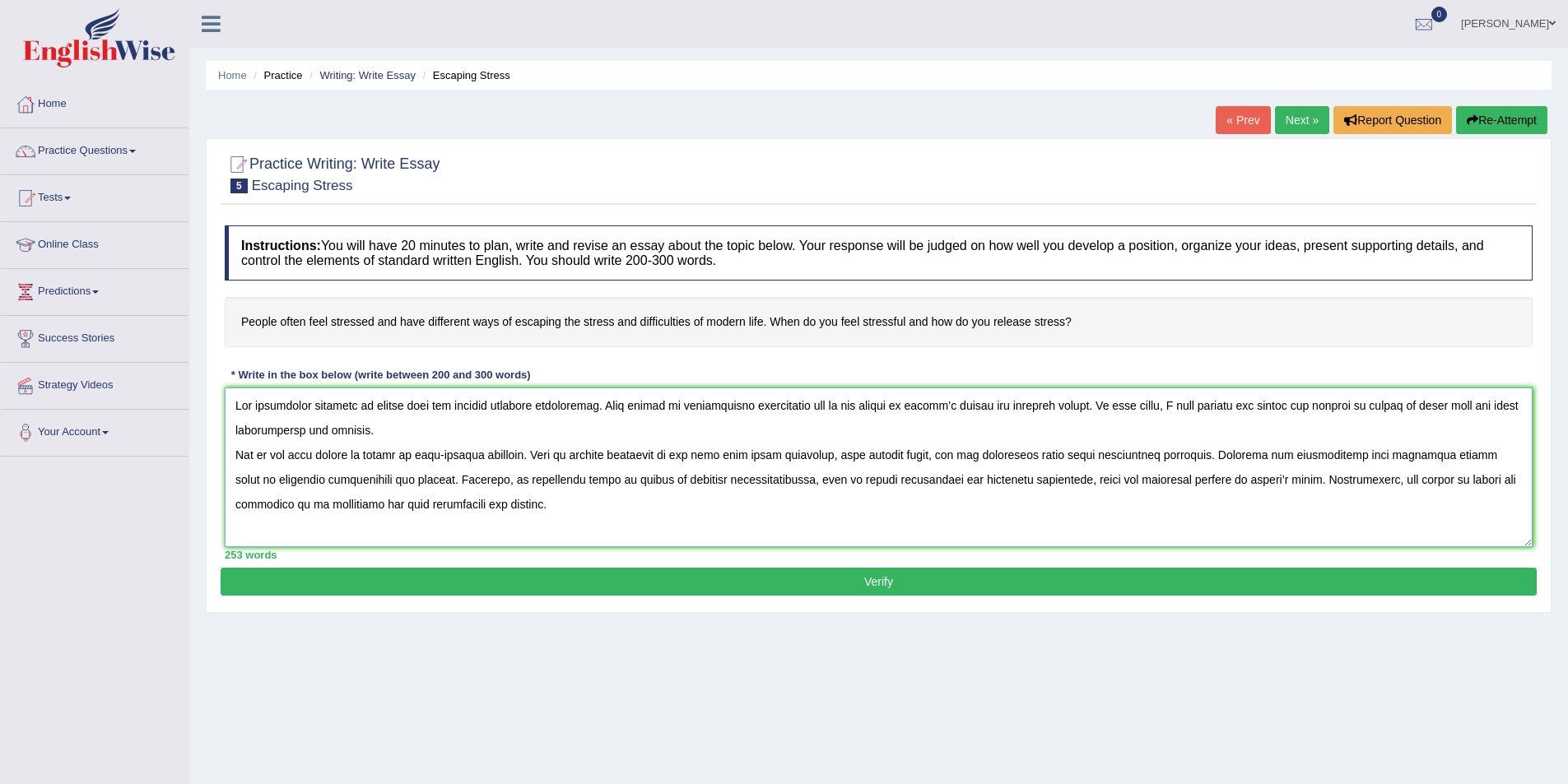
scroll to position [83, 0]
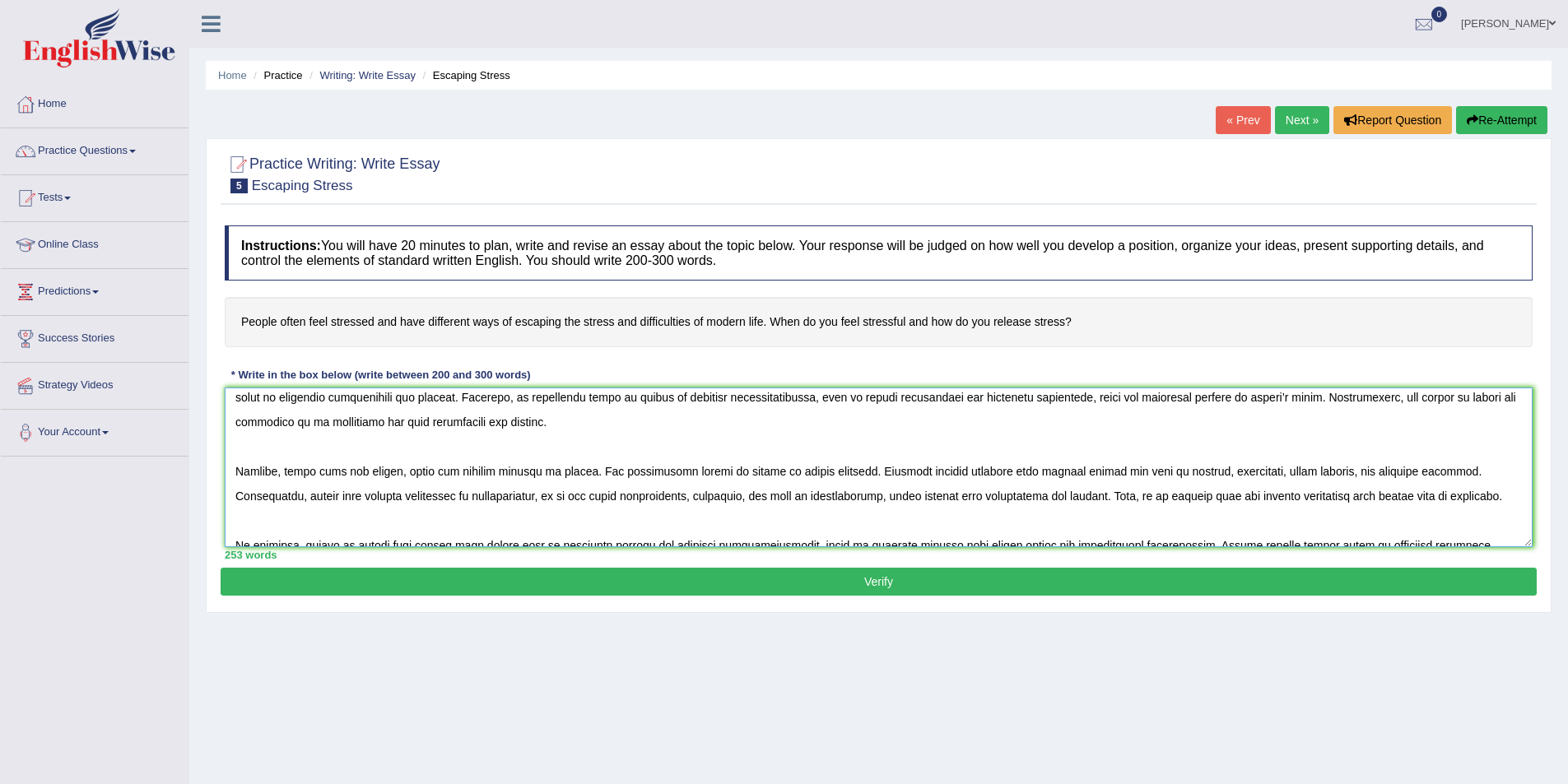
click at [261, 459] on textarea at bounding box center [878, 467] width 1308 height 159
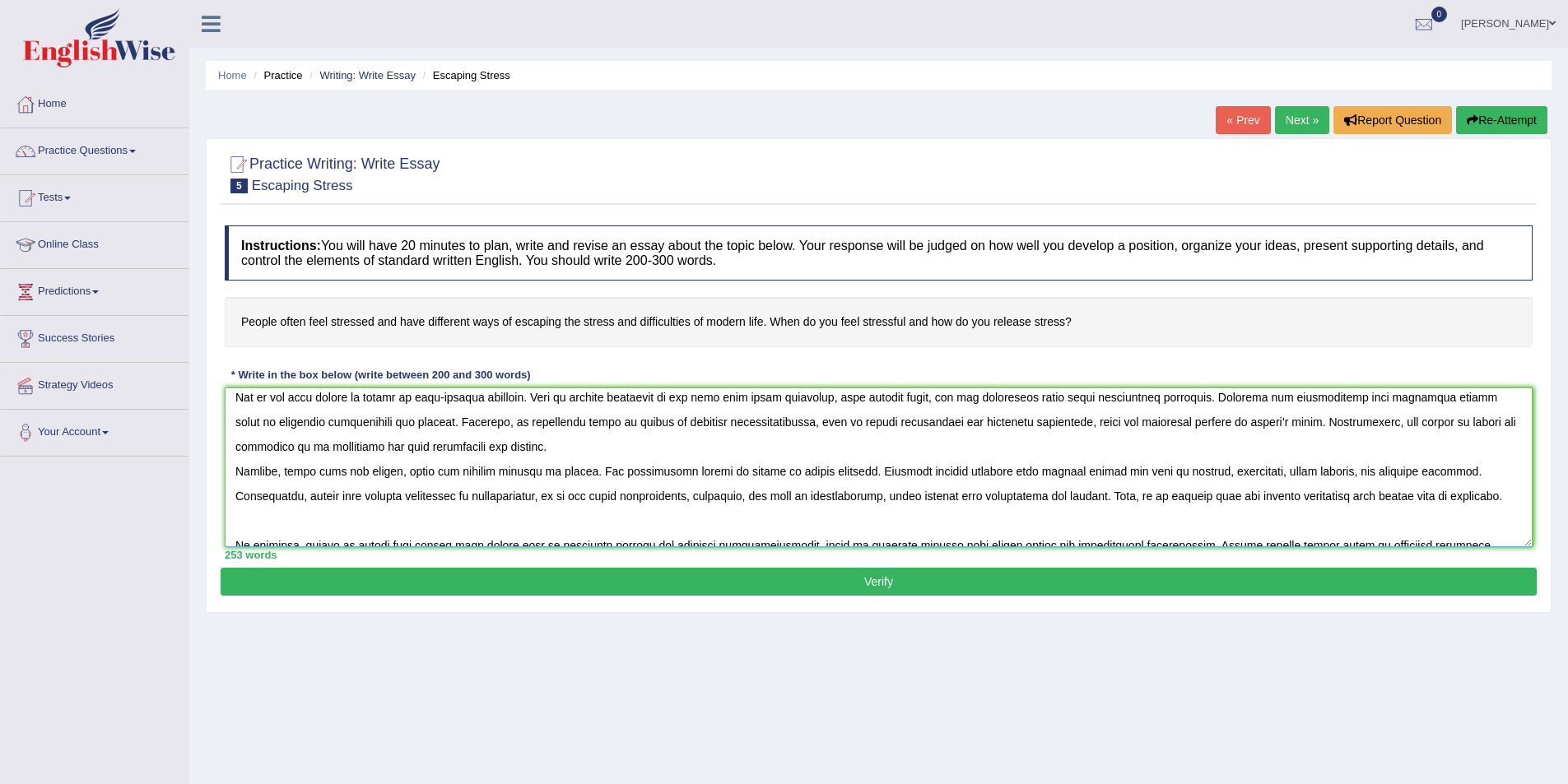
scroll to position [98, 0]
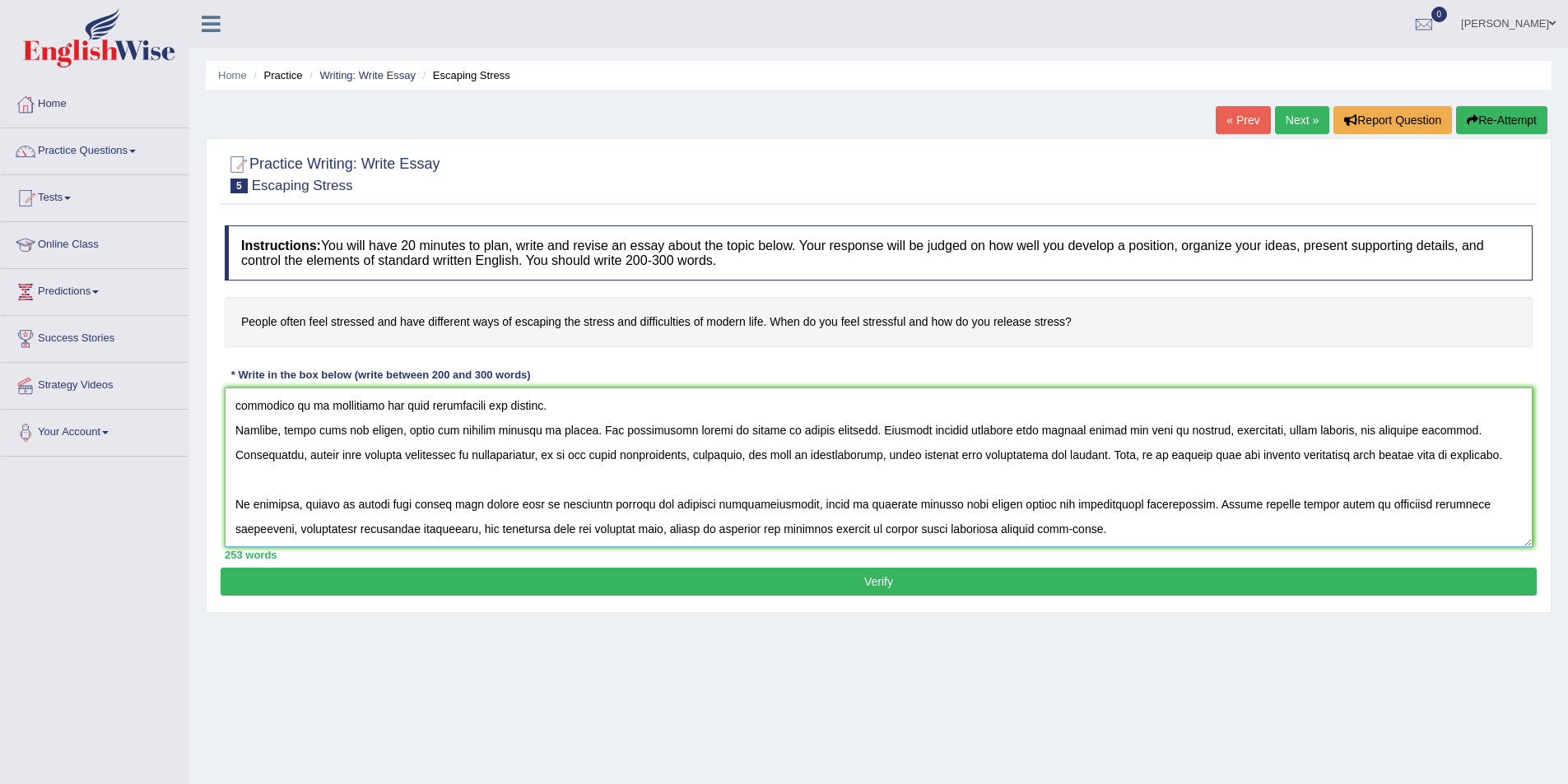
click at [236, 483] on textarea at bounding box center [878, 467] width 1308 height 159
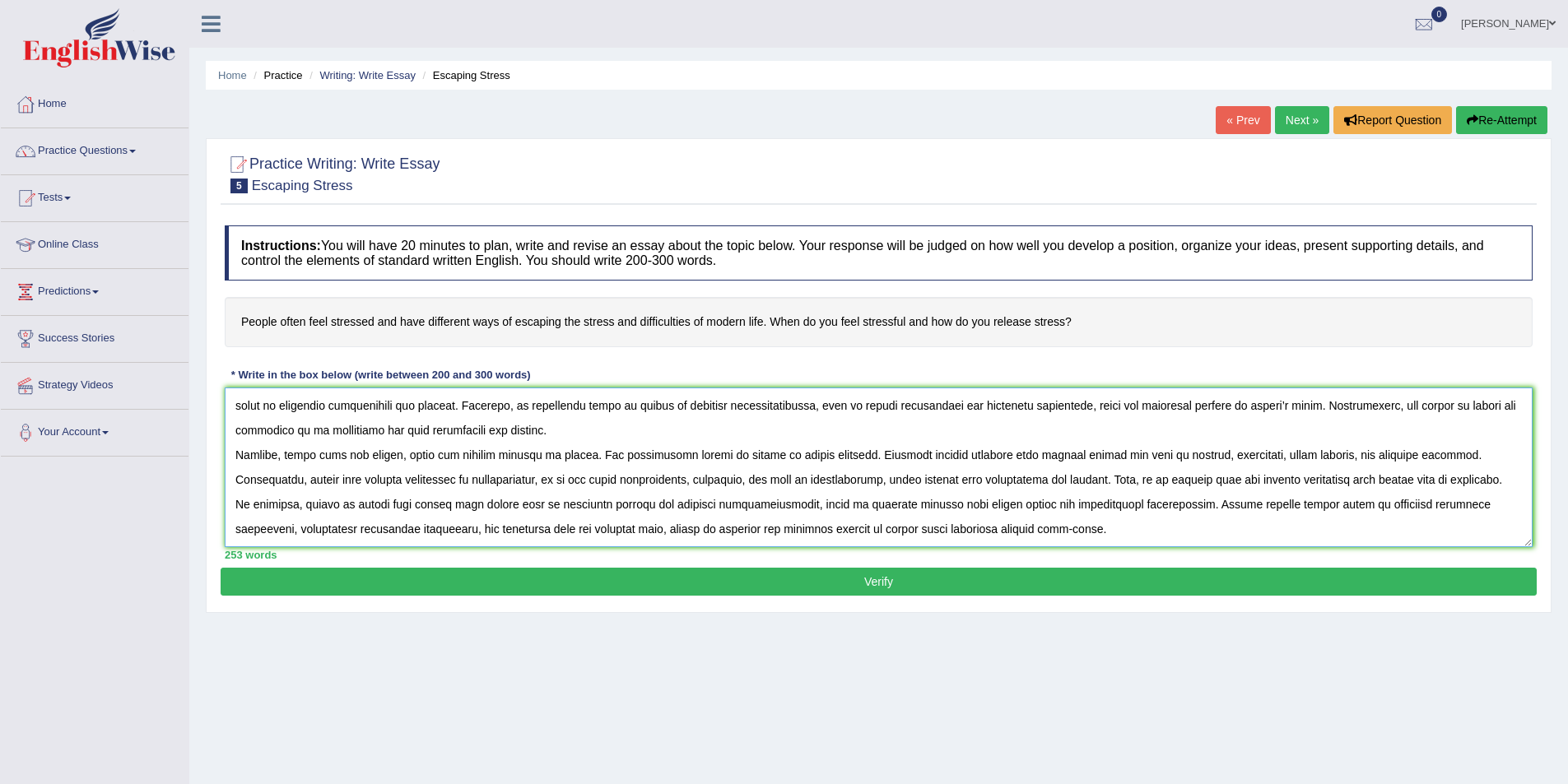
scroll to position [80, 0]
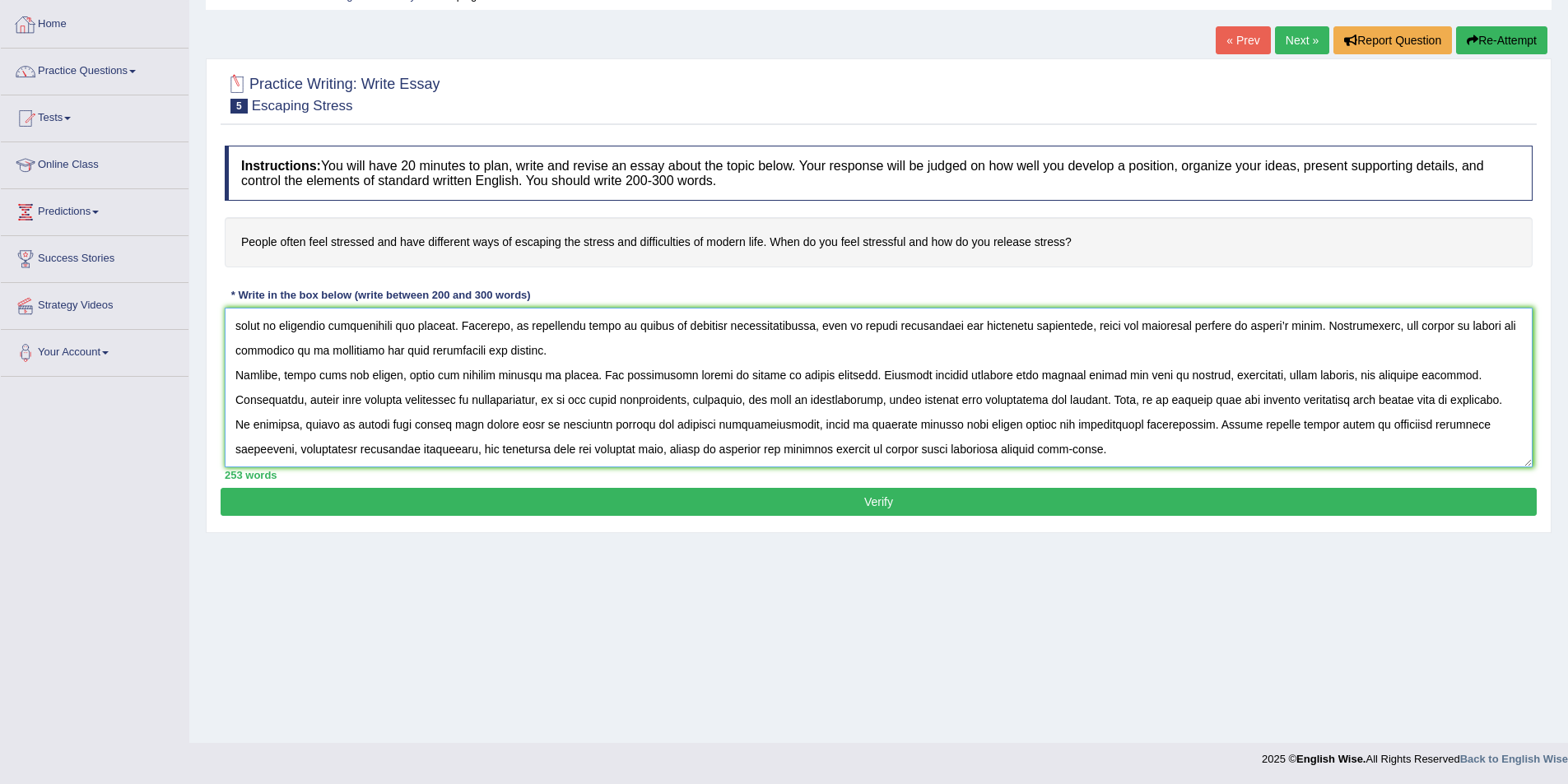
click at [502, 359] on textarea at bounding box center [878, 387] width 1308 height 159
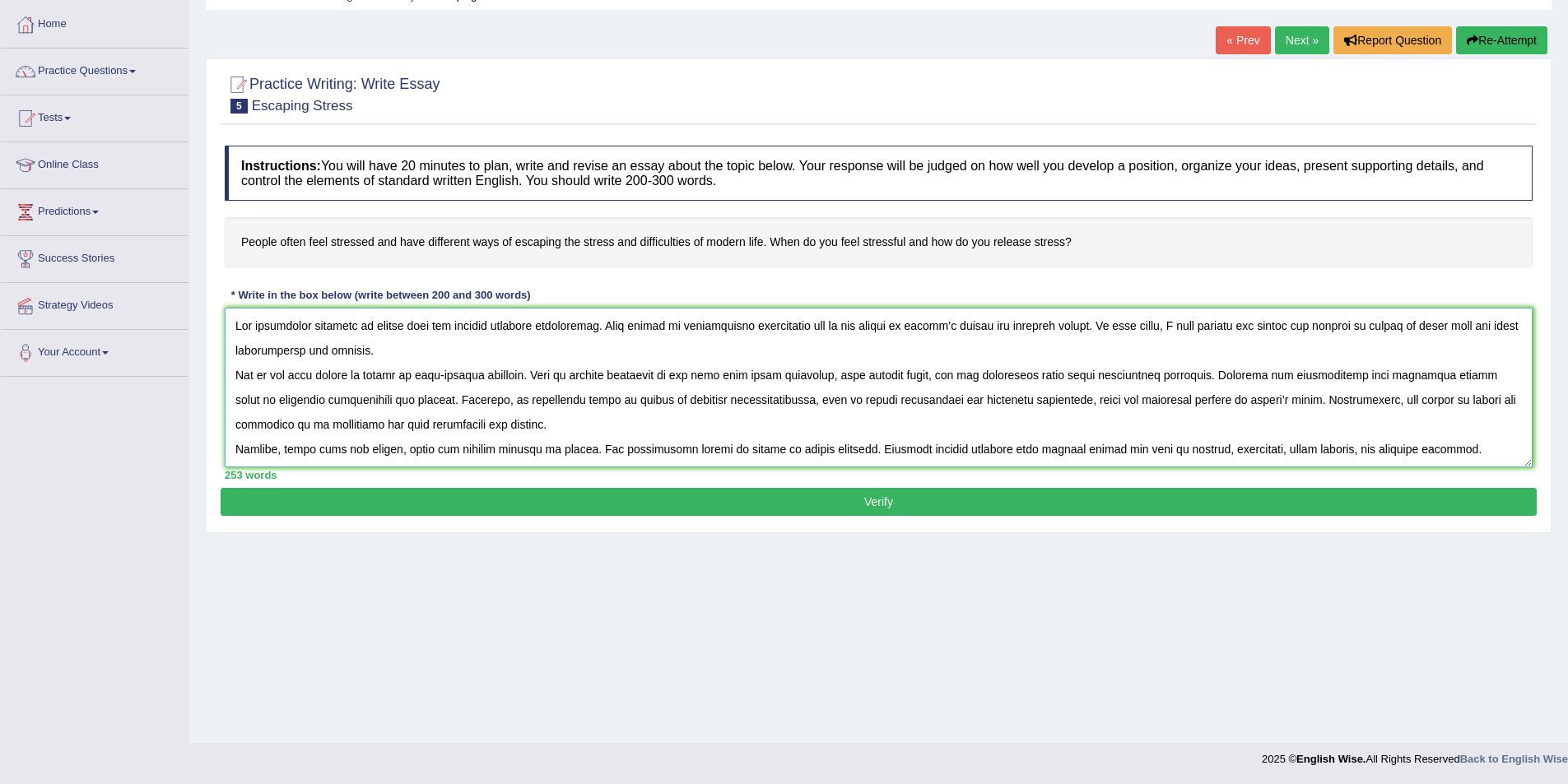
click at [559, 430] on textarea at bounding box center [878, 387] width 1308 height 159
click at [740, 392] on textarea at bounding box center [878, 387] width 1308 height 159
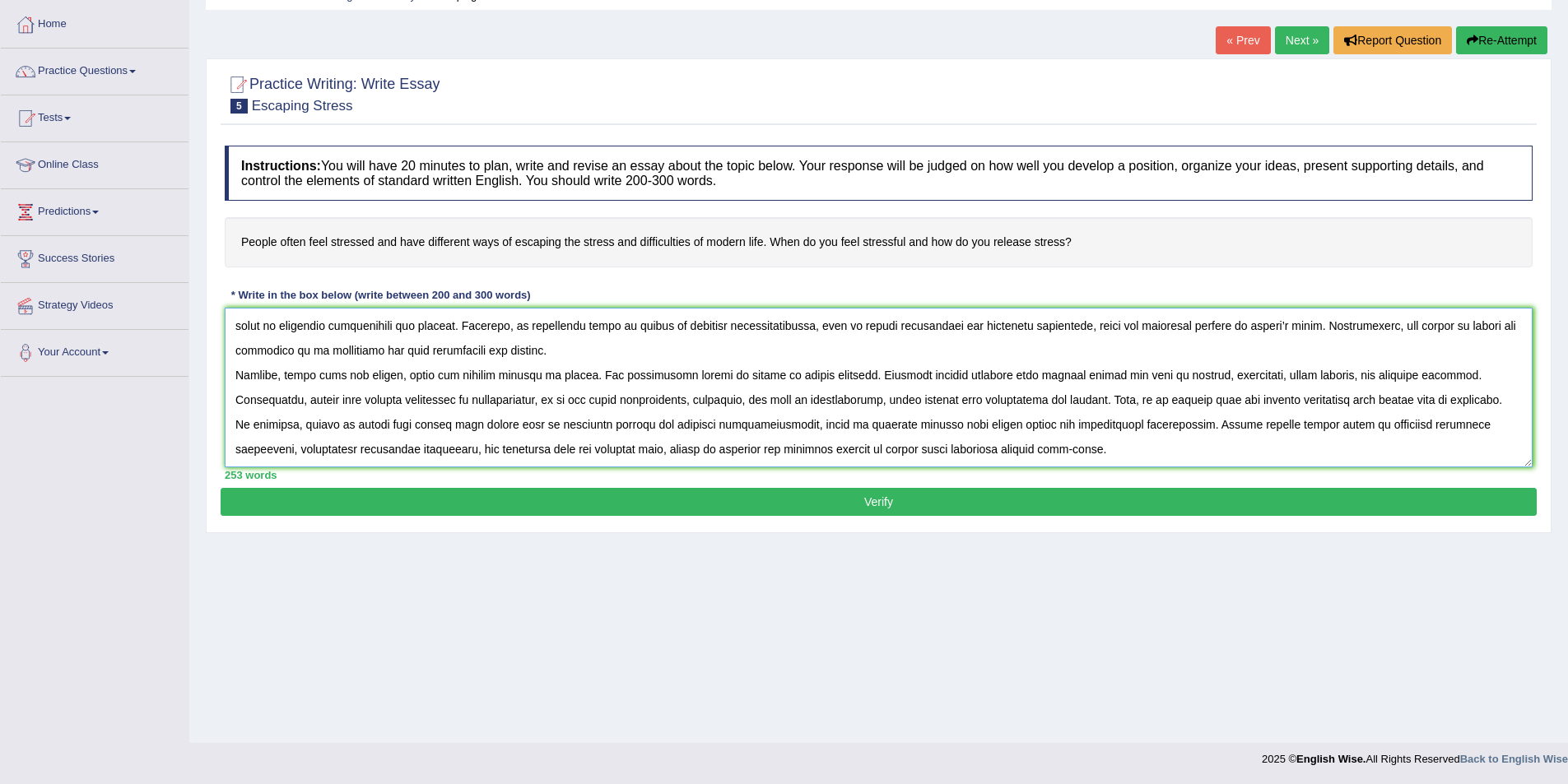
click at [1042, 452] on textarea at bounding box center [878, 387] width 1308 height 159
click at [1072, 442] on textarea at bounding box center [878, 387] width 1308 height 159
drag, startPoint x: 1375, startPoint y: 424, endPoint x: 1324, endPoint y: 421, distance: 51.1
click at [1324, 421] on textarea at bounding box center [878, 387] width 1308 height 159
paste textarea "finding a balanced approach to"
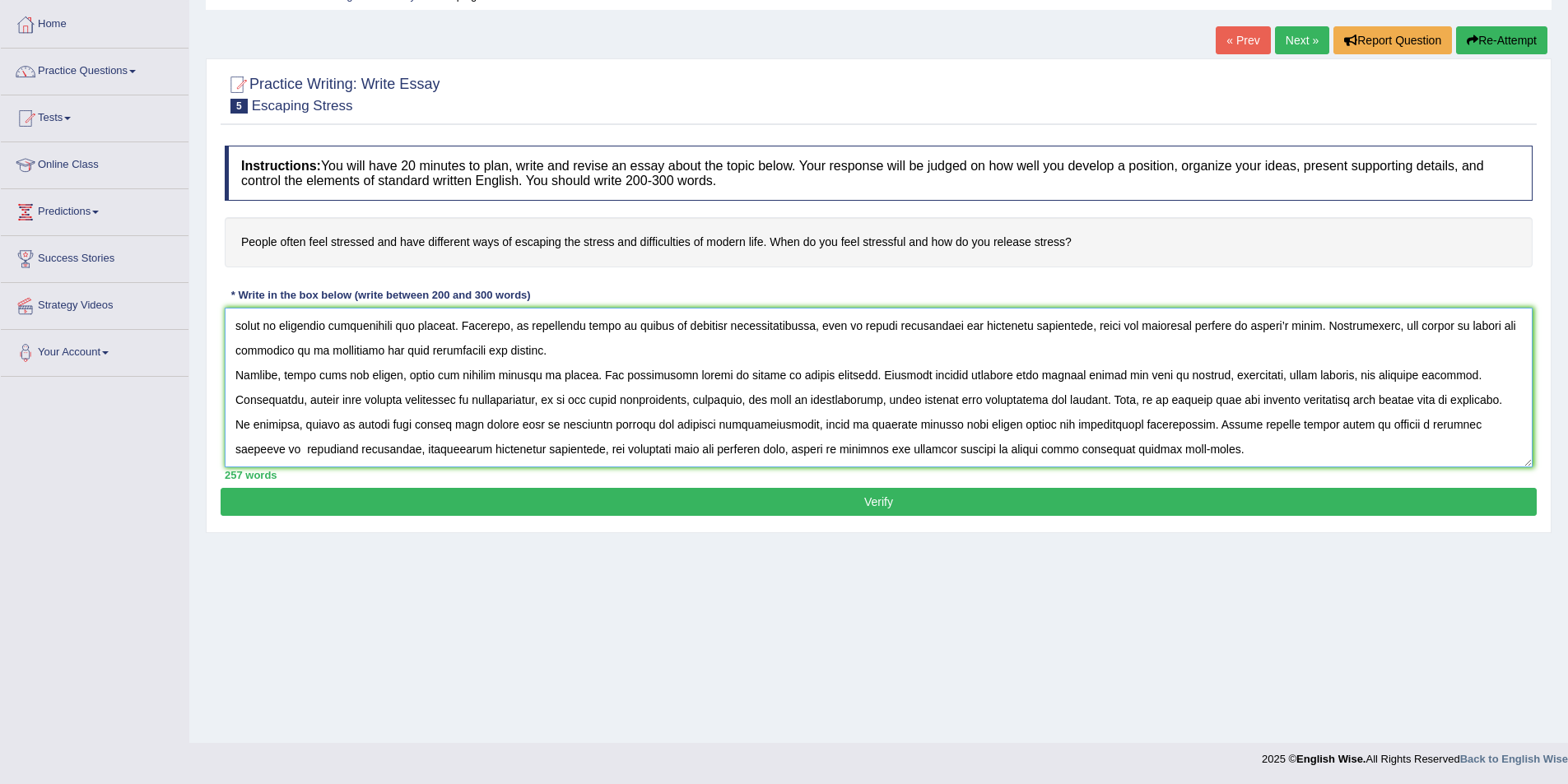
paste textarea "the use of"
click at [1187, 452] on textarea at bounding box center [878, 387] width 1308 height 159
click at [849, 378] on textarea at bounding box center [878, 387] width 1308 height 159
type textarea "Lor ipsumdolor sitametc ad elitse doei tem incidid utlabore etdoloremag. Aliq e…"
click at [859, 503] on button "Verify" at bounding box center [878, 502] width 1317 height 28
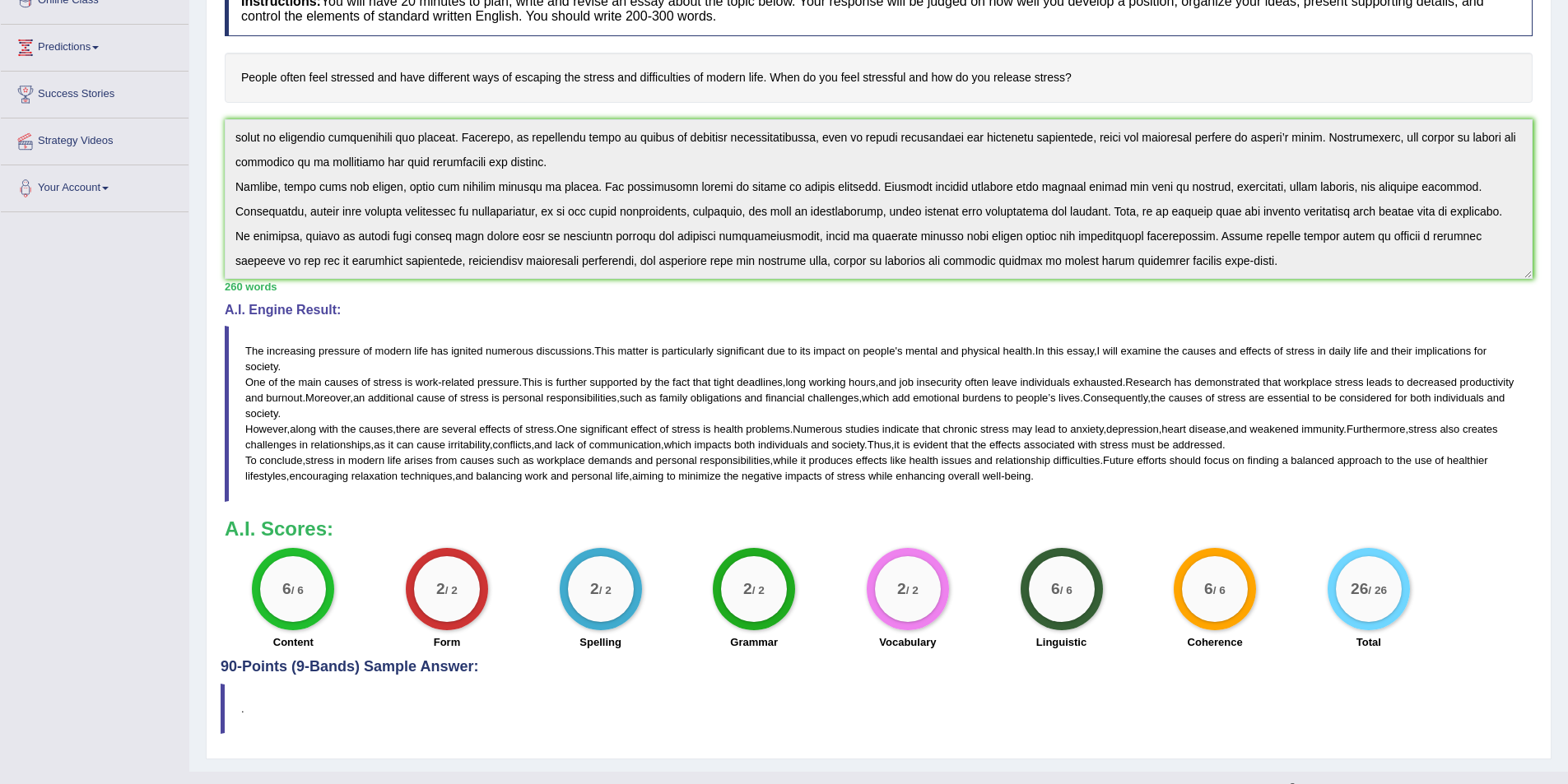
scroll to position [273, 0]
